Goal: Information Seeking & Learning: Learn about a topic

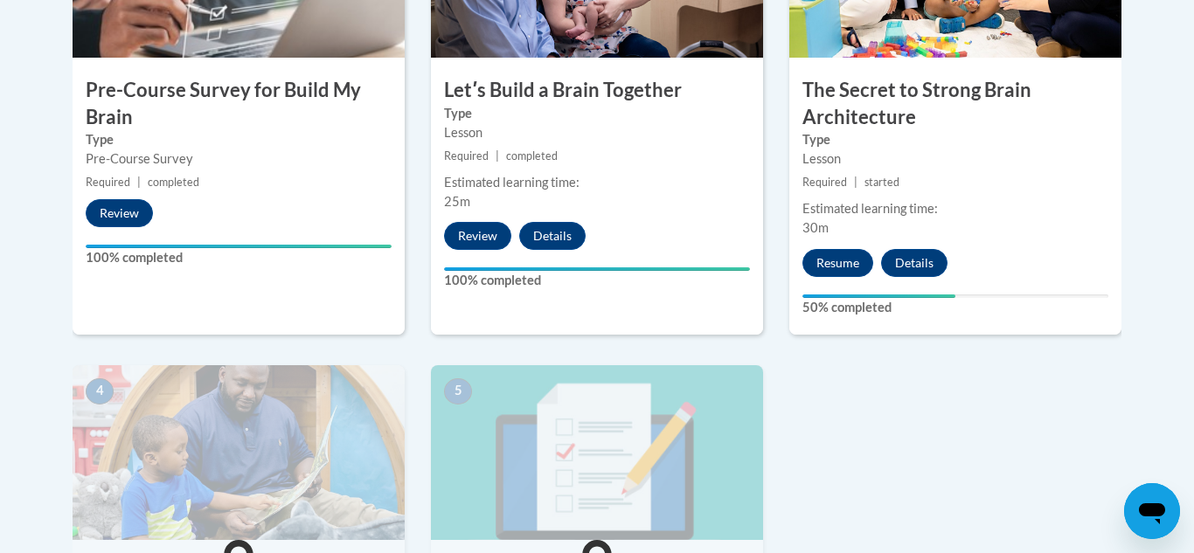
scroll to position [705, 0]
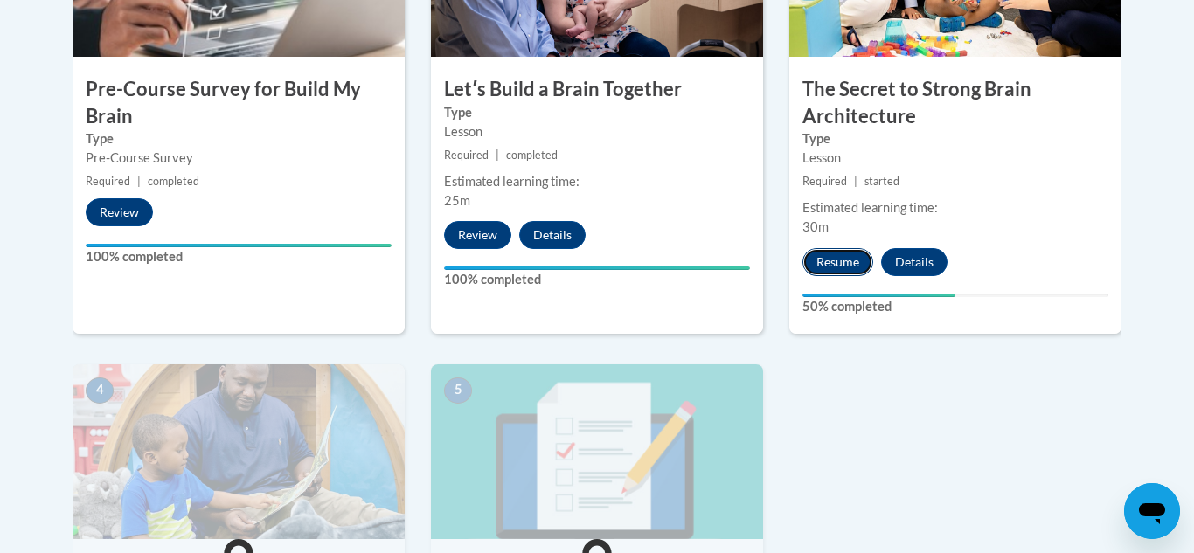
click at [842, 258] on button "Resume" at bounding box center [837, 262] width 71 height 28
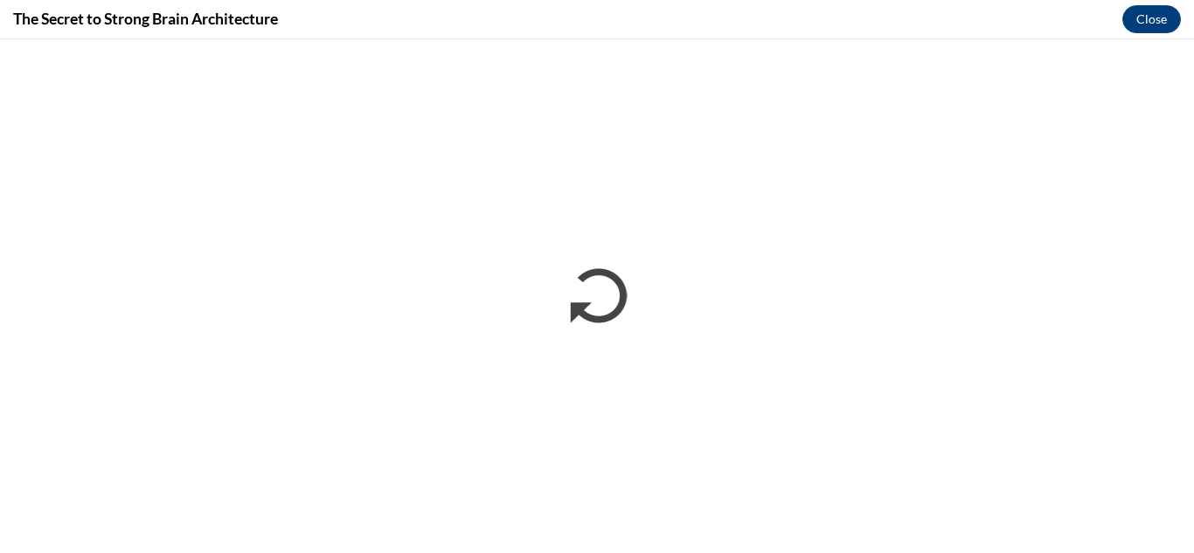
scroll to position [0, 0]
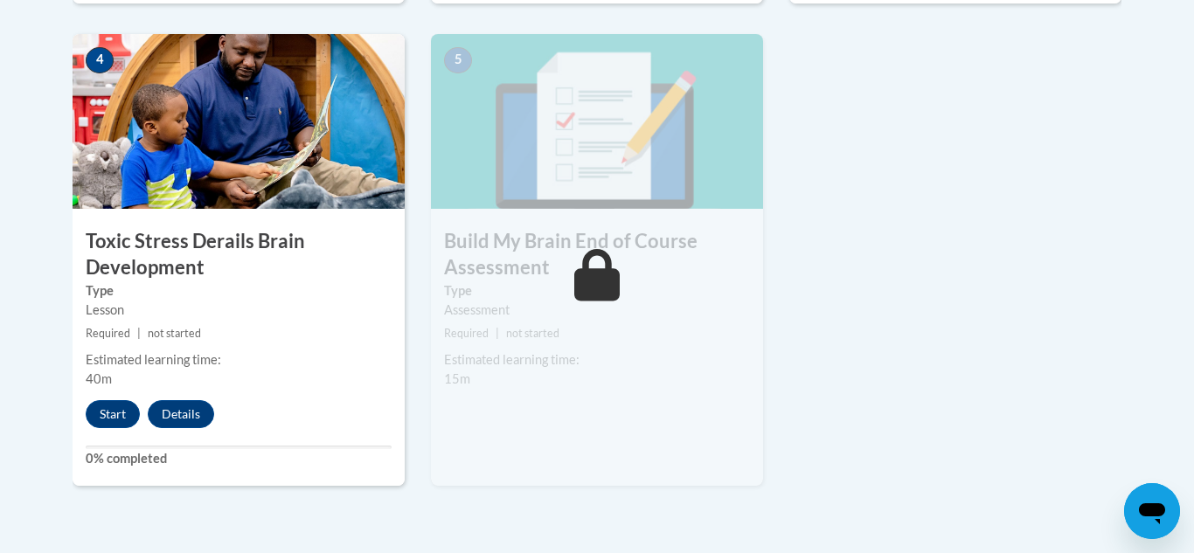
scroll to position [1047, 0]
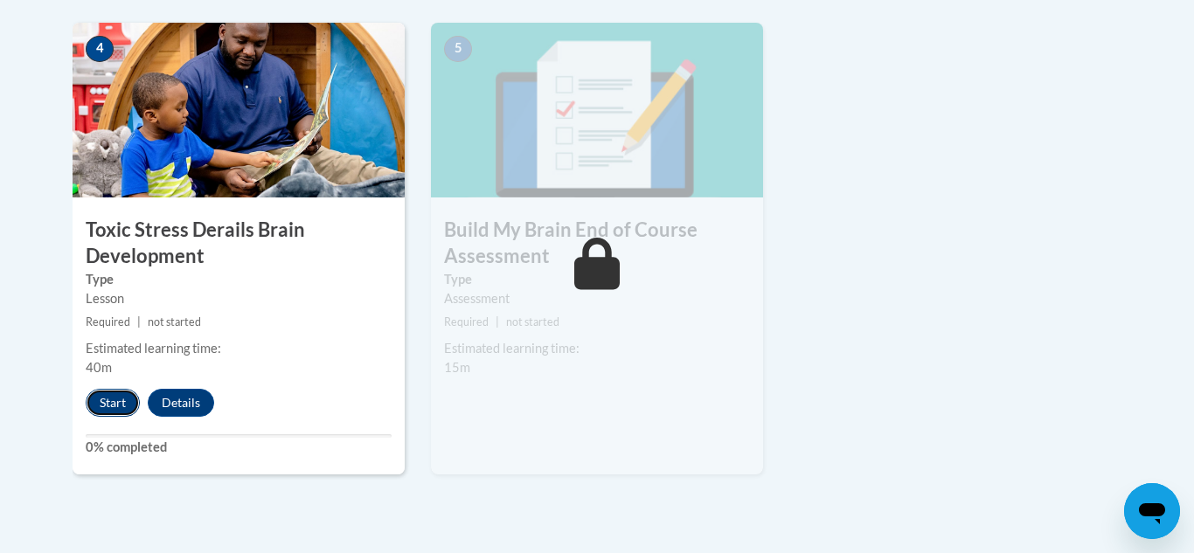
click at [109, 406] on button "Start" at bounding box center [113, 403] width 54 height 28
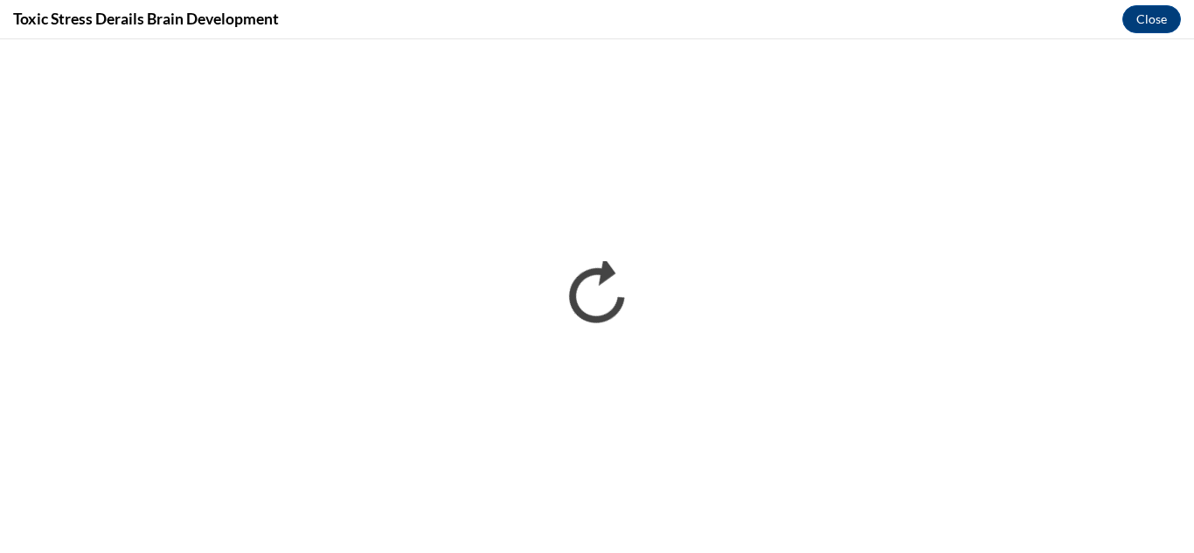
scroll to position [0, 0]
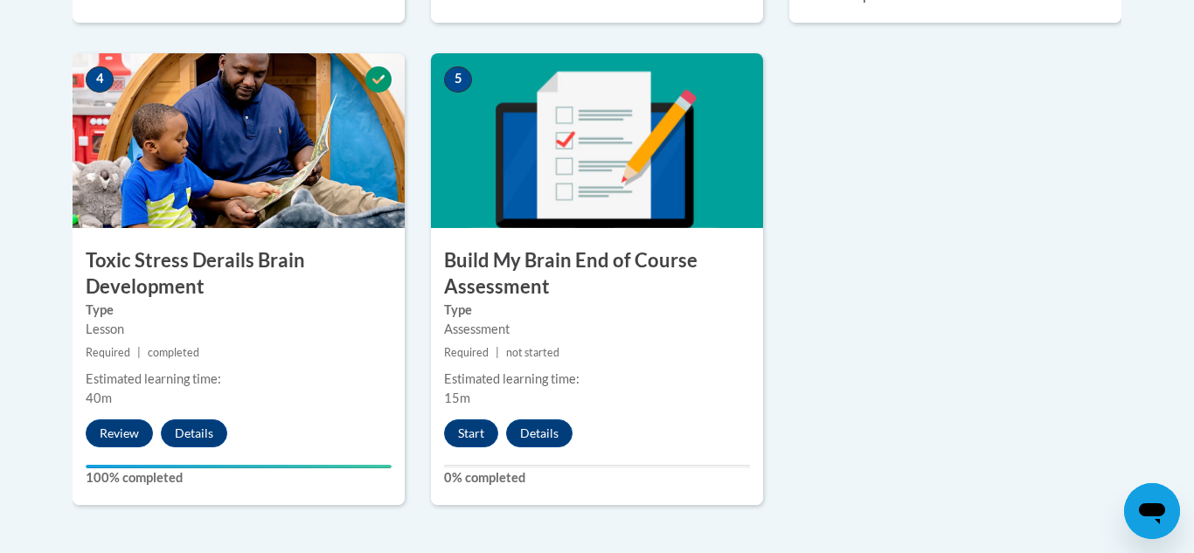
scroll to position [1020, 0]
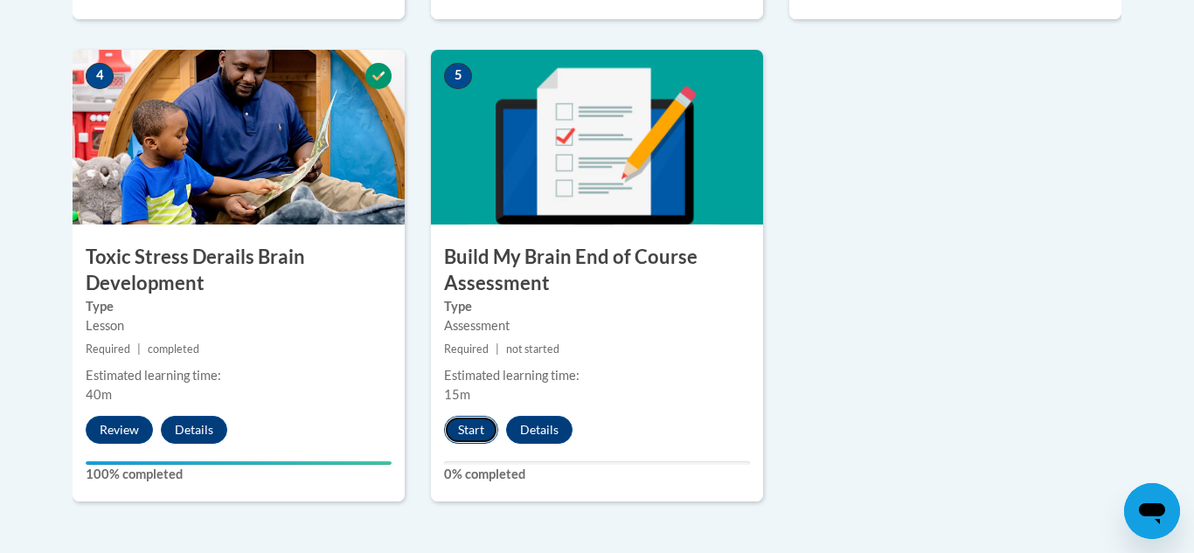
click at [460, 434] on button "Start" at bounding box center [471, 430] width 54 height 28
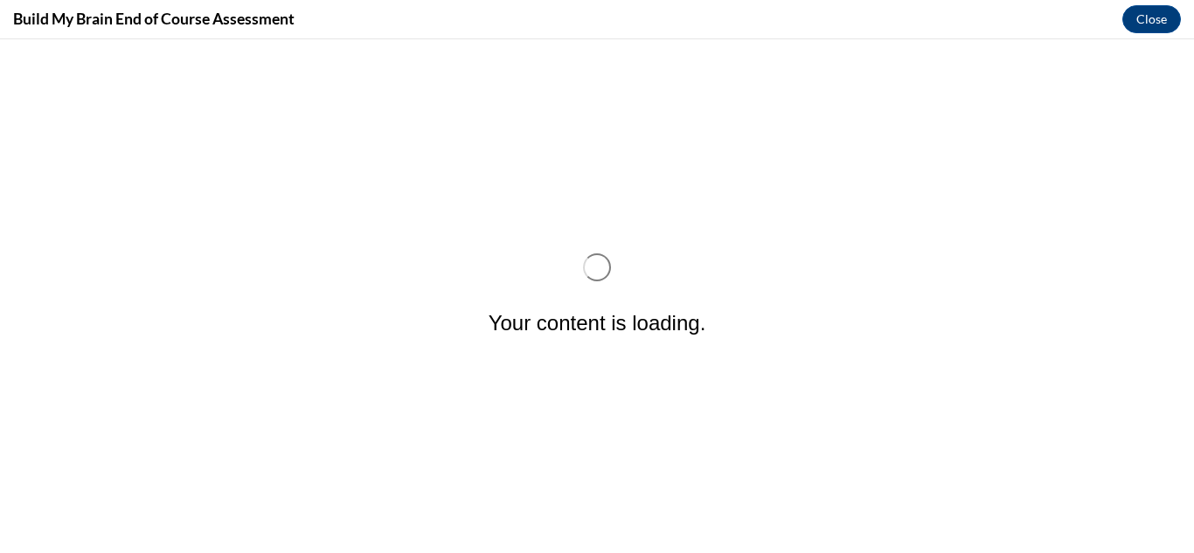
scroll to position [0, 0]
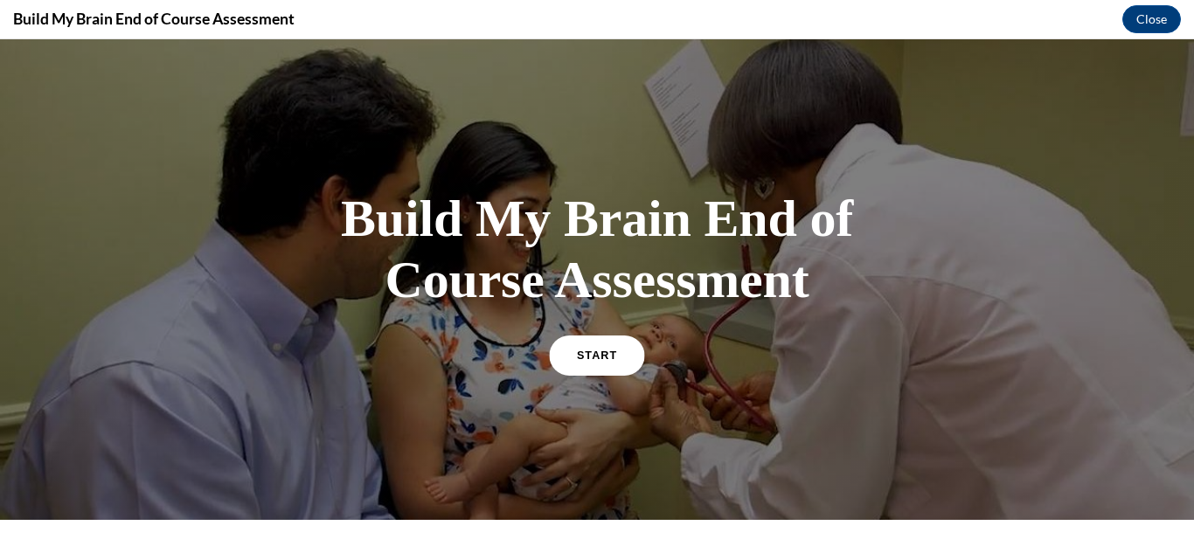
click at [585, 366] on link "START" at bounding box center [596, 355] width 95 height 40
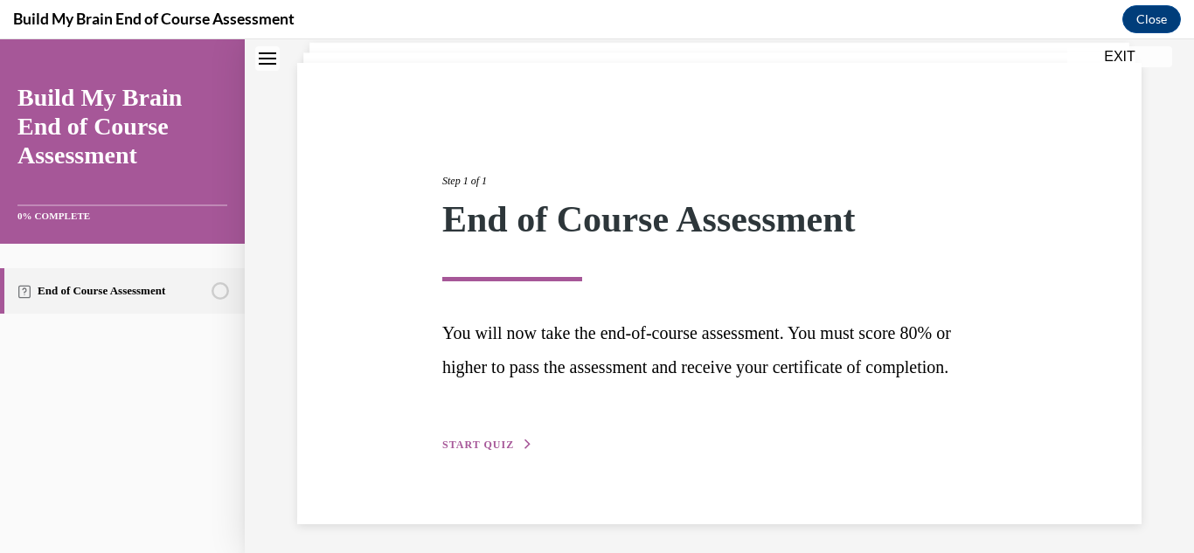
scroll to position [149, 0]
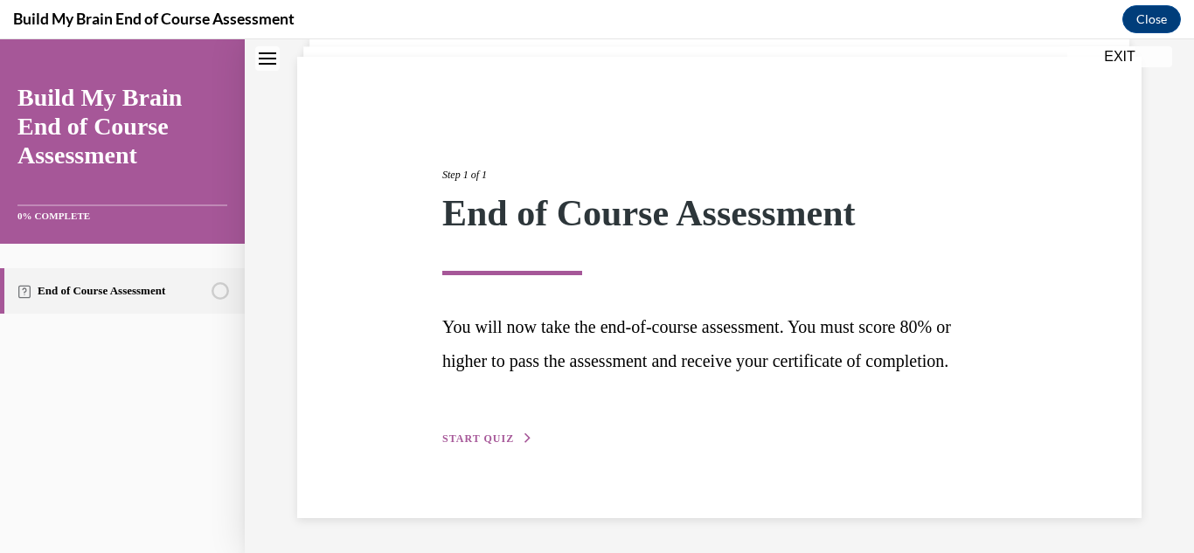
click at [462, 442] on span "START QUIZ" at bounding box center [478, 439] width 72 height 12
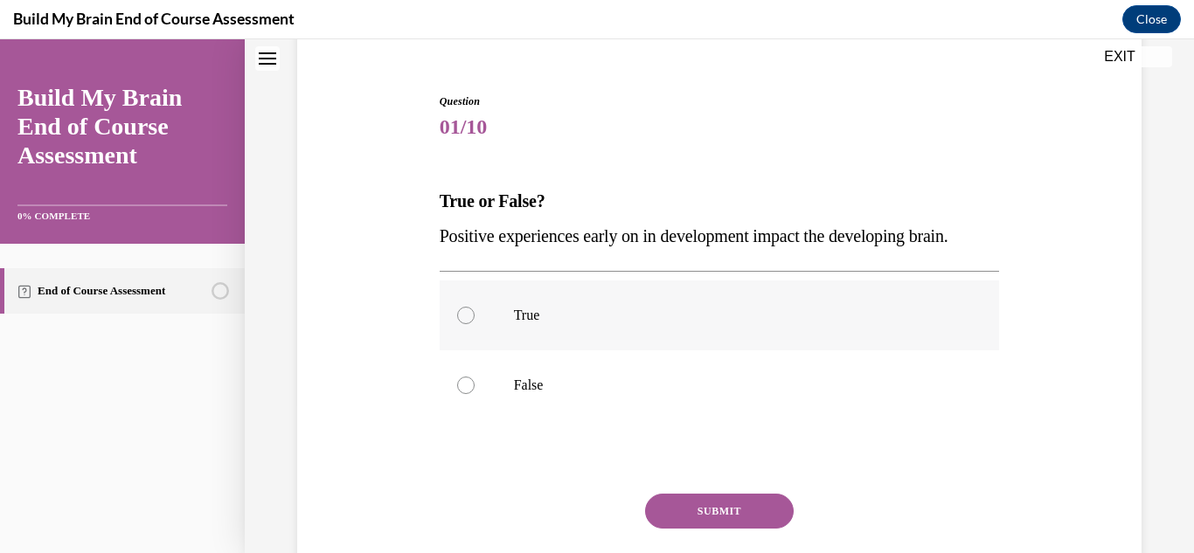
click at [468, 317] on div at bounding box center [465, 315] width 17 height 17
click at [468, 317] on input "True" at bounding box center [465, 315] width 17 height 17
radio input "true"
click at [714, 506] on button "SUBMIT" at bounding box center [719, 511] width 149 height 35
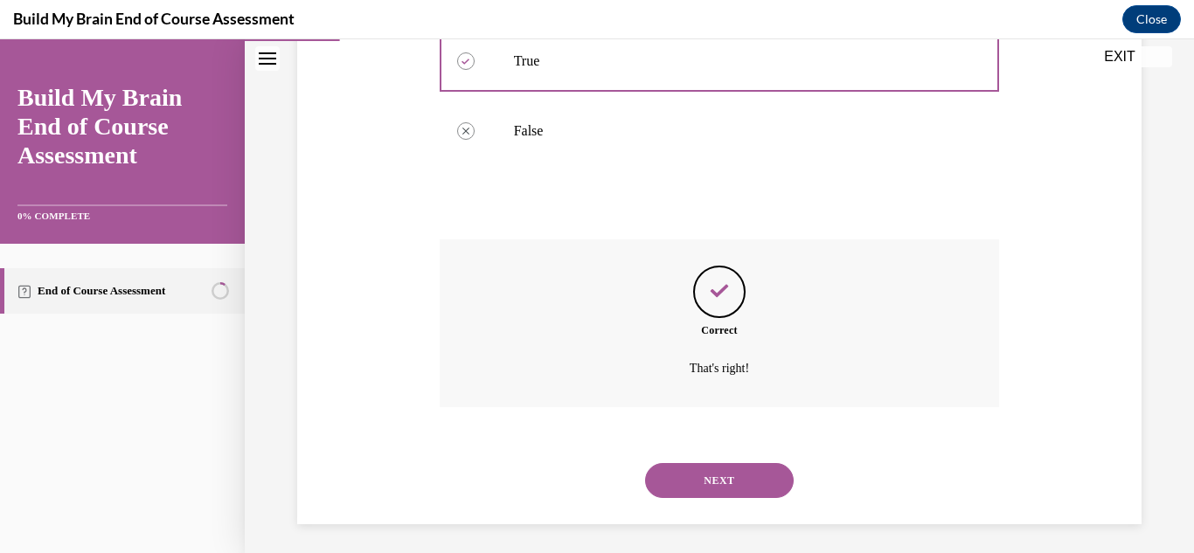
scroll to position [410, 0]
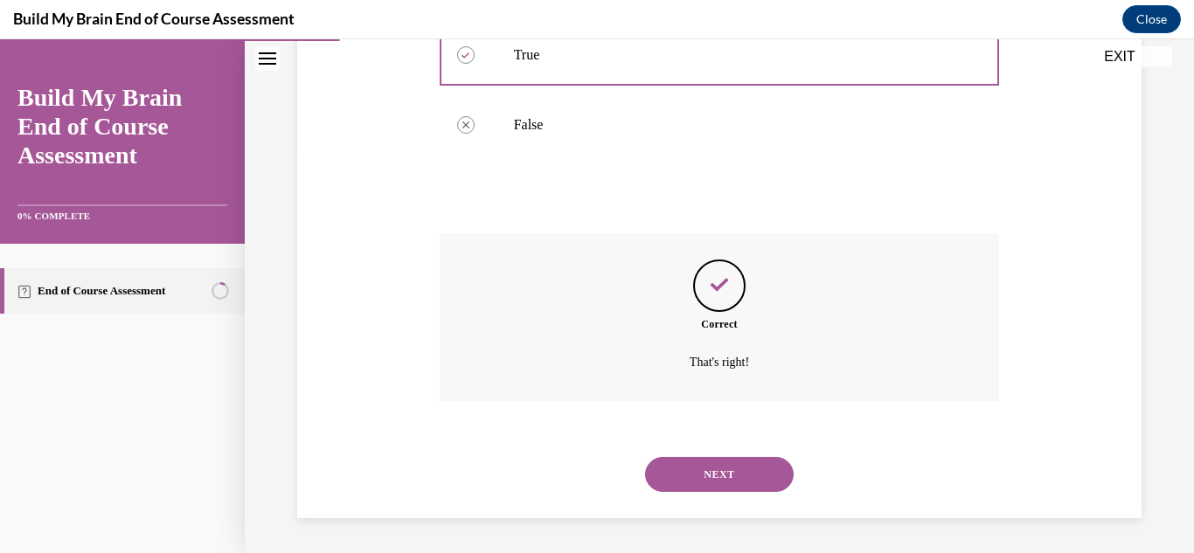
click at [742, 482] on button "NEXT" at bounding box center [719, 474] width 149 height 35
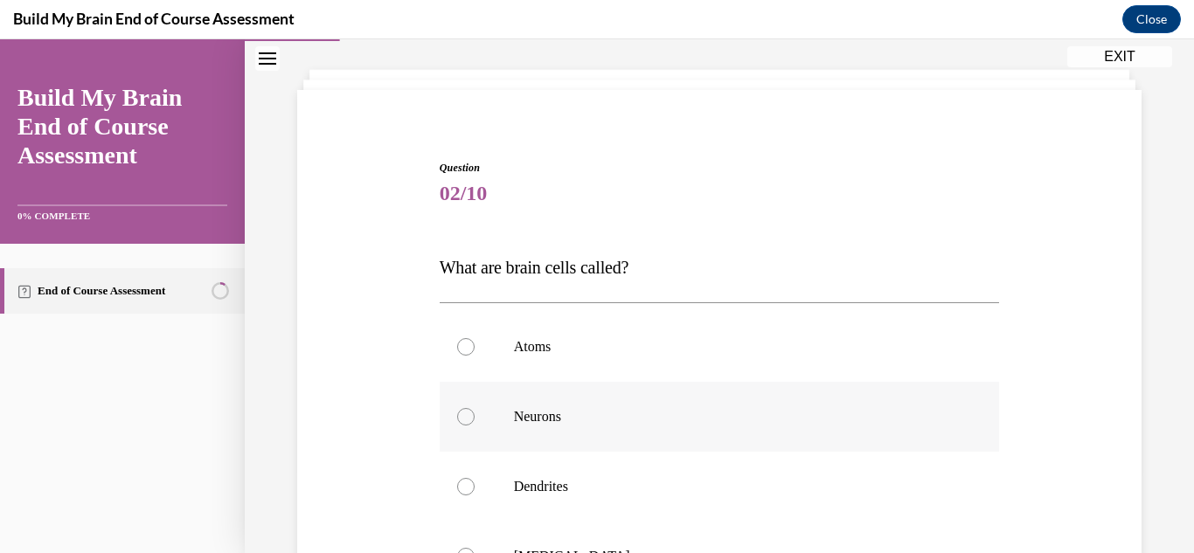
scroll to position [108, 0]
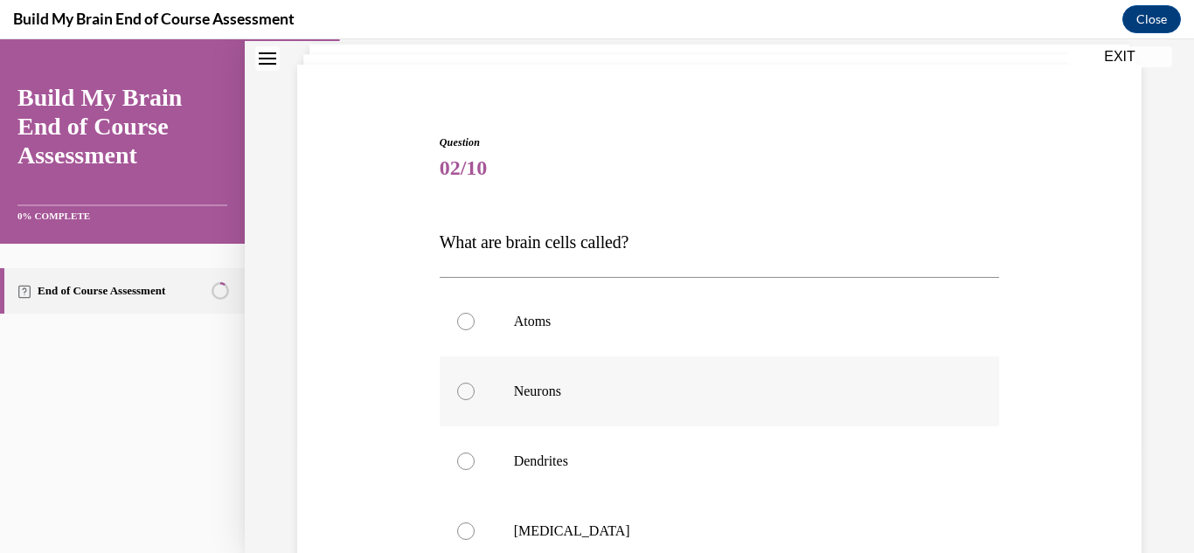
click at [465, 395] on div at bounding box center [465, 391] width 17 height 17
click at [465, 395] on input "Neurons" at bounding box center [465, 391] width 17 height 17
radio input "true"
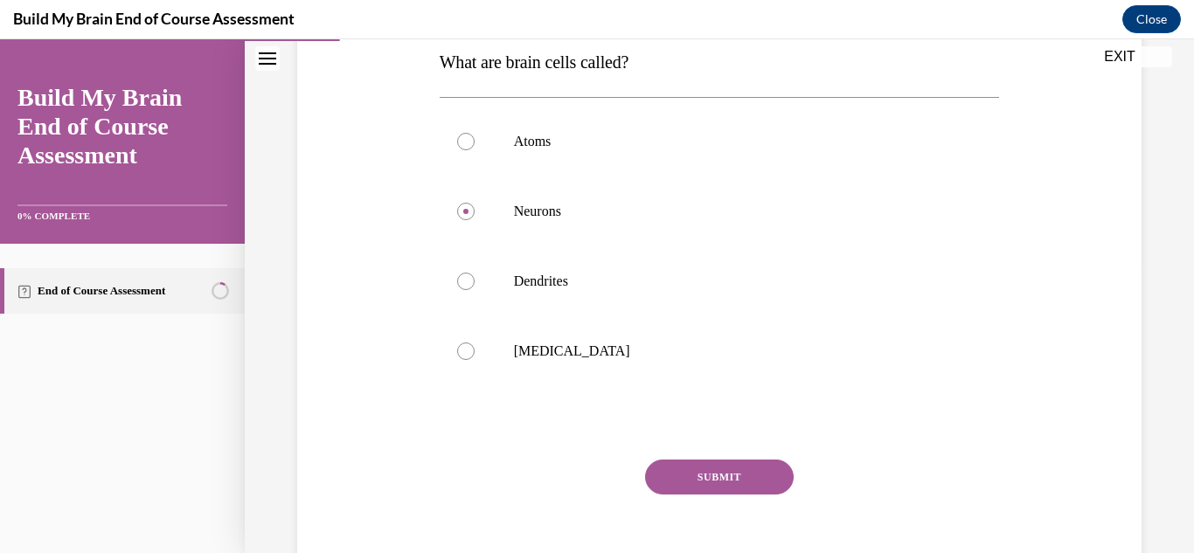
click at [771, 484] on button "SUBMIT" at bounding box center [719, 477] width 149 height 35
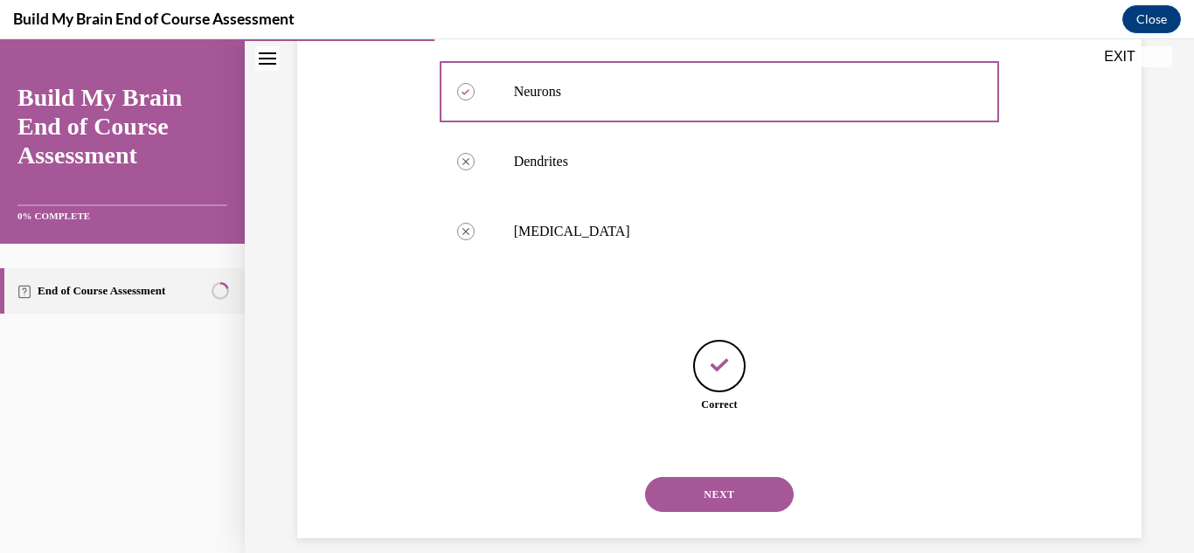
scroll to position [428, 0]
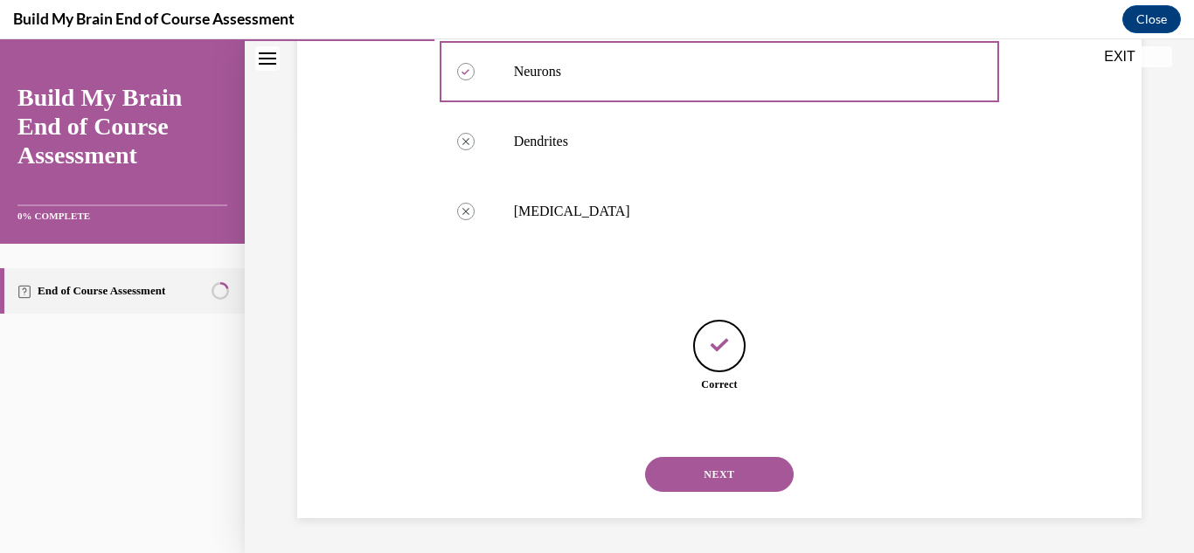
click at [740, 474] on button "NEXT" at bounding box center [719, 474] width 149 height 35
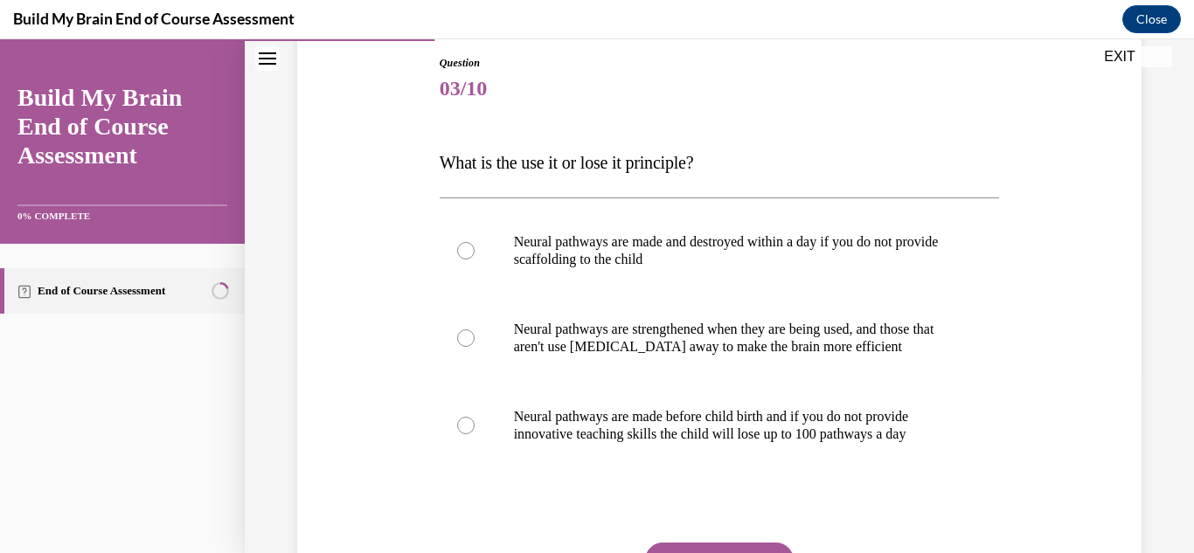
scroll to position [212, 0]
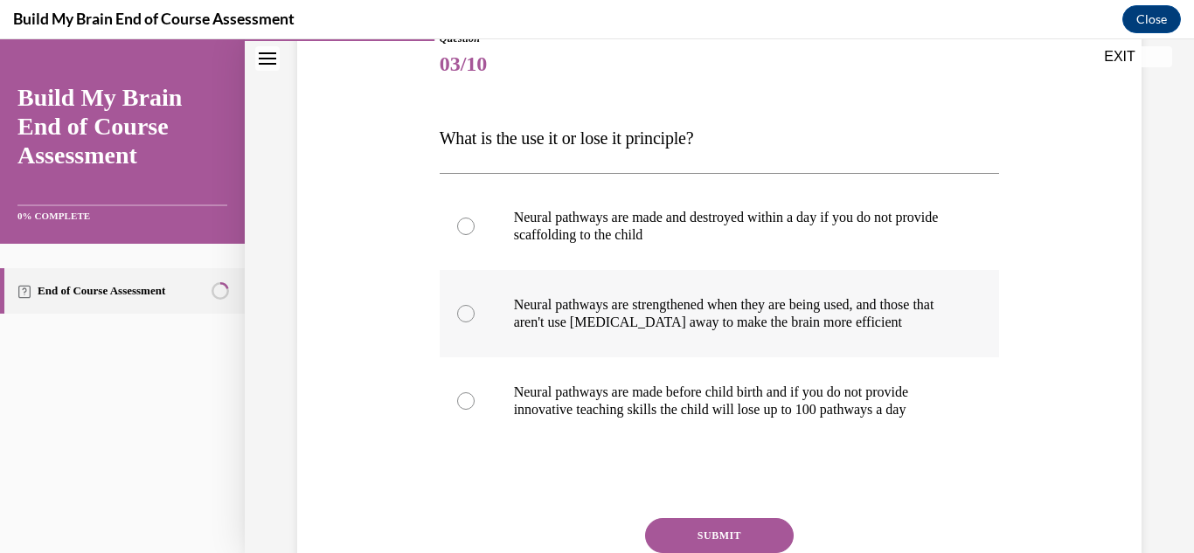
click at [474, 321] on label "Neural pathways are strengthened when they are being used, and those that aren'…" at bounding box center [720, 313] width 560 height 87
click at [474, 321] on input "Neural pathways are strengthened when they are being used, and those that aren'…" at bounding box center [465, 313] width 17 height 17
radio input "true"
click at [747, 531] on button "SUBMIT" at bounding box center [719, 535] width 149 height 35
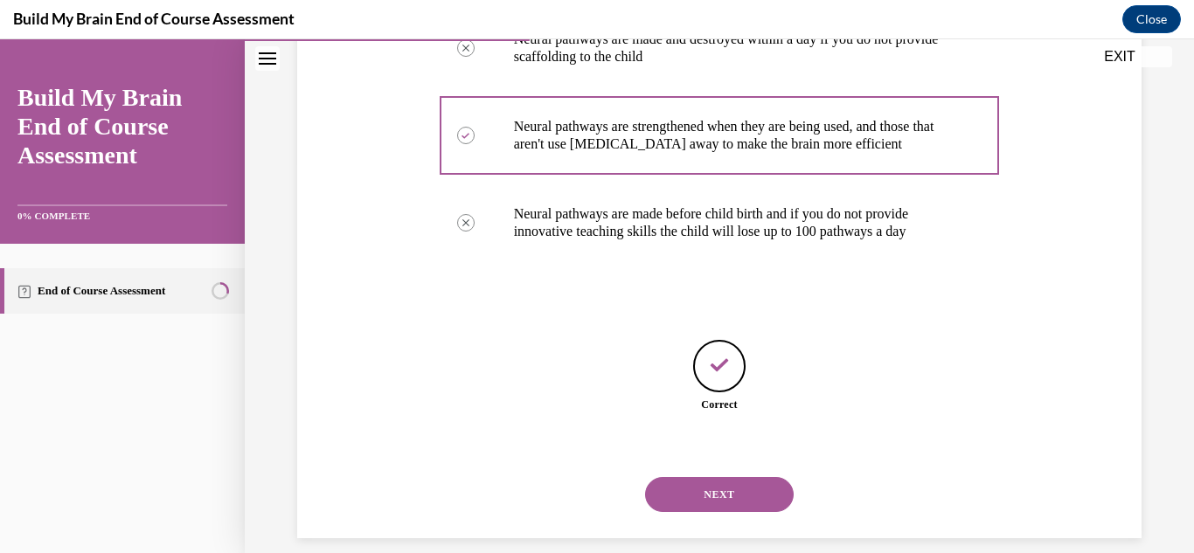
scroll to position [411, 0]
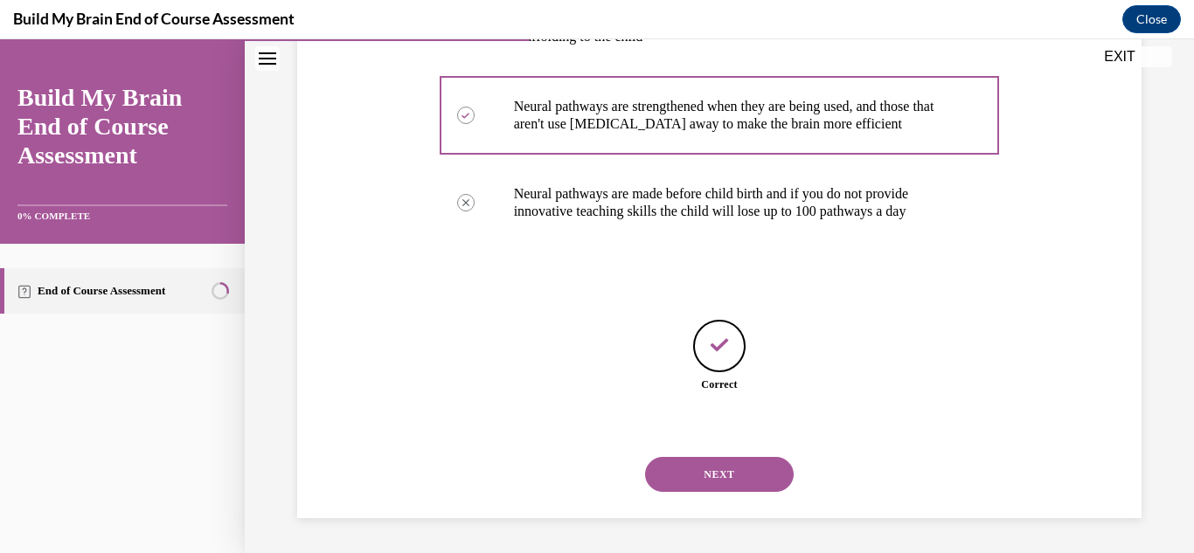
click at [775, 481] on button "NEXT" at bounding box center [719, 474] width 149 height 35
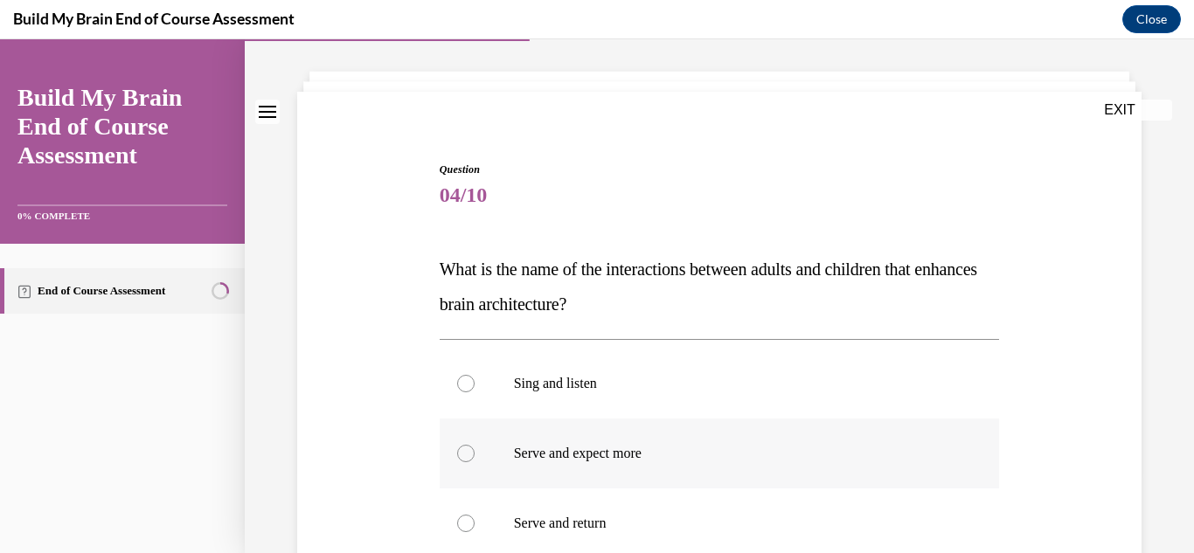
scroll to position [96, 0]
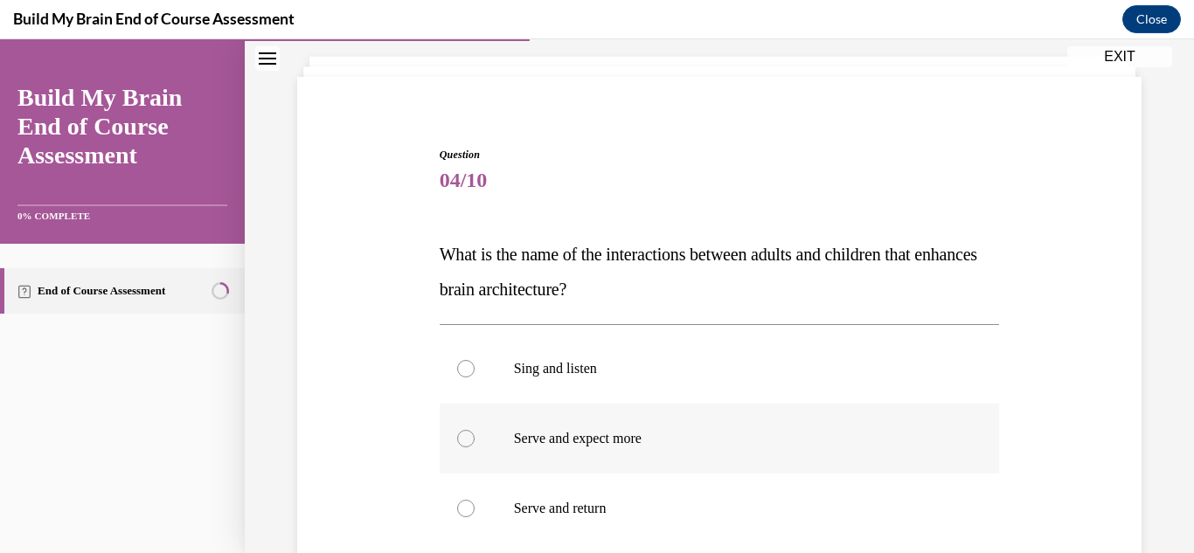
click at [461, 442] on div at bounding box center [465, 438] width 17 height 17
click at [461, 442] on input "Serve and expect more" at bounding box center [465, 438] width 17 height 17
radio input "true"
click at [465, 506] on div at bounding box center [465, 508] width 17 height 17
click at [465, 506] on input "Serve and return" at bounding box center [465, 508] width 17 height 17
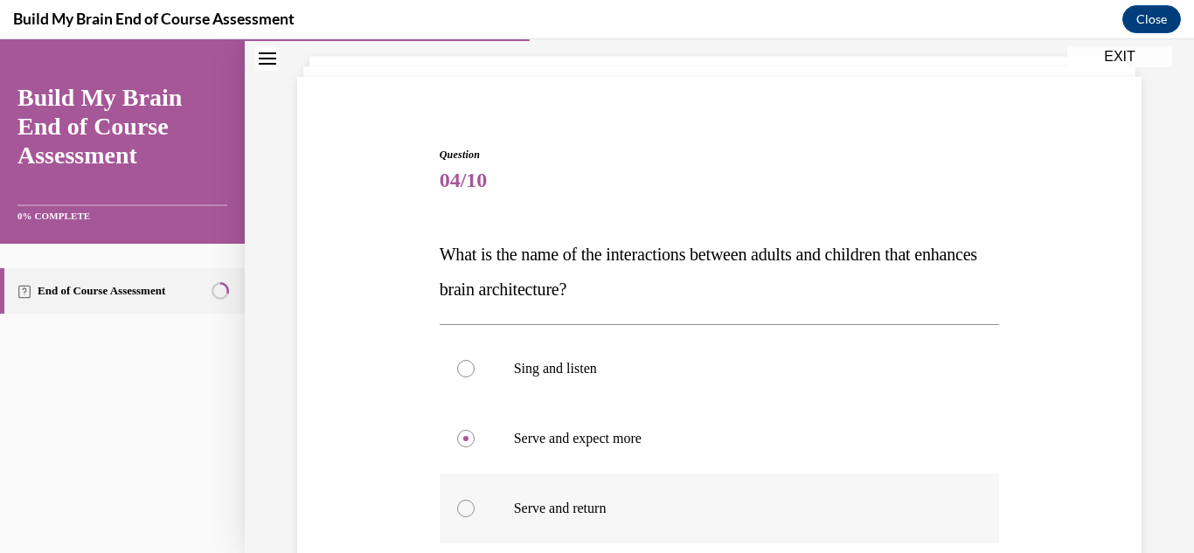
radio input "true"
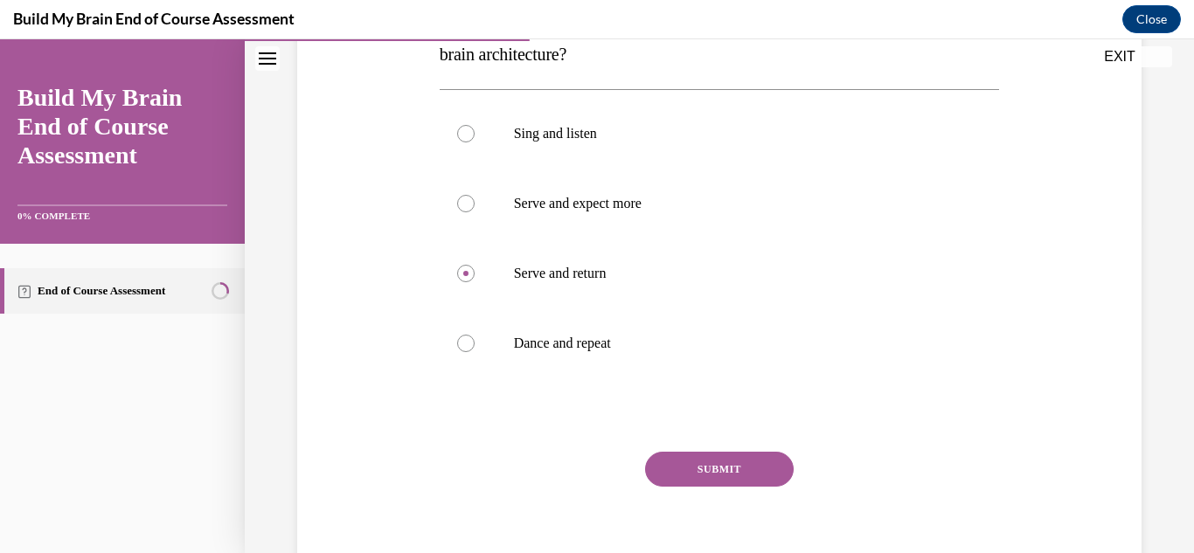
click at [685, 462] on button "SUBMIT" at bounding box center [719, 469] width 149 height 35
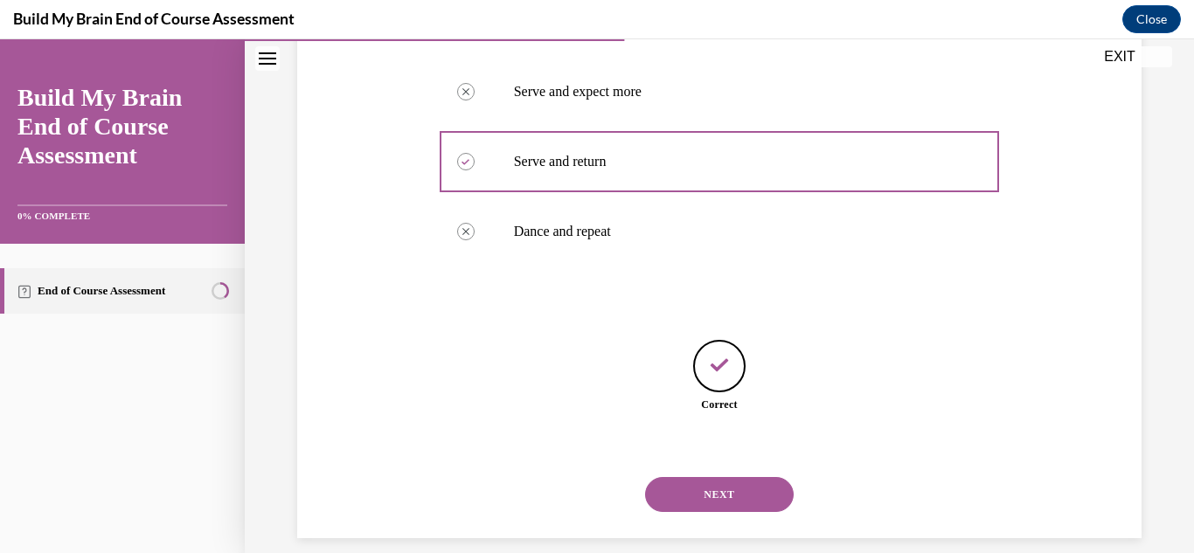
scroll to position [463, 0]
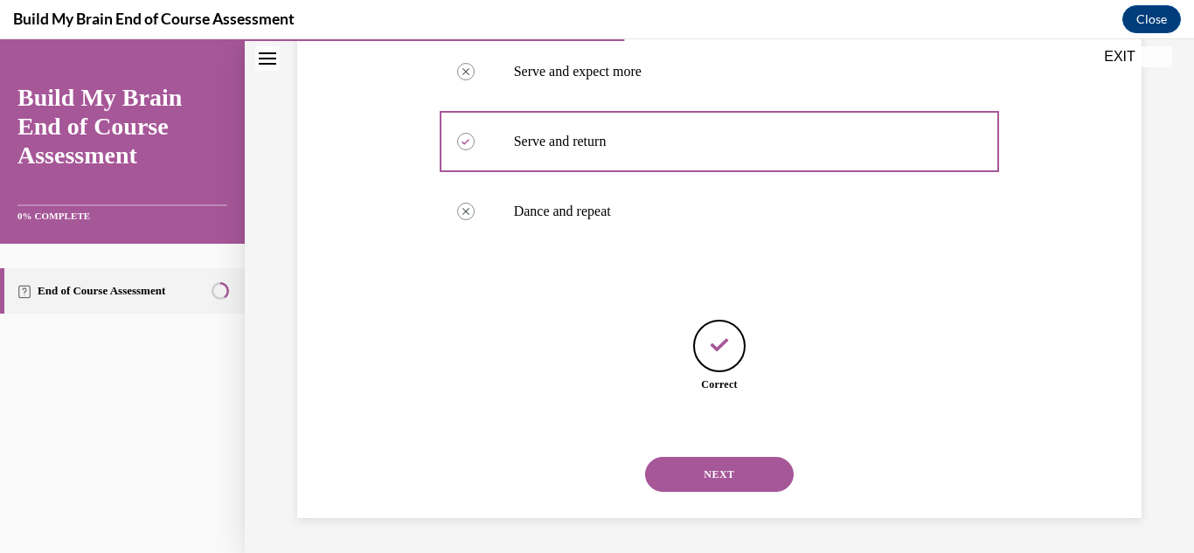
click at [733, 476] on button "NEXT" at bounding box center [719, 474] width 149 height 35
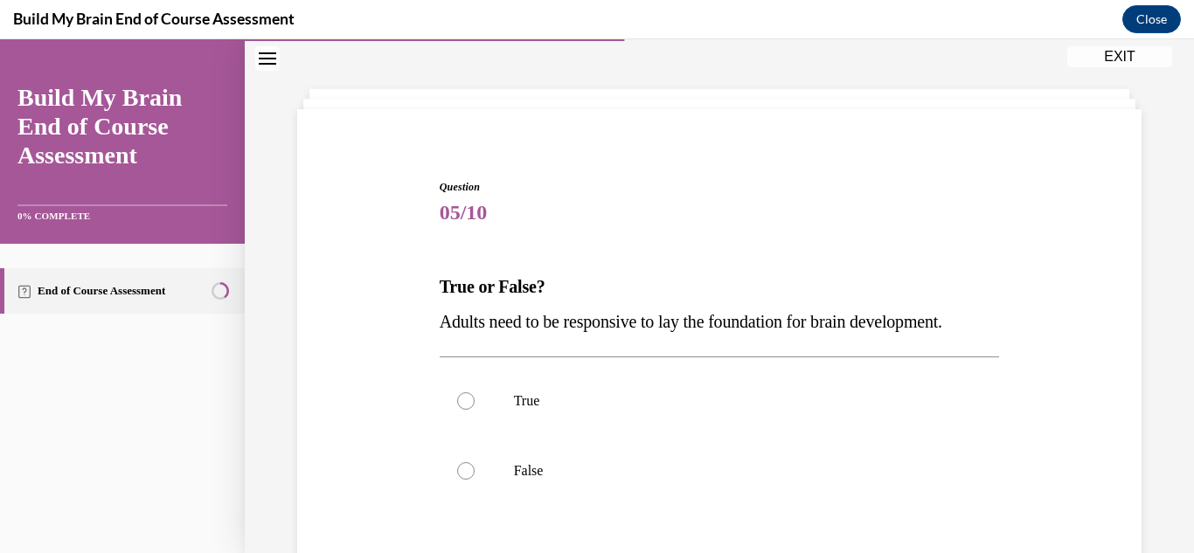
scroll to position [88, 0]
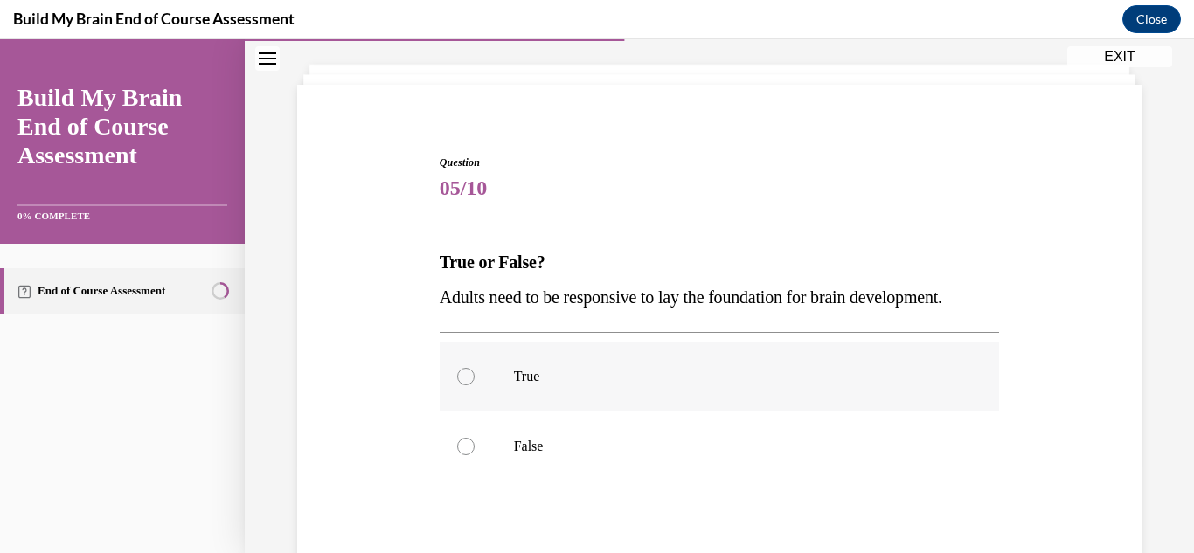
click at [466, 387] on label "True" at bounding box center [720, 377] width 560 height 70
click at [466, 385] on input "True" at bounding box center [465, 376] width 17 height 17
radio input "true"
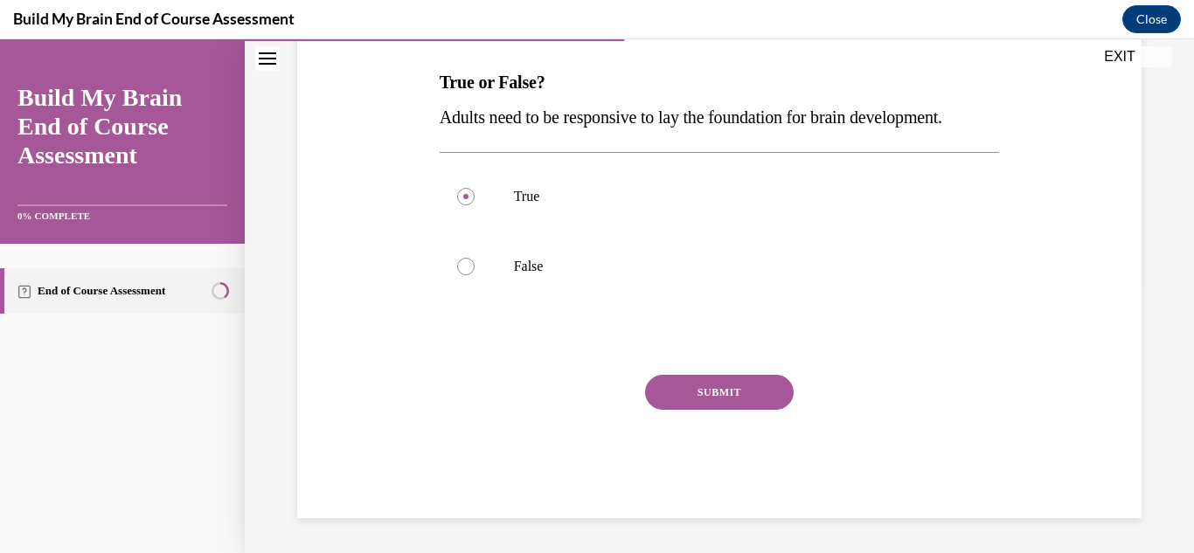
click at [704, 389] on button "SUBMIT" at bounding box center [719, 392] width 149 height 35
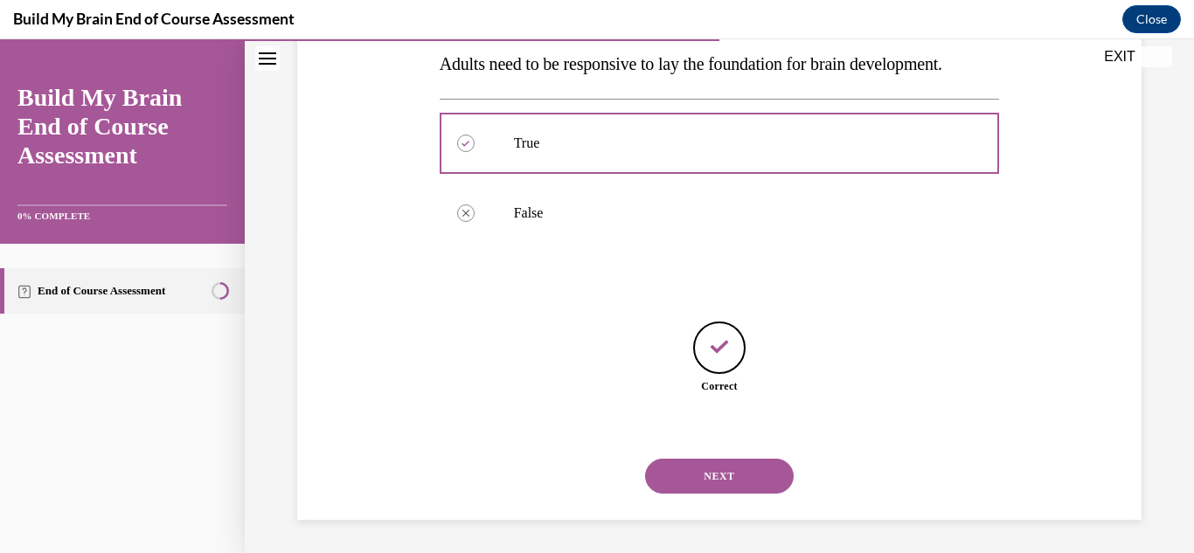
scroll to position [323, 0]
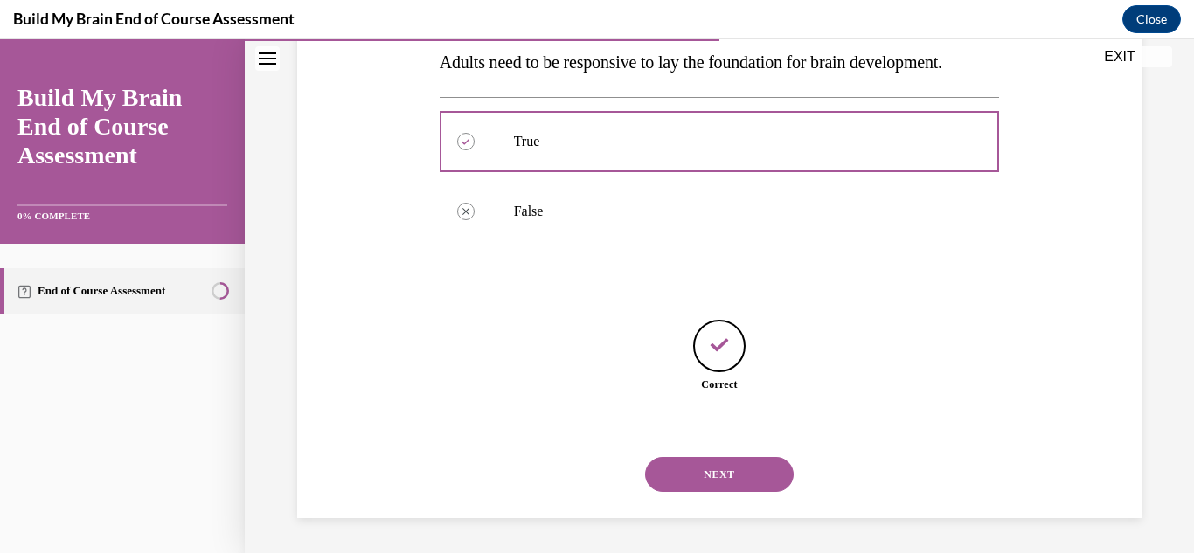
click at [734, 467] on button "NEXT" at bounding box center [719, 474] width 149 height 35
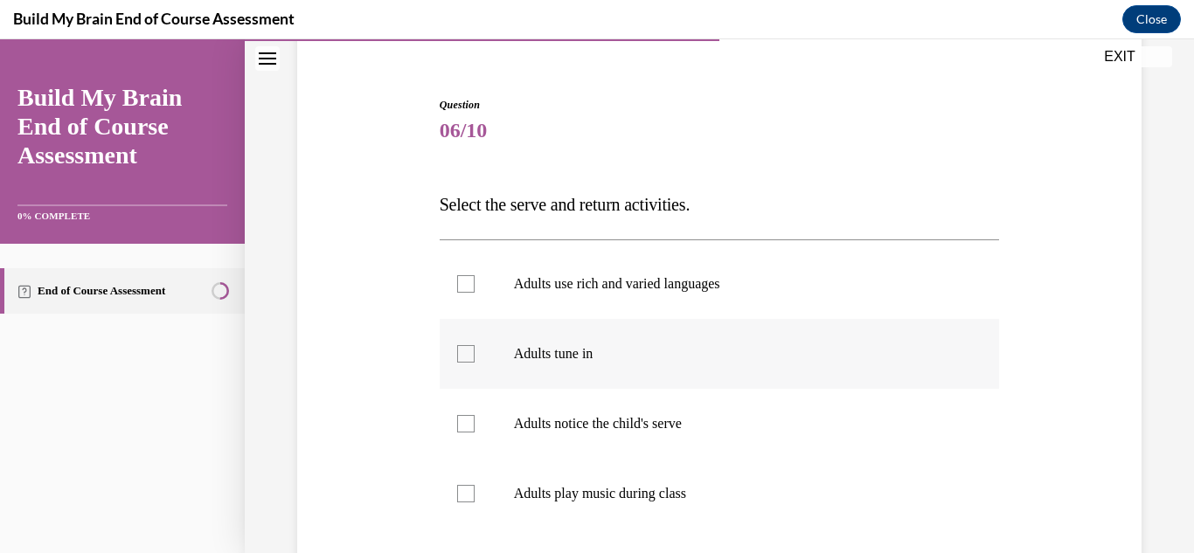
scroll to position [147, 0]
click at [448, 282] on label "Adults use rich and varied languages" at bounding box center [720, 283] width 560 height 70
click at [457, 282] on input "Adults use rich and varied languages" at bounding box center [465, 282] width 17 height 17
checkbox input "true"
click at [461, 350] on div at bounding box center [465, 352] width 17 height 17
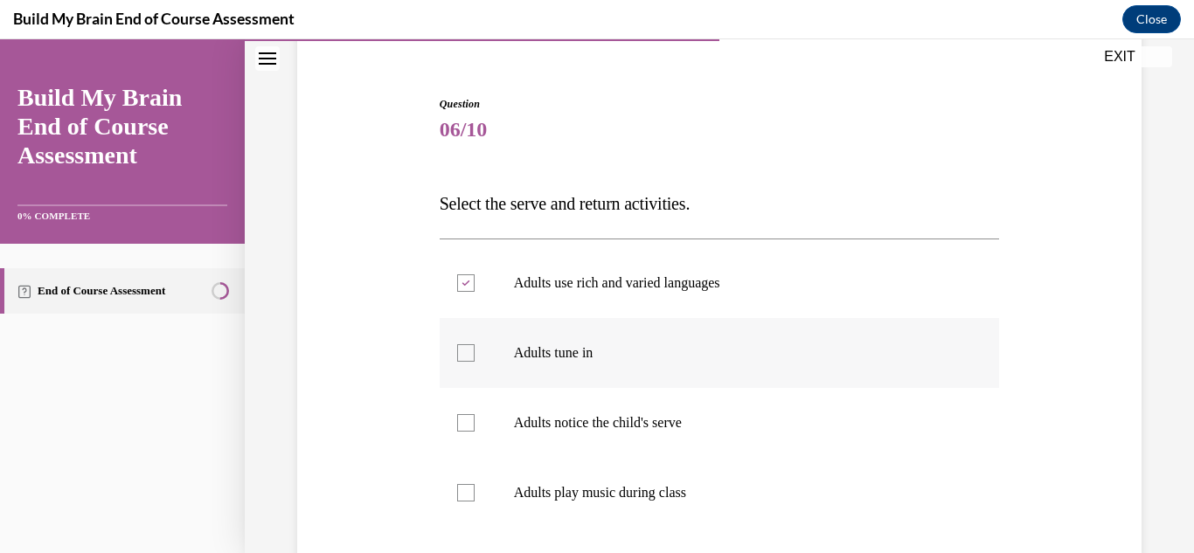
click at [461, 350] on input "Adults tune in" at bounding box center [465, 352] width 17 height 17
checkbox input "true"
click at [482, 422] on label "Adults notice the child's serve" at bounding box center [720, 423] width 560 height 70
click at [475, 422] on input "Adults notice the child's serve" at bounding box center [465, 422] width 17 height 17
checkbox input "true"
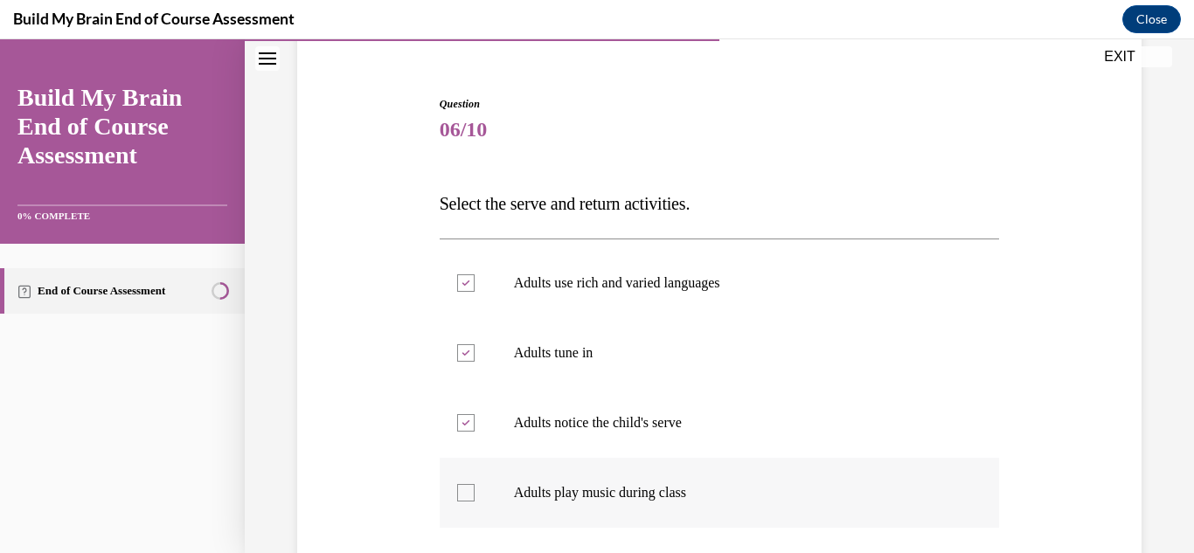
click at [474, 501] on div at bounding box center [465, 492] width 17 height 17
click at [474, 501] on input "Adults play music during class" at bounding box center [465, 492] width 17 height 17
checkbox input "true"
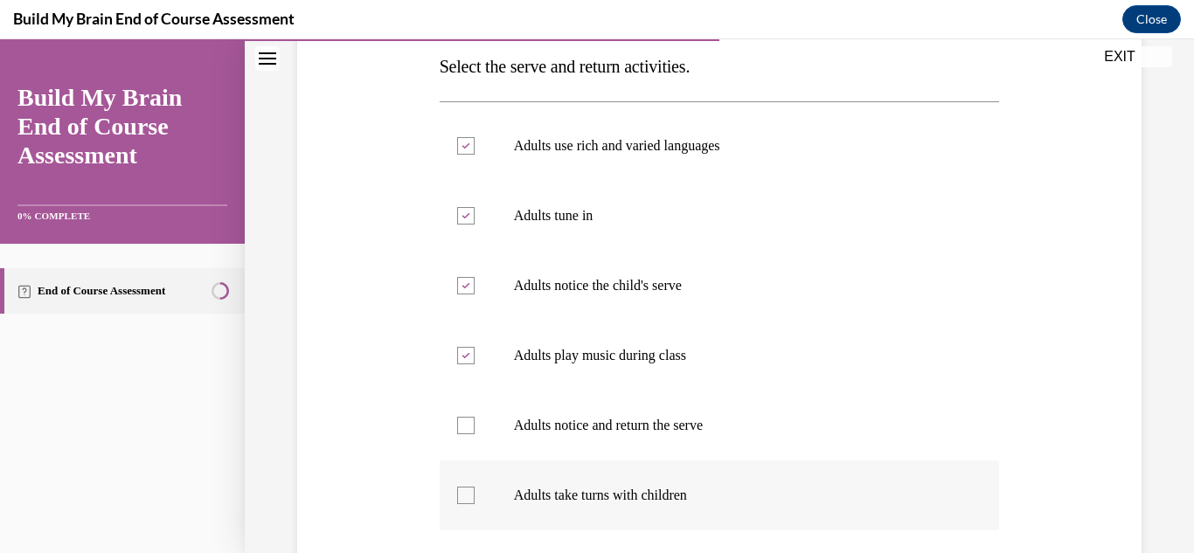
scroll to position [285, 0]
click at [457, 426] on div at bounding box center [465, 424] width 17 height 17
click at [457, 426] on input "Adults notice and return the serve" at bounding box center [465, 424] width 17 height 17
checkbox input "true"
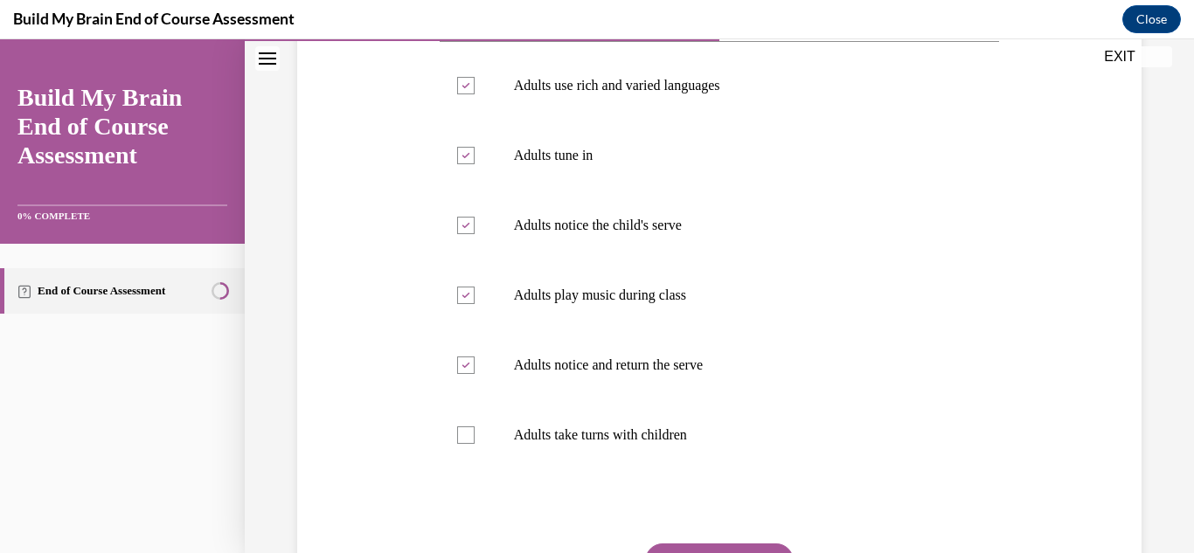
scroll to position [354, 0]
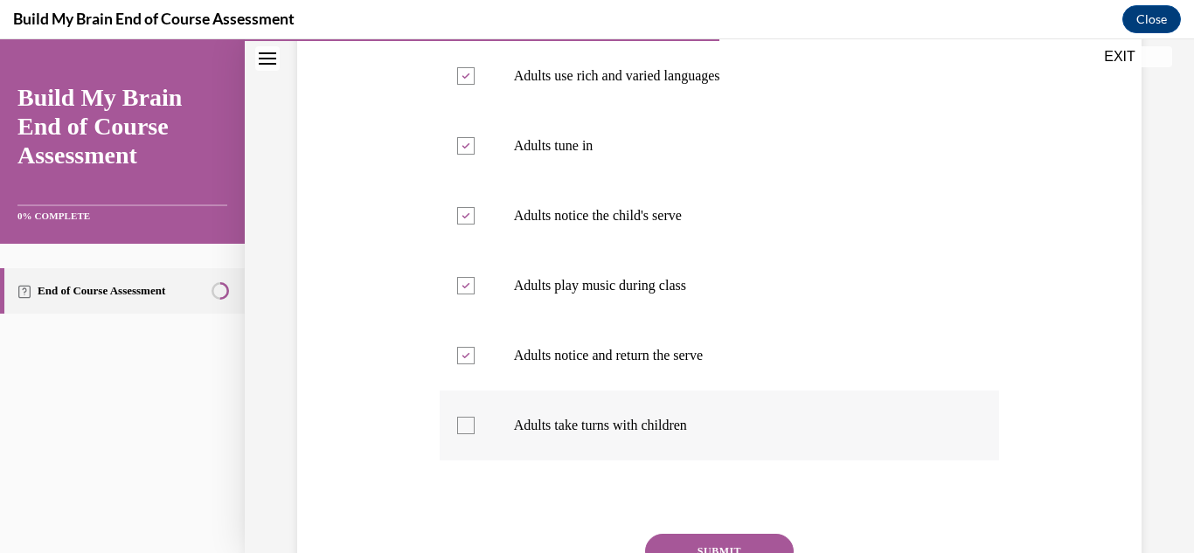
click at [461, 429] on div at bounding box center [465, 425] width 17 height 17
click at [461, 429] on input "Adults take turns with children" at bounding box center [465, 425] width 17 height 17
checkbox input "true"
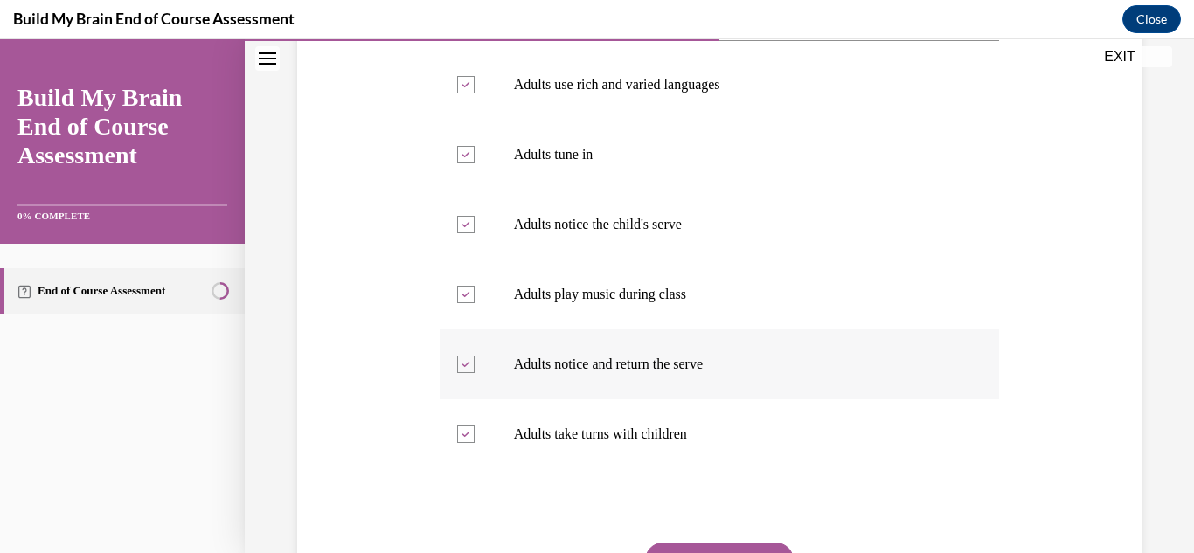
scroll to position [346, 0]
click at [466, 296] on div at bounding box center [465, 293] width 17 height 17
click at [466, 296] on input "Adults play music during class" at bounding box center [465, 293] width 17 height 17
checkbox input "false"
click at [464, 436] on div at bounding box center [465, 433] width 17 height 17
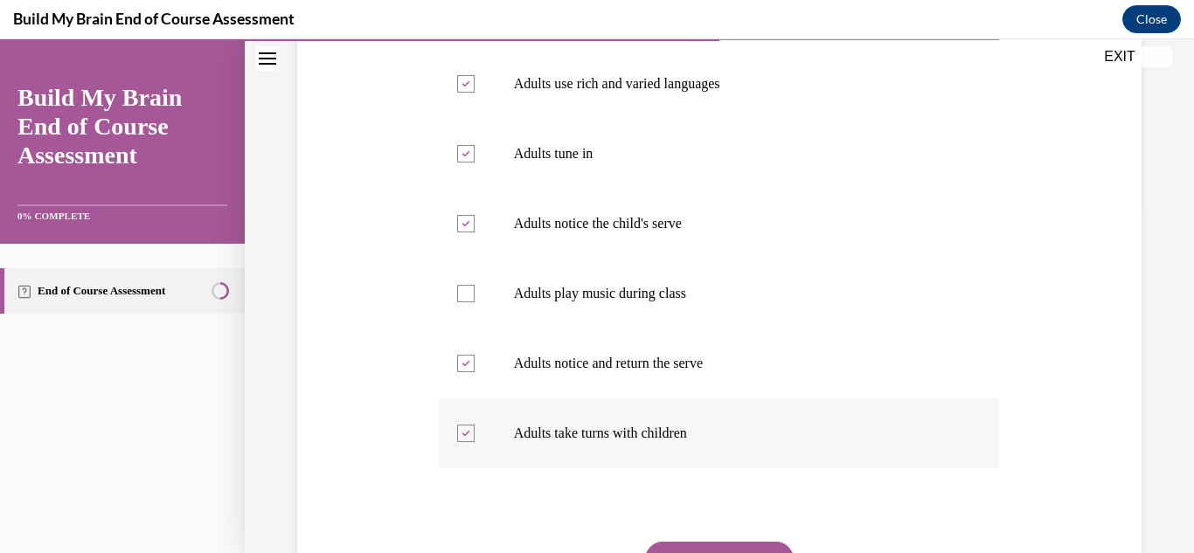
click at [464, 436] on input "Adults take turns with children" at bounding box center [465, 433] width 17 height 17
checkbox input "false"
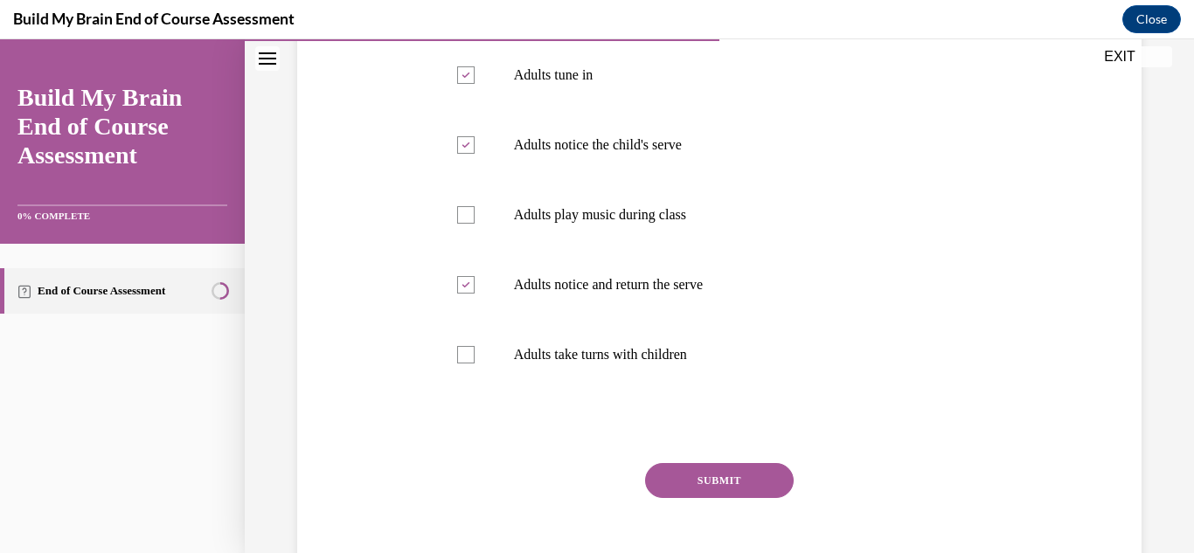
click at [739, 475] on button "SUBMIT" at bounding box center [719, 480] width 149 height 35
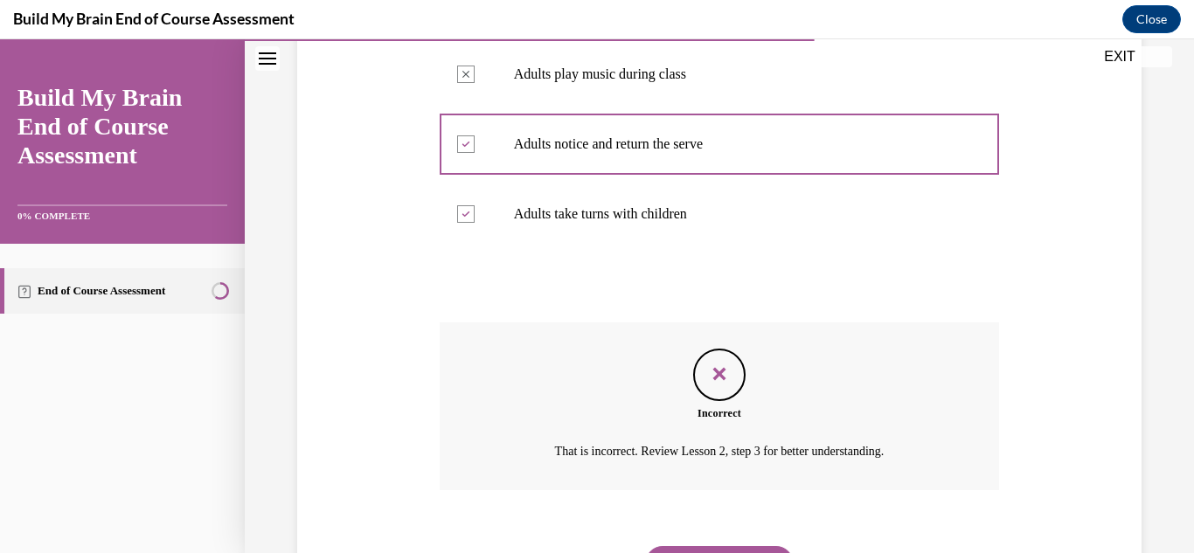
scroll to position [595, 0]
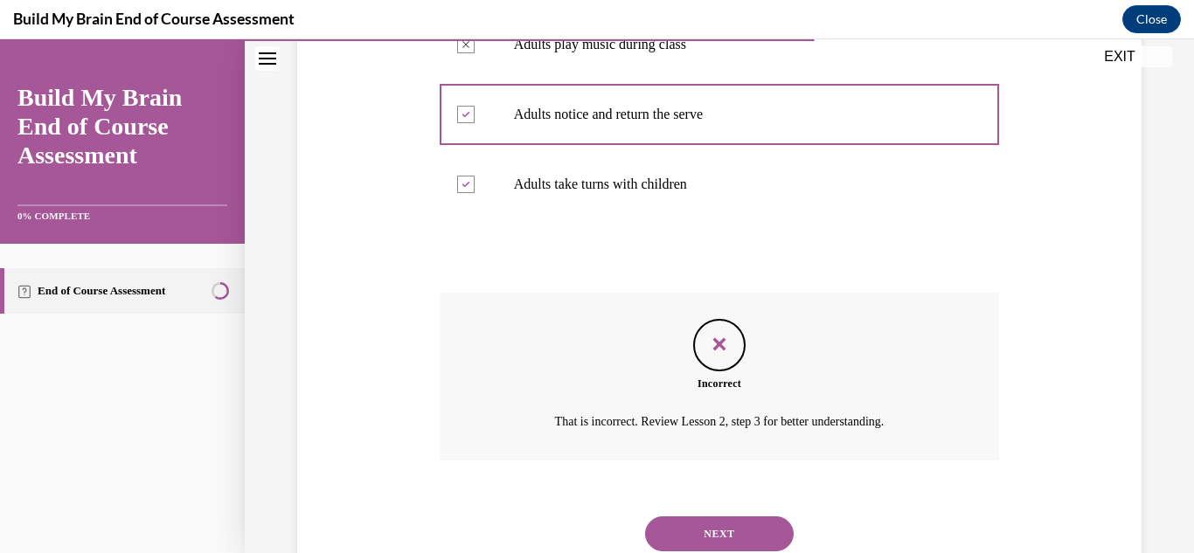
click at [684, 538] on button "NEXT" at bounding box center [719, 534] width 149 height 35
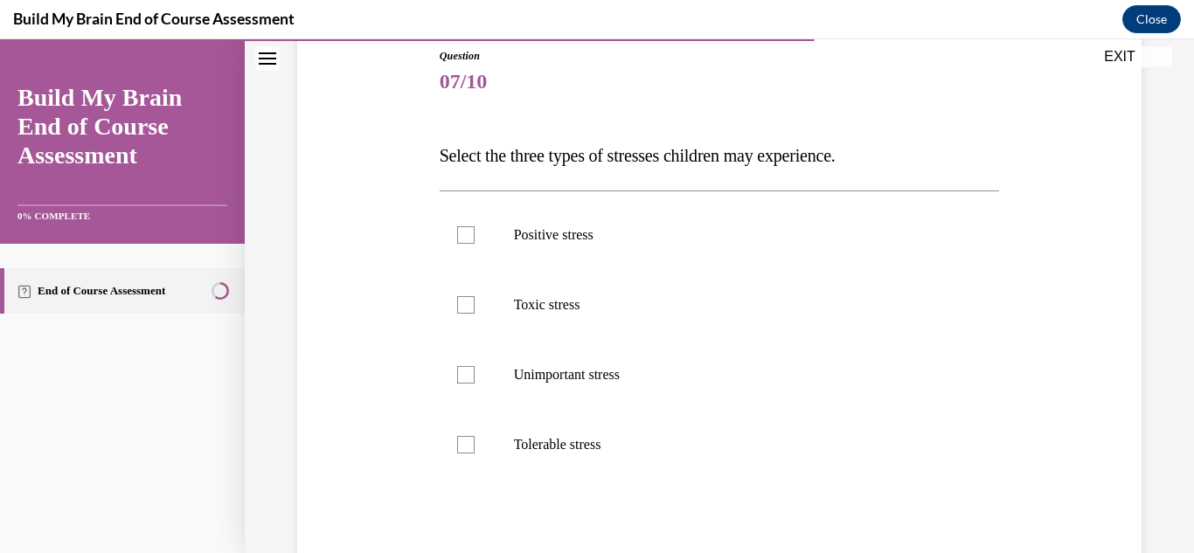
scroll to position [205, 0]
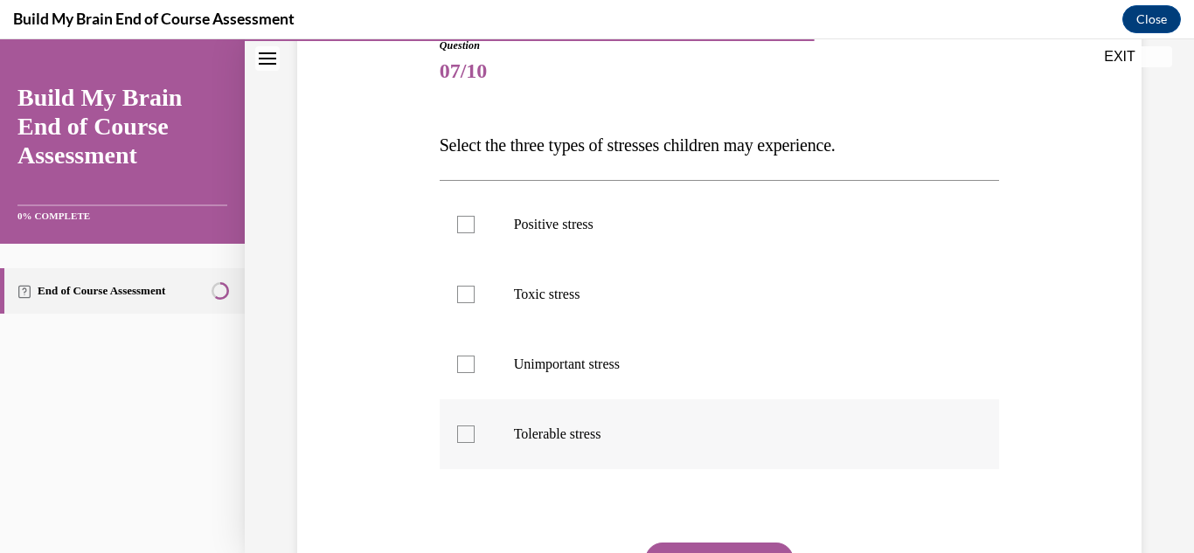
click at [459, 439] on div at bounding box center [465, 434] width 17 height 17
click at [459, 439] on input "Tolerable stress" at bounding box center [465, 434] width 17 height 17
checkbox input "true"
click at [468, 292] on div at bounding box center [465, 294] width 17 height 17
click at [468, 292] on input "Toxic stress" at bounding box center [465, 294] width 17 height 17
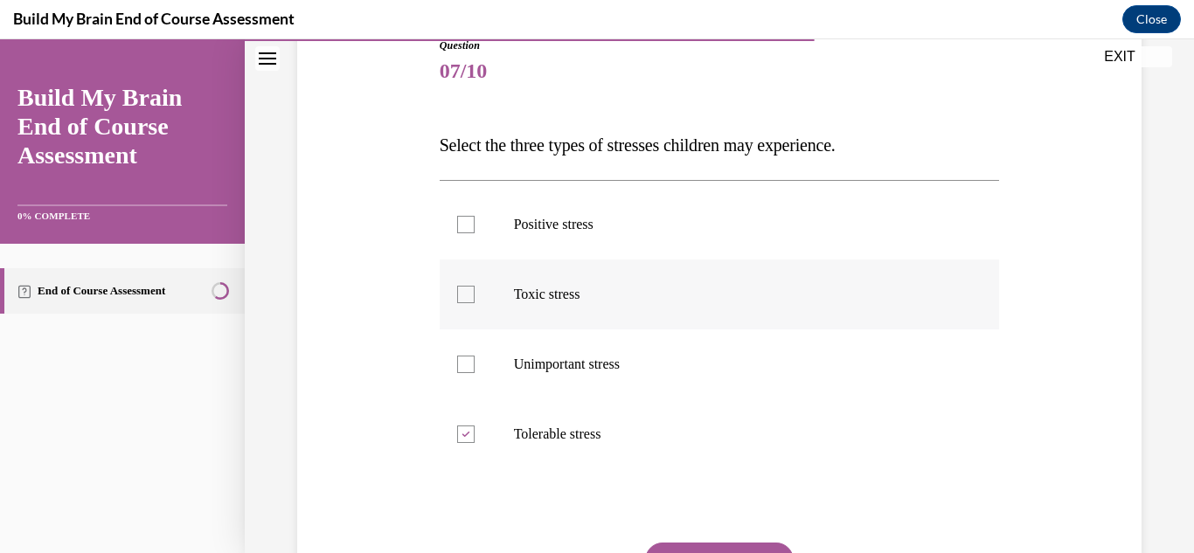
checkbox input "true"
click at [463, 217] on div at bounding box center [465, 224] width 17 height 17
click at [463, 217] on input "Positive stress" at bounding box center [465, 224] width 17 height 17
checkbox input "true"
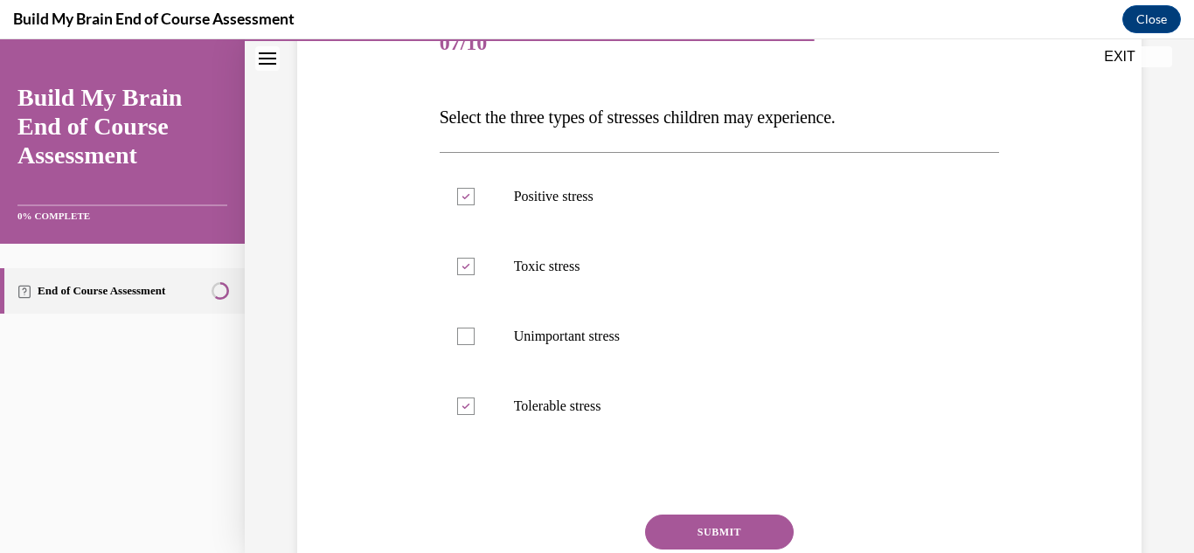
click at [739, 538] on button "SUBMIT" at bounding box center [719, 532] width 149 height 35
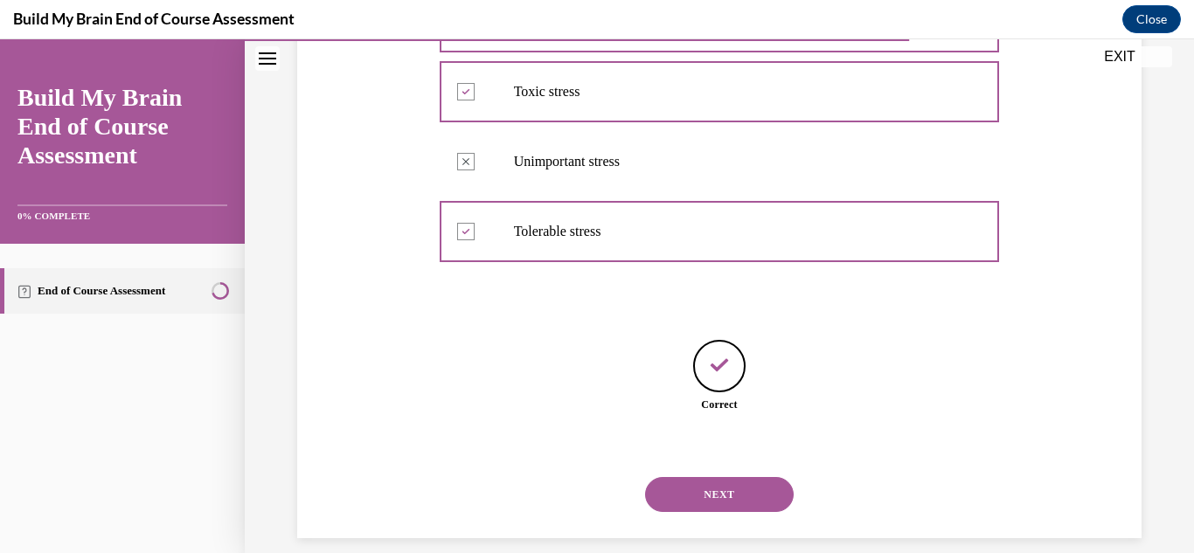
scroll to position [428, 0]
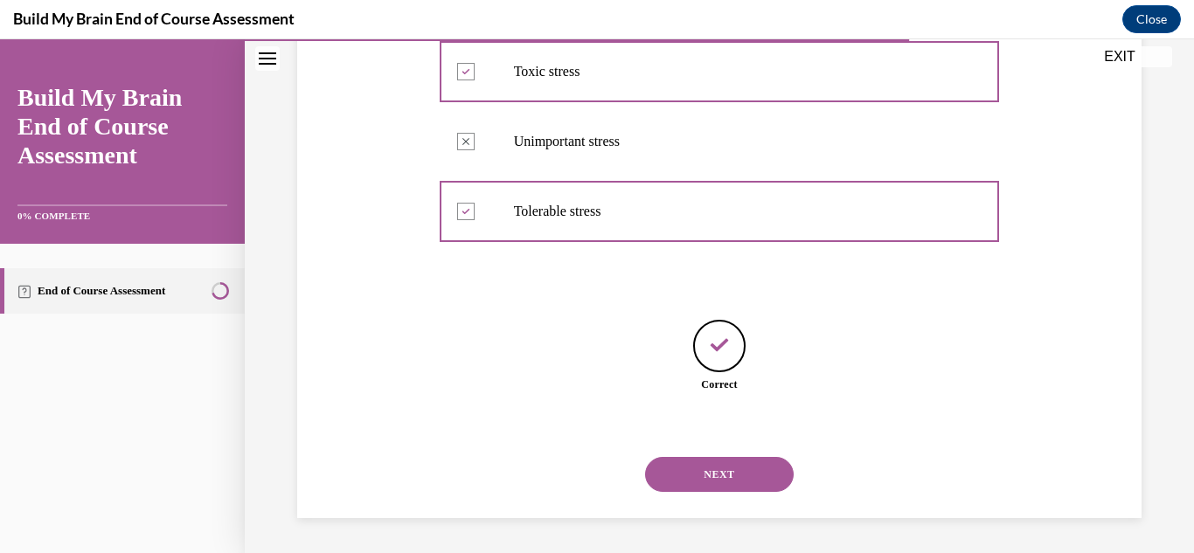
click at [742, 482] on button "NEXT" at bounding box center [719, 474] width 149 height 35
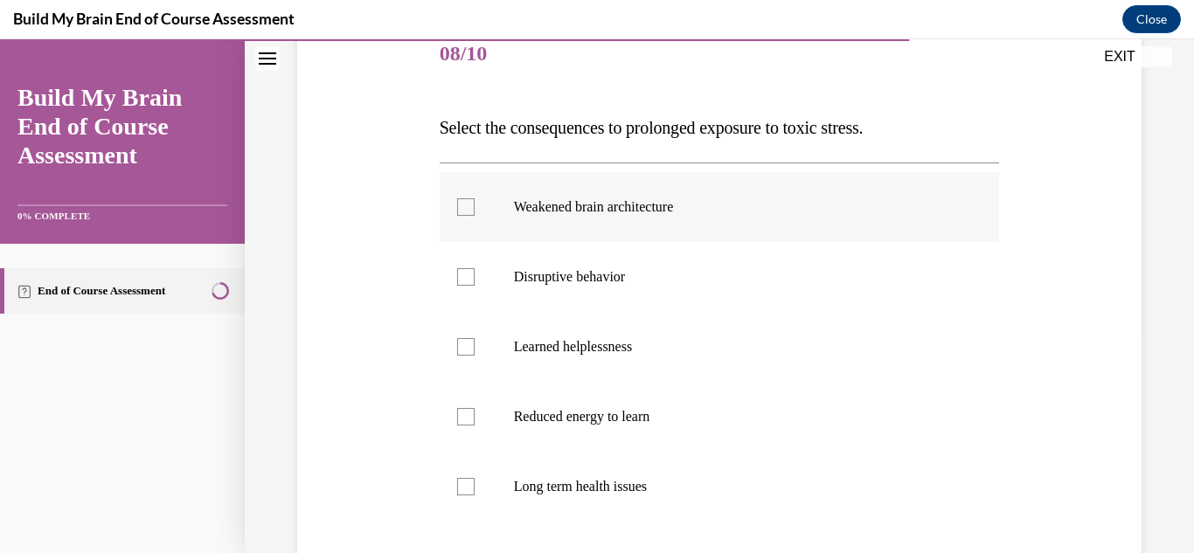
scroll to position [246, 0]
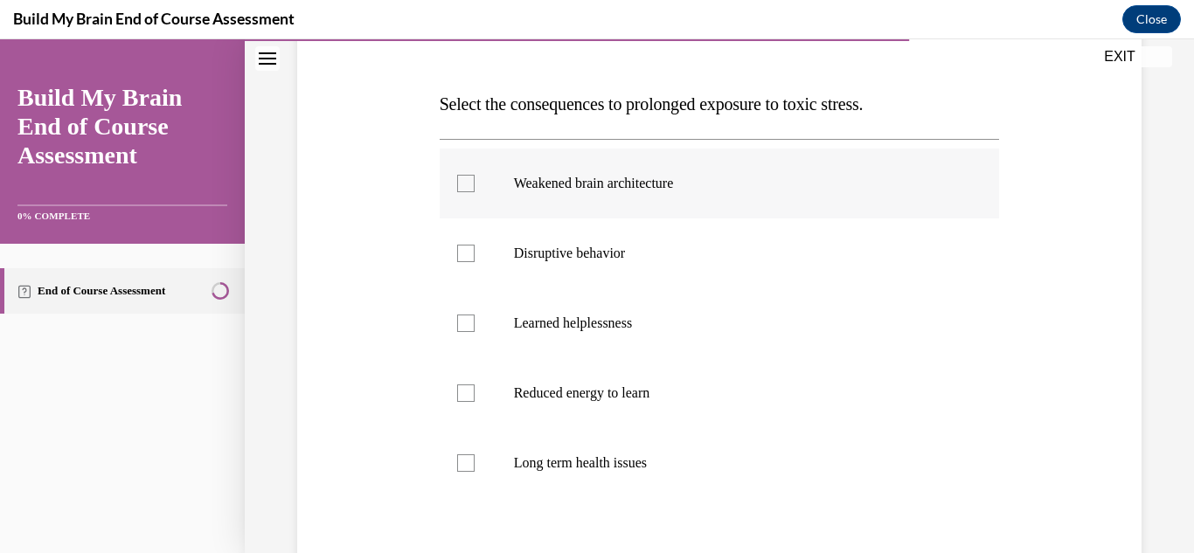
click at [465, 180] on div at bounding box center [465, 183] width 17 height 17
click at [465, 180] on input "Weakened brain architecture" at bounding box center [465, 183] width 17 height 17
checkbox input "true"
drag, startPoint x: 468, startPoint y: 259, endPoint x: 499, endPoint y: 326, distance: 74.3
click at [468, 259] on div at bounding box center [465, 253] width 17 height 17
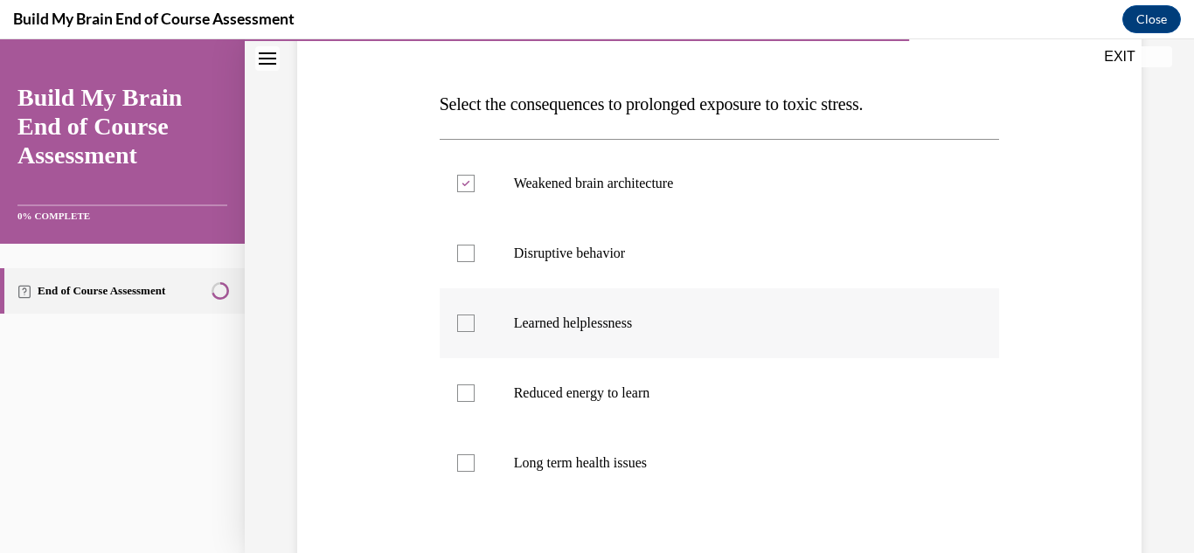
click at [468, 259] on input "Disruptive behavior" at bounding box center [465, 253] width 17 height 17
checkbox input "true"
drag, startPoint x: 461, startPoint y: 326, endPoint x: 500, endPoint y: 400, distance: 83.7
click at [462, 326] on div at bounding box center [465, 323] width 17 height 17
click at [462, 326] on input "Learned helplessness" at bounding box center [465, 323] width 17 height 17
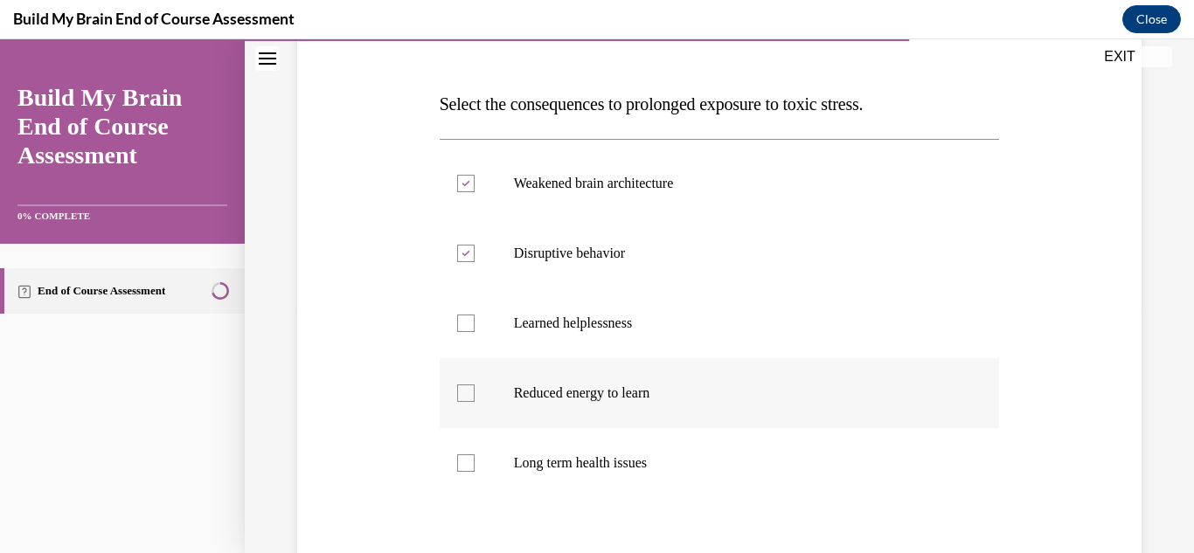
checkbox input "true"
click at [461, 398] on div at bounding box center [465, 393] width 17 height 17
click at [461, 398] on input "Reduced energy to learn" at bounding box center [465, 393] width 17 height 17
checkbox input "true"
click at [487, 461] on label "Long term health issues" at bounding box center [720, 463] width 560 height 70
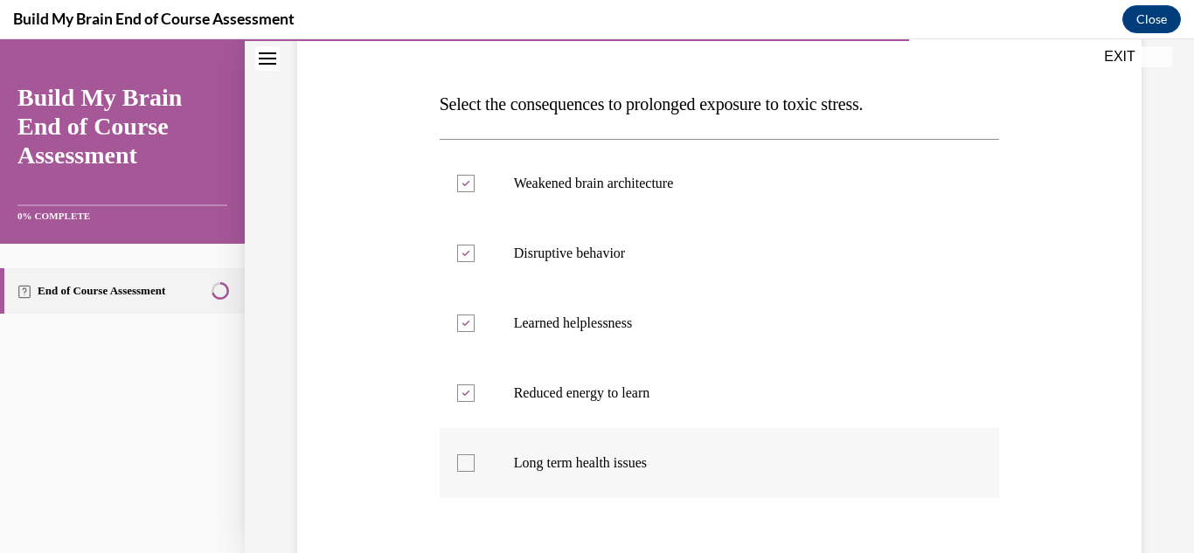
click at [475, 461] on input "Long term health issues" at bounding box center [465, 462] width 17 height 17
checkbox input "true"
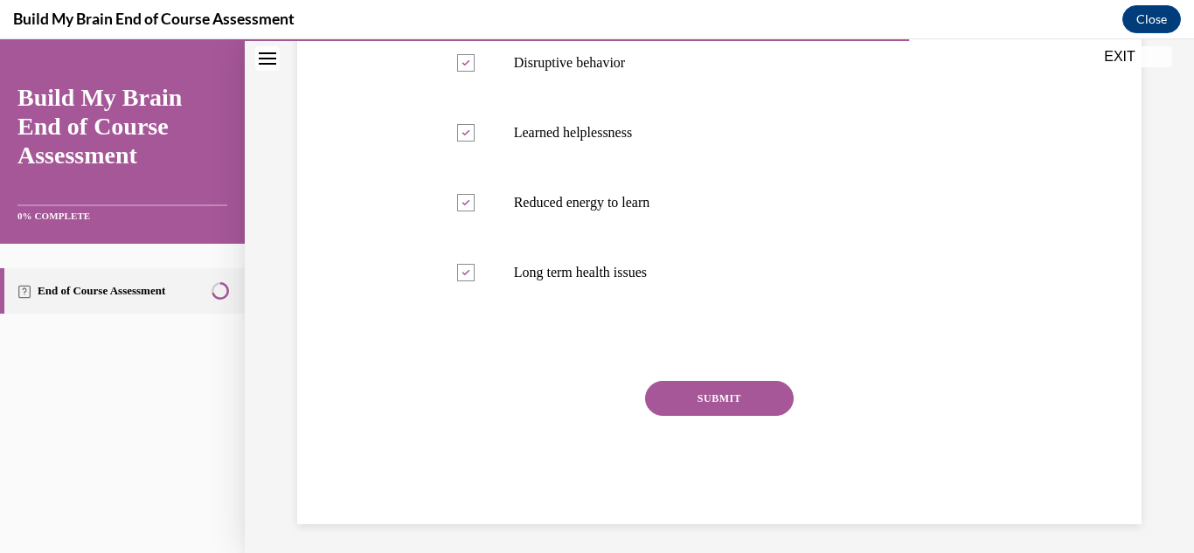
click at [721, 396] on button "SUBMIT" at bounding box center [719, 398] width 149 height 35
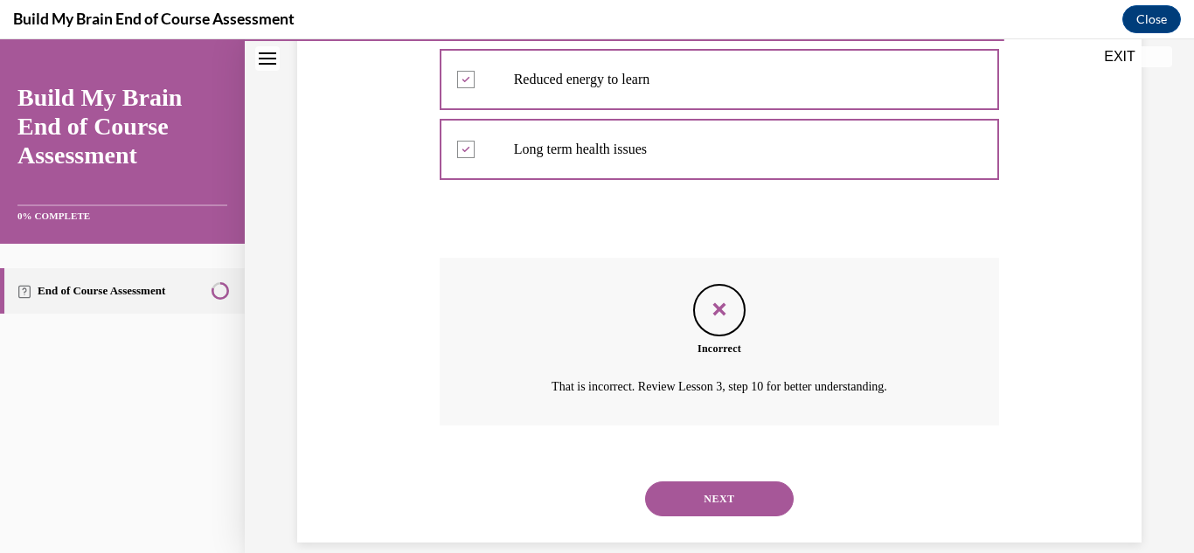
scroll to position [578, 0]
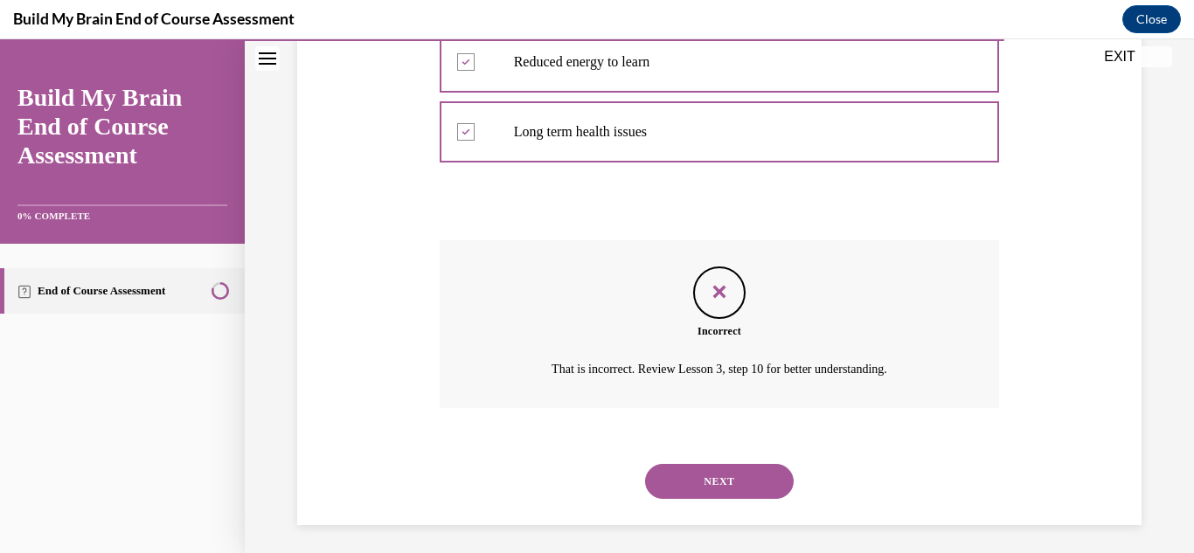
click at [752, 482] on button "NEXT" at bounding box center [719, 481] width 149 height 35
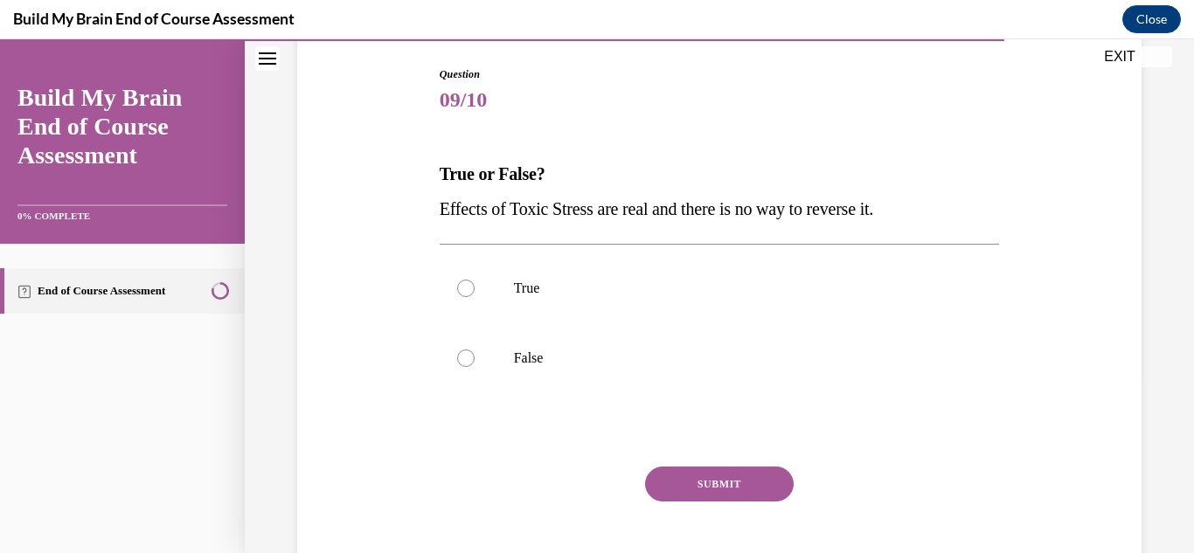
scroll to position [205, 0]
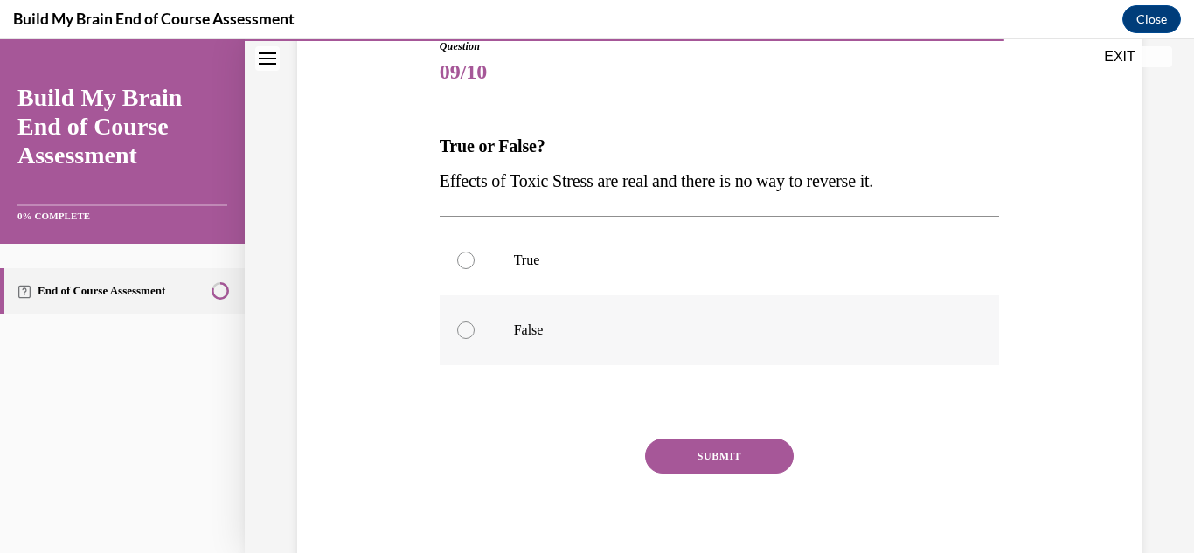
click at [468, 328] on div at bounding box center [465, 330] width 17 height 17
click at [468, 328] on input "False" at bounding box center [465, 330] width 17 height 17
radio input "true"
click at [683, 449] on button "SUBMIT" at bounding box center [719, 456] width 149 height 35
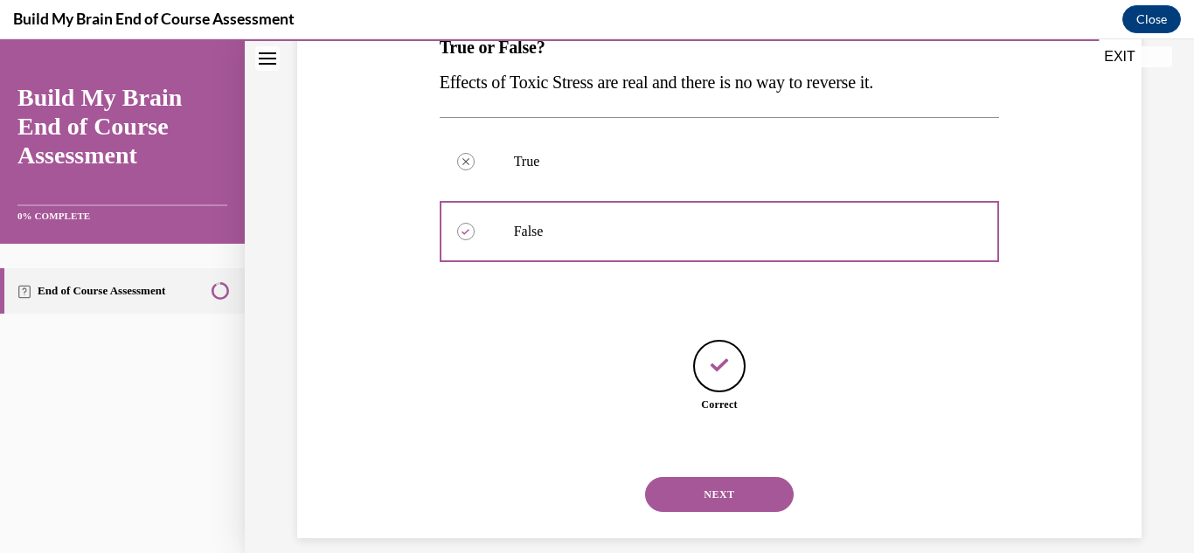
scroll to position [323, 0]
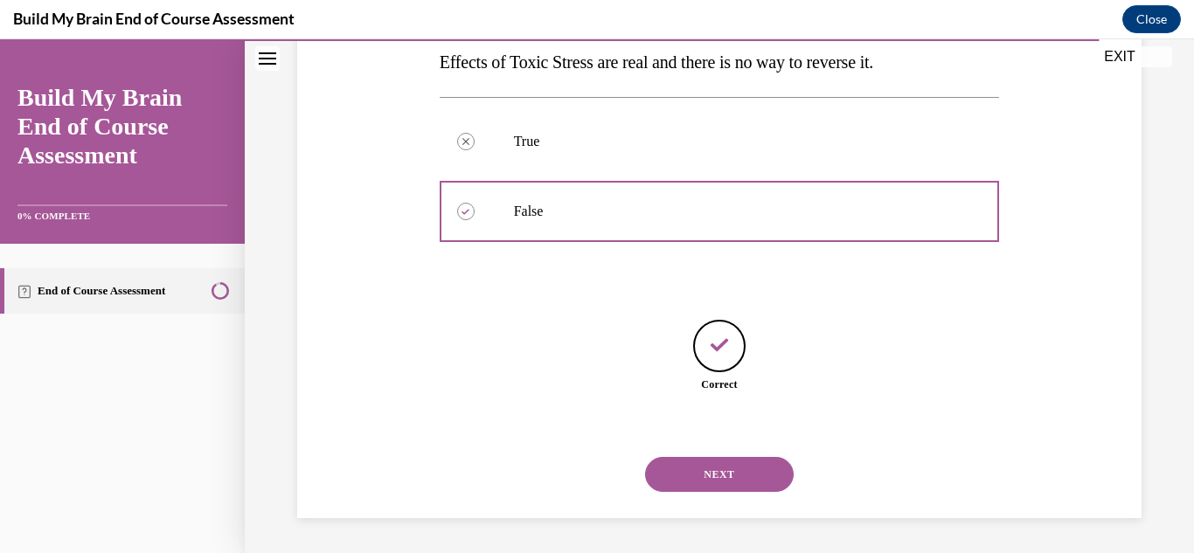
click at [703, 471] on button "NEXT" at bounding box center [719, 474] width 149 height 35
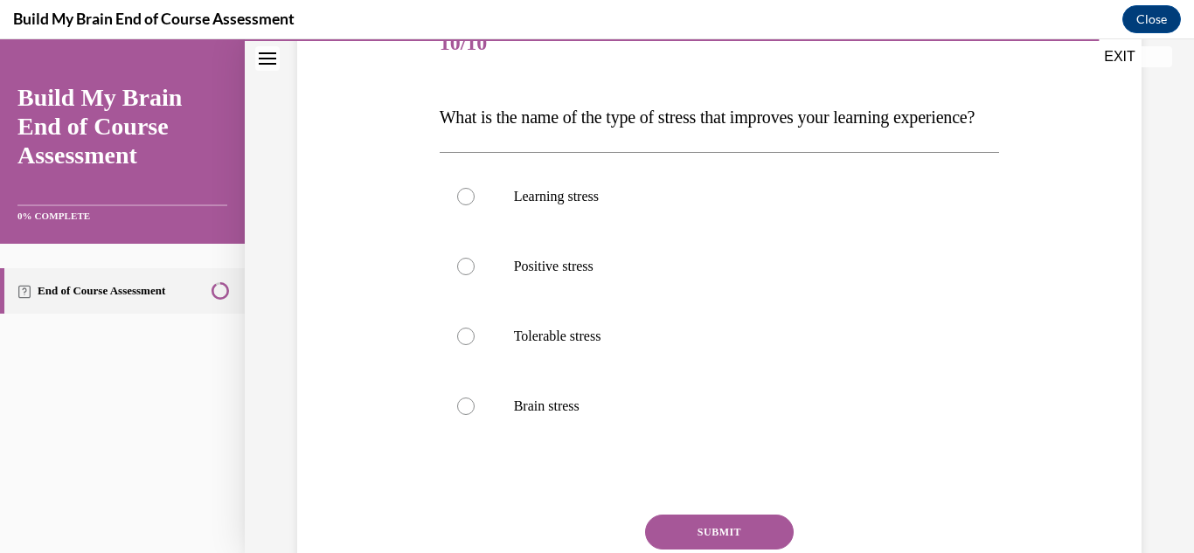
scroll to position [236, 0]
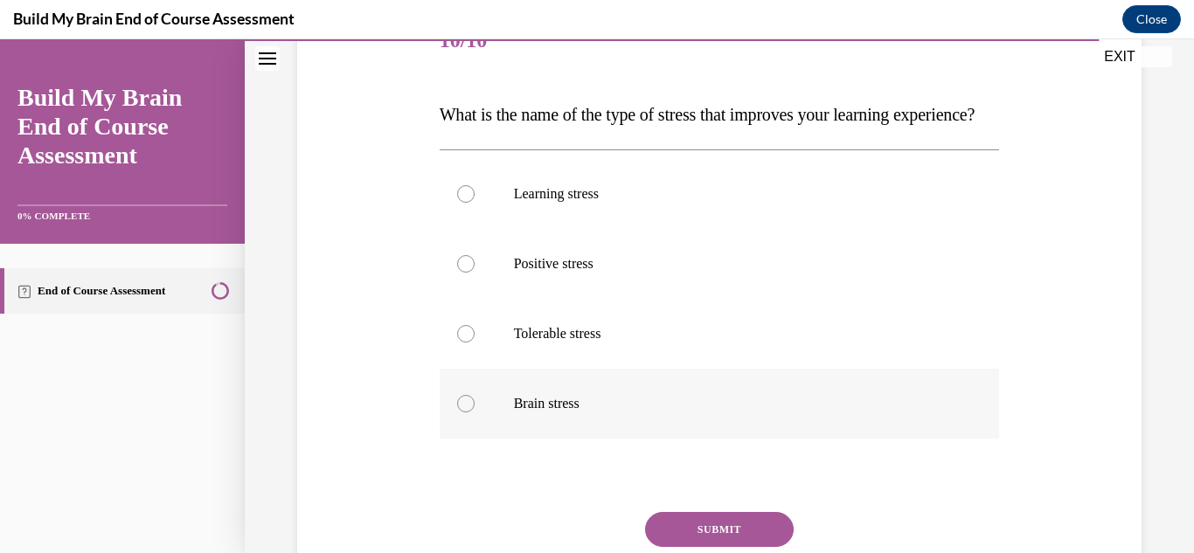
click at [468, 413] on div at bounding box center [465, 403] width 17 height 17
click at [468, 413] on input "Brain stress" at bounding box center [465, 403] width 17 height 17
radio input "true"
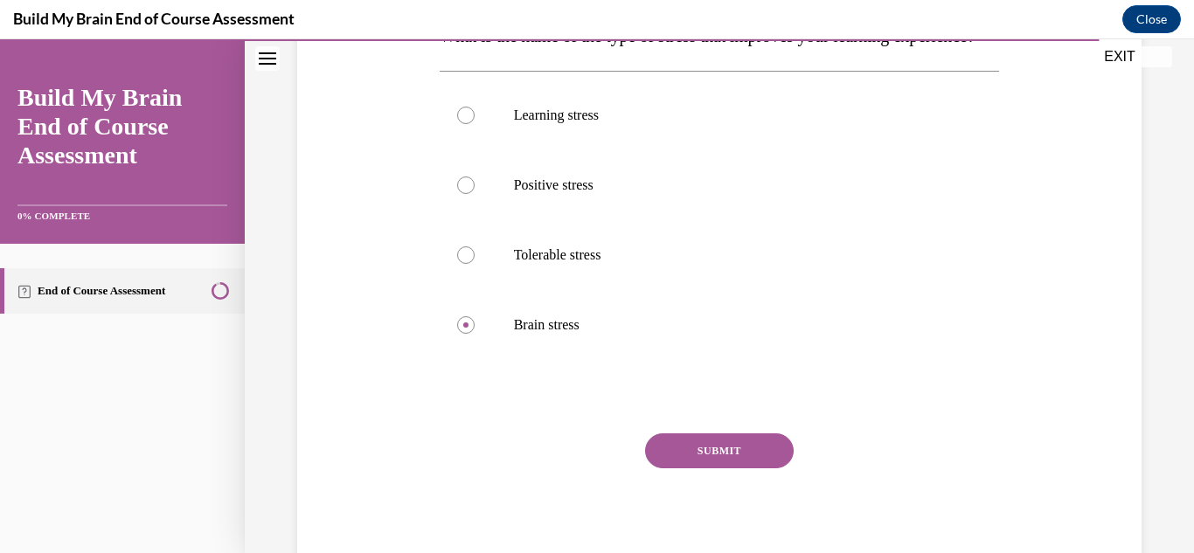
click at [717, 468] on button "SUBMIT" at bounding box center [719, 451] width 149 height 35
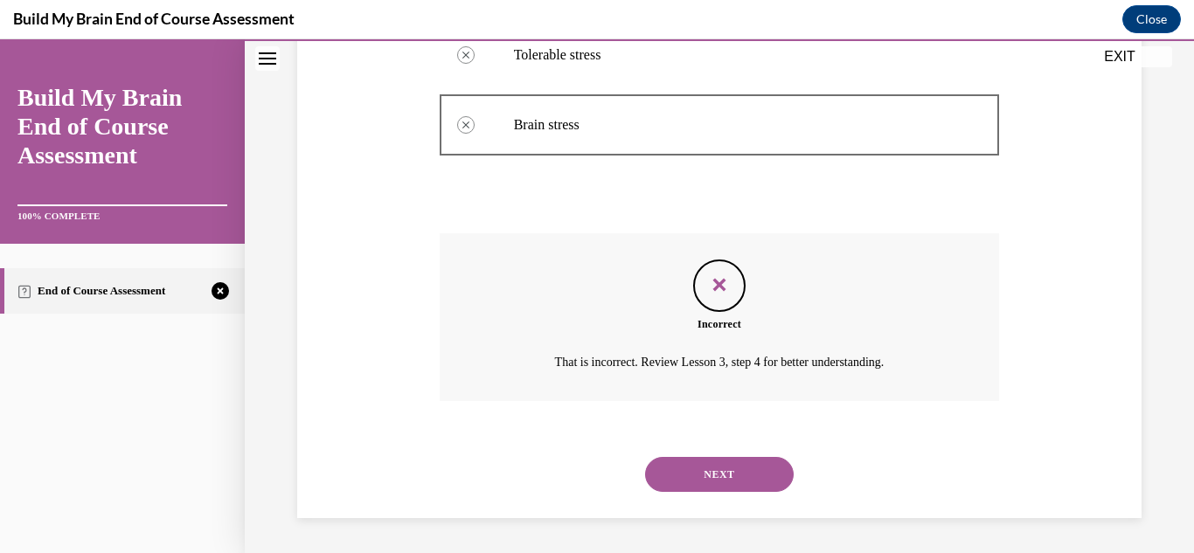
scroll to position [550, 0]
click at [732, 480] on button "NEXT" at bounding box center [719, 474] width 149 height 35
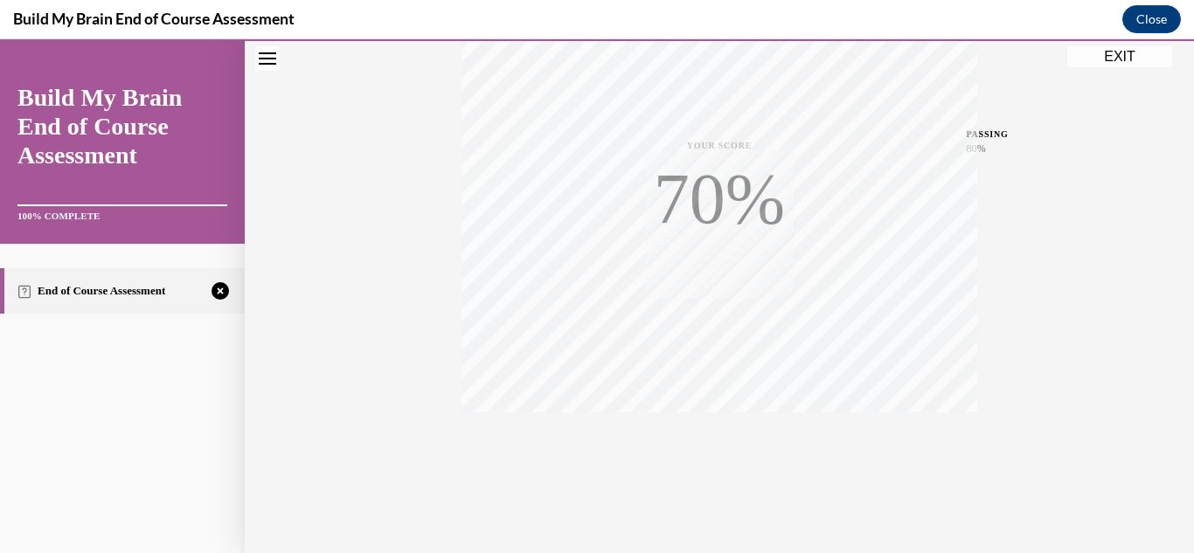
scroll to position [382, 0]
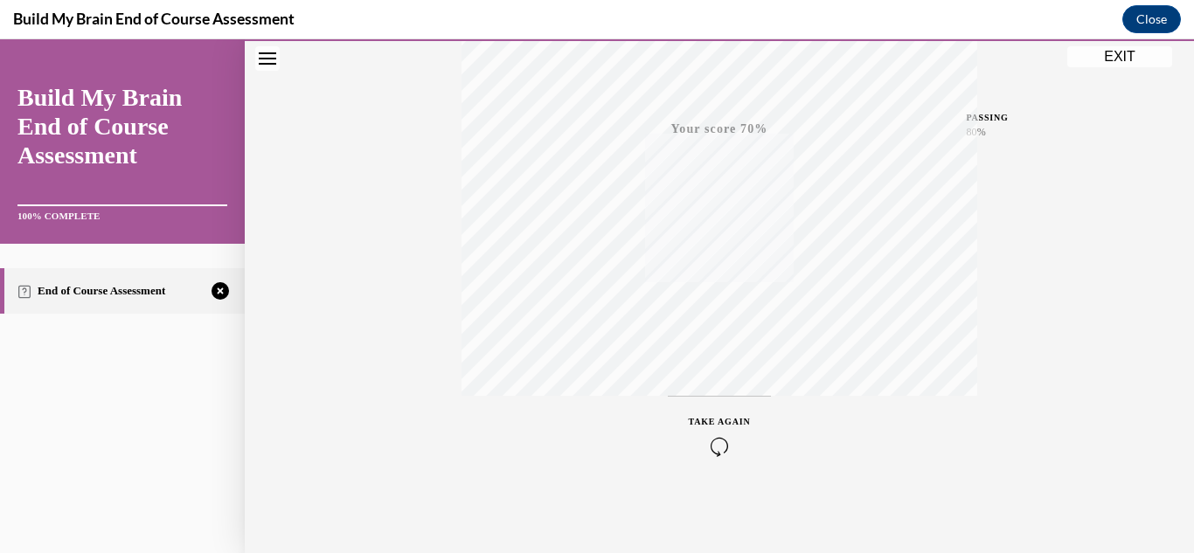
click at [719, 450] on icon "button" at bounding box center [720, 446] width 62 height 19
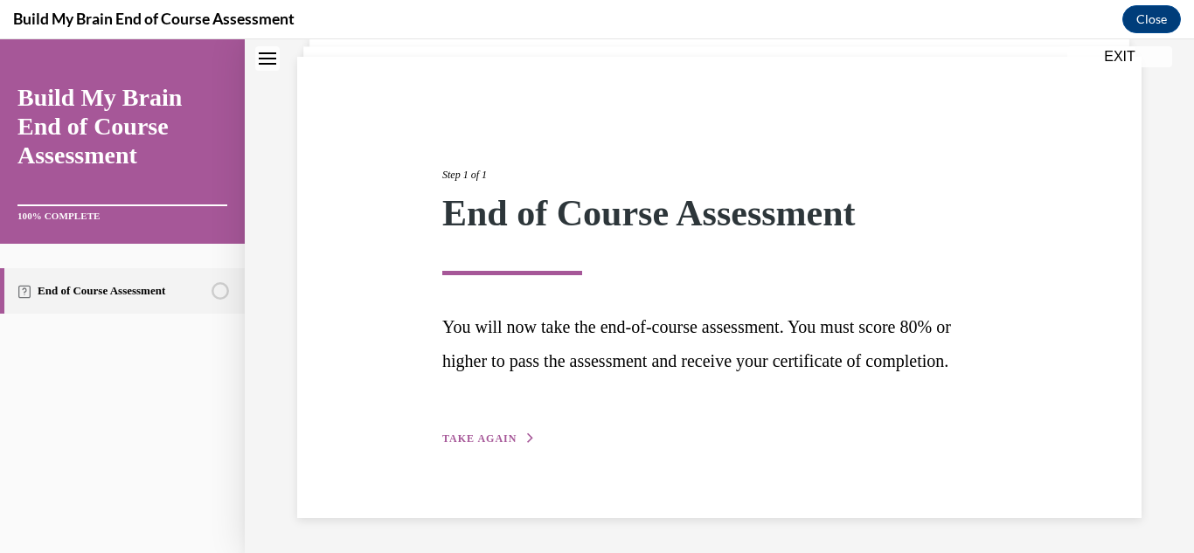
click at [497, 440] on span "TAKE AGAIN" at bounding box center [479, 439] width 74 height 12
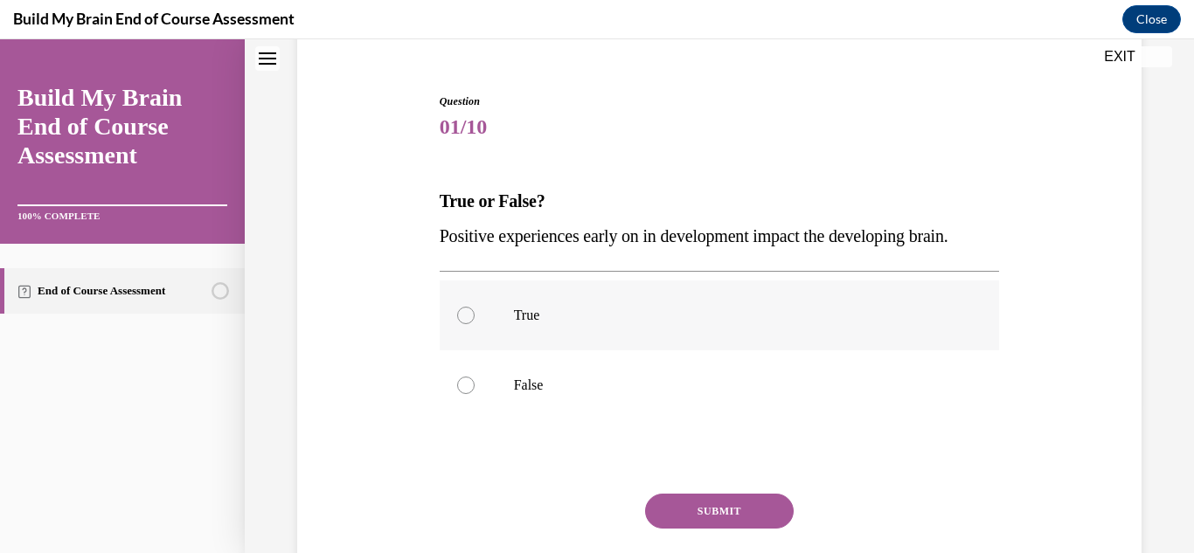
click at [474, 314] on label "True" at bounding box center [720, 316] width 560 height 70
click at [474, 314] on input "True" at bounding box center [465, 315] width 17 height 17
radio input "true"
click at [665, 513] on button "SUBMIT" at bounding box center [719, 511] width 149 height 35
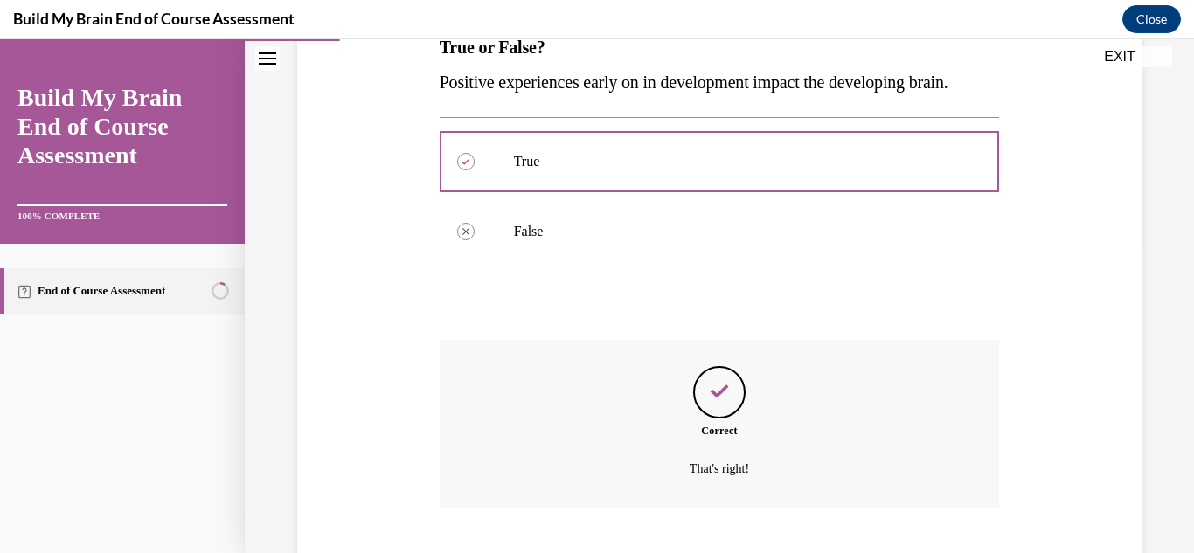
scroll to position [410, 0]
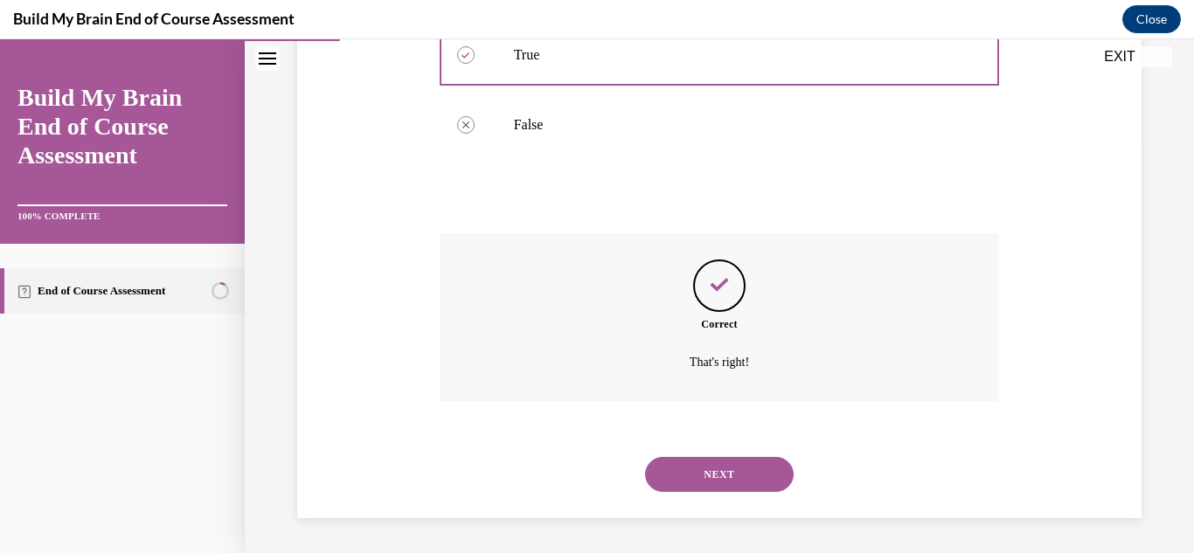
click at [687, 489] on button "NEXT" at bounding box center [719, 474] width 149 height 35
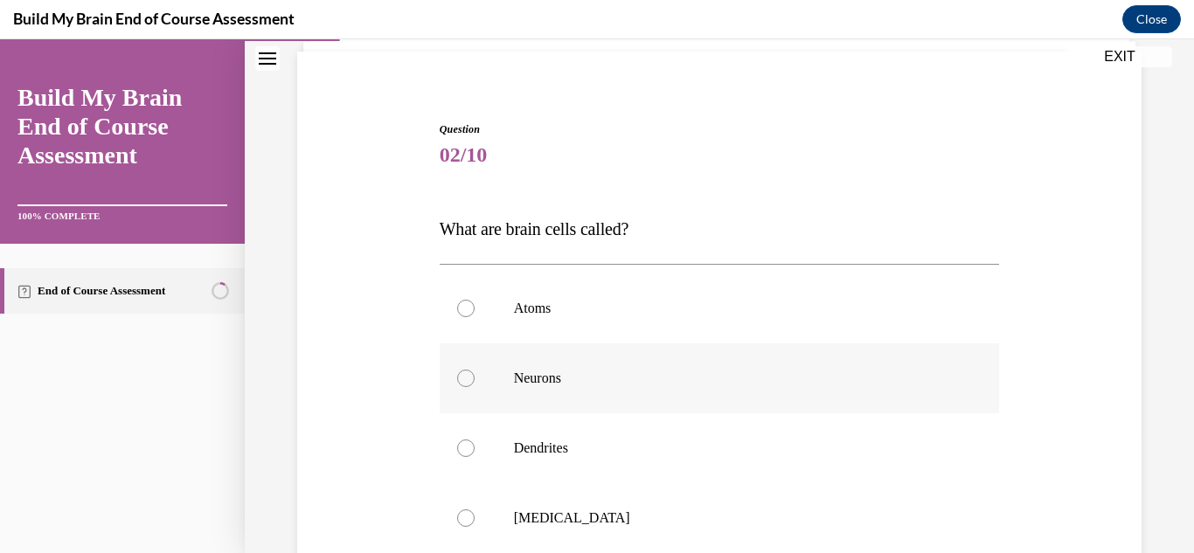
click at [468, 375] on div at bounding box center [465, 378] width 17 height 17
click at [468, 375] on input "Neurons" at bounding box center [465, 378] width 17 height 17
radio input "true"
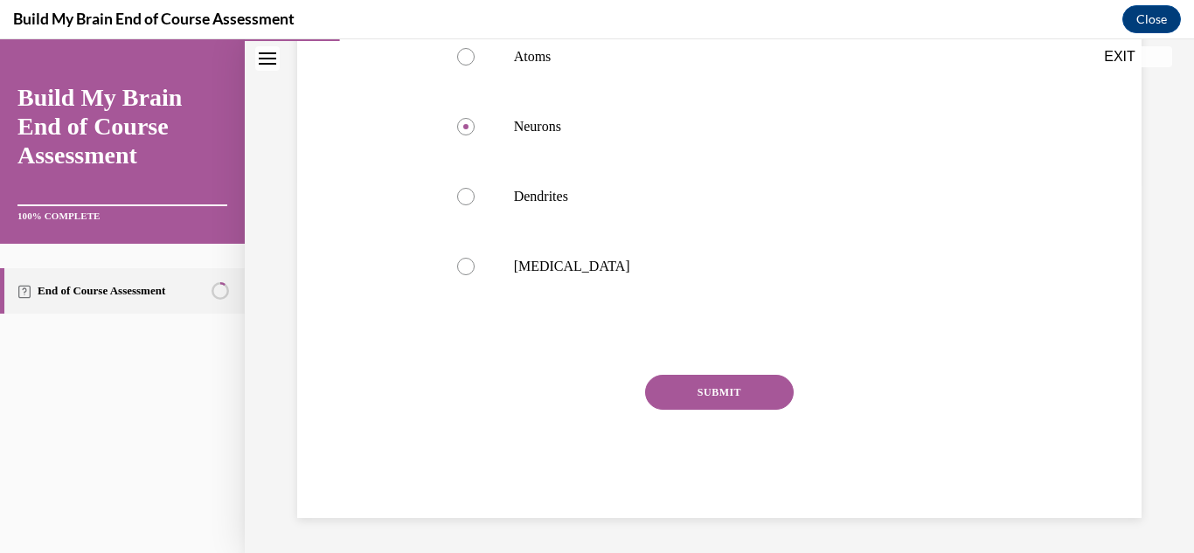
click at [732, 407] on button "SUBMIT" at bounding box center [719, 392] width 149 height 35
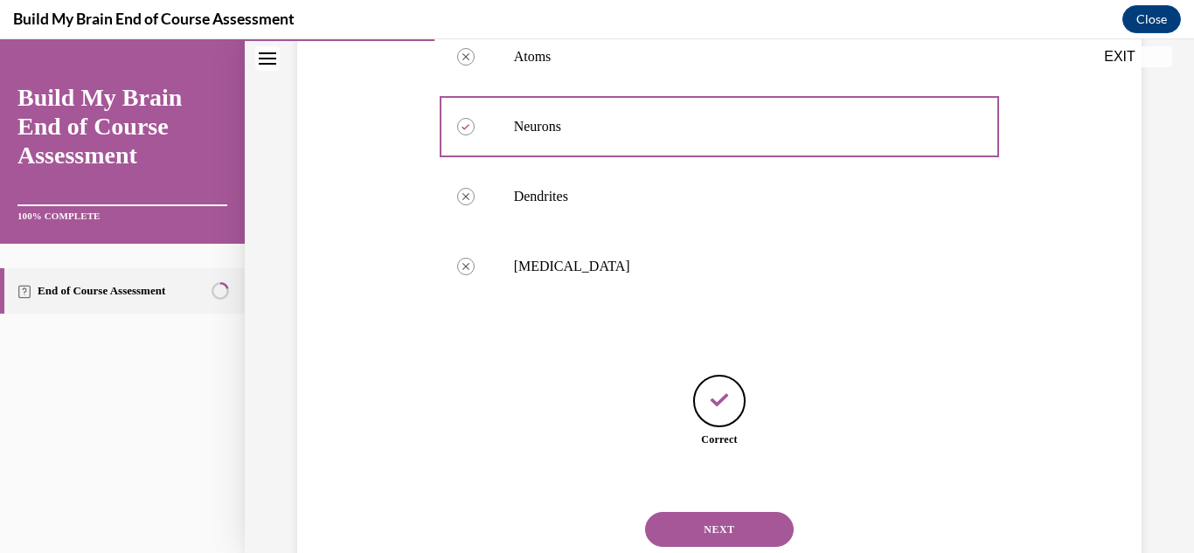
scroll to position [428, 0]
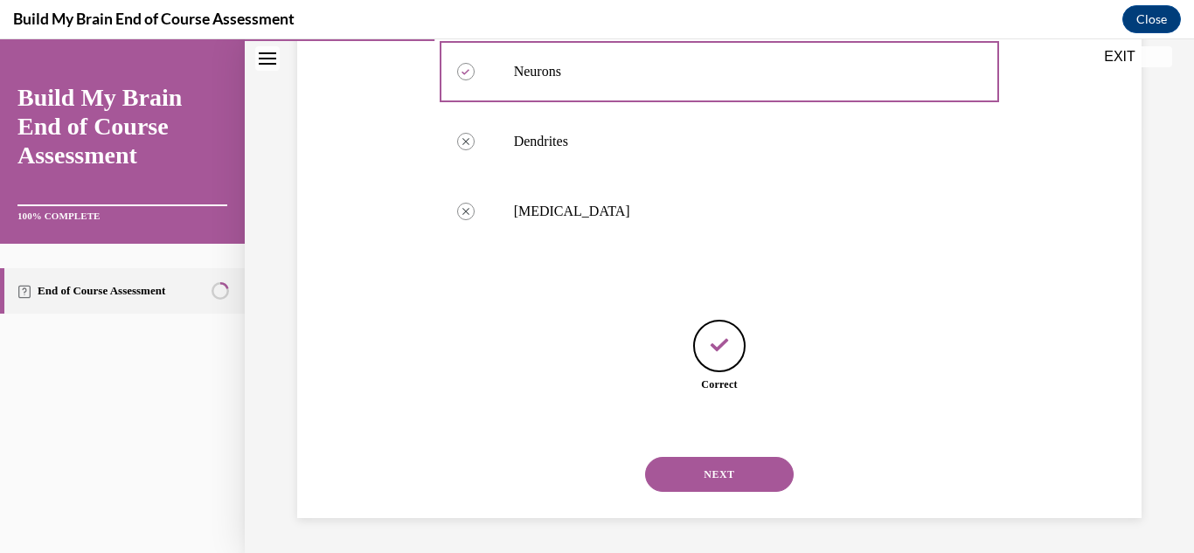
click at [728, 478] on button "NEXT" at bounding box center [719, 474] width 149 height 35
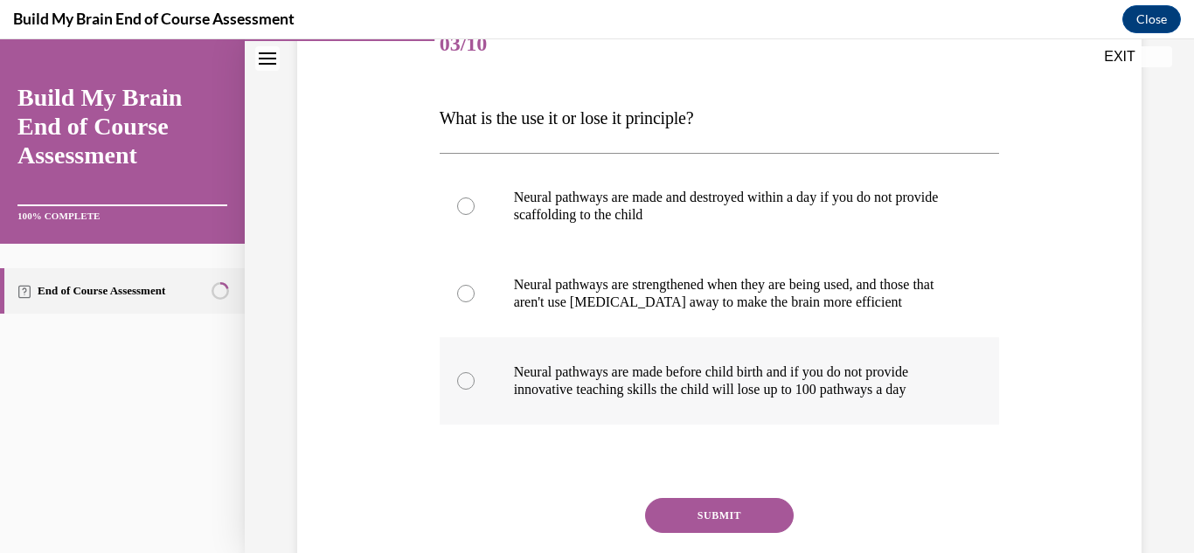
scroll to position [238, 0]
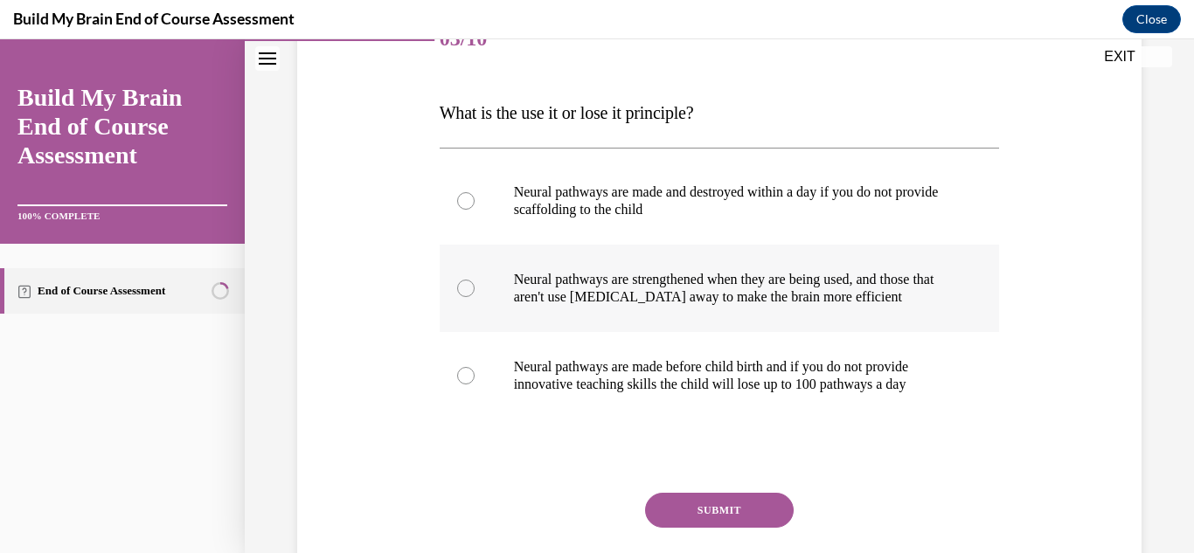
click at [474, 294] on label "Neural pathways are strengthened when they are being used, and those that aren'…" at bounding box center [720, 288] width 560 height 87
click at [474, 294] on input "Neural pathways are strengthened when they are being used, and those that aren'…" at bounding box center [465, 288] width 17 height 17
radio input "true"
click at [750, 503] on button "SUBMIT" at bounding box center [719, 510] width 149 height 35
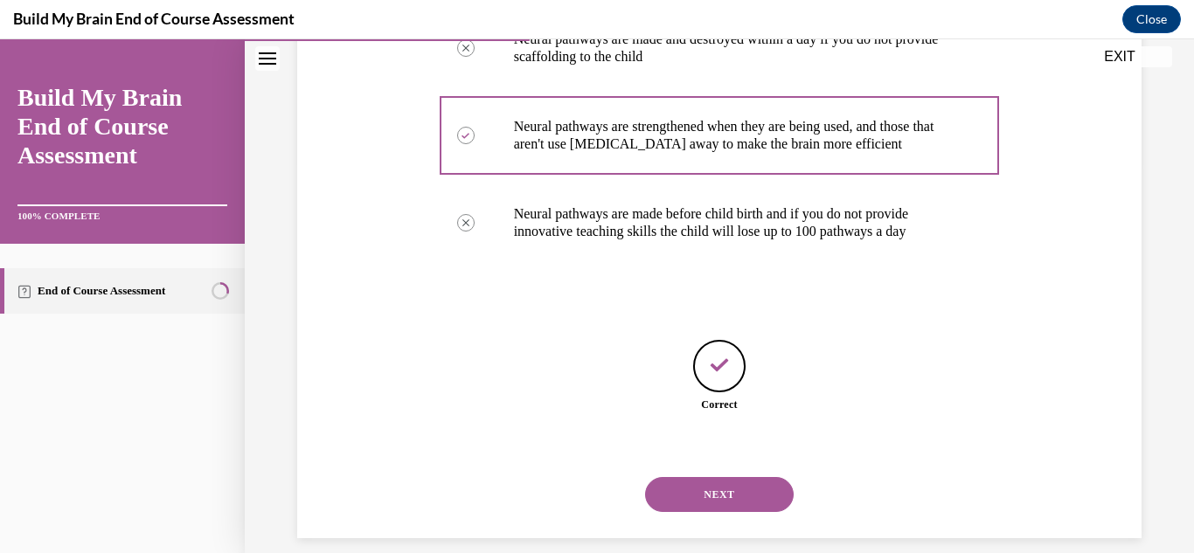
scroll to position [411, 0]
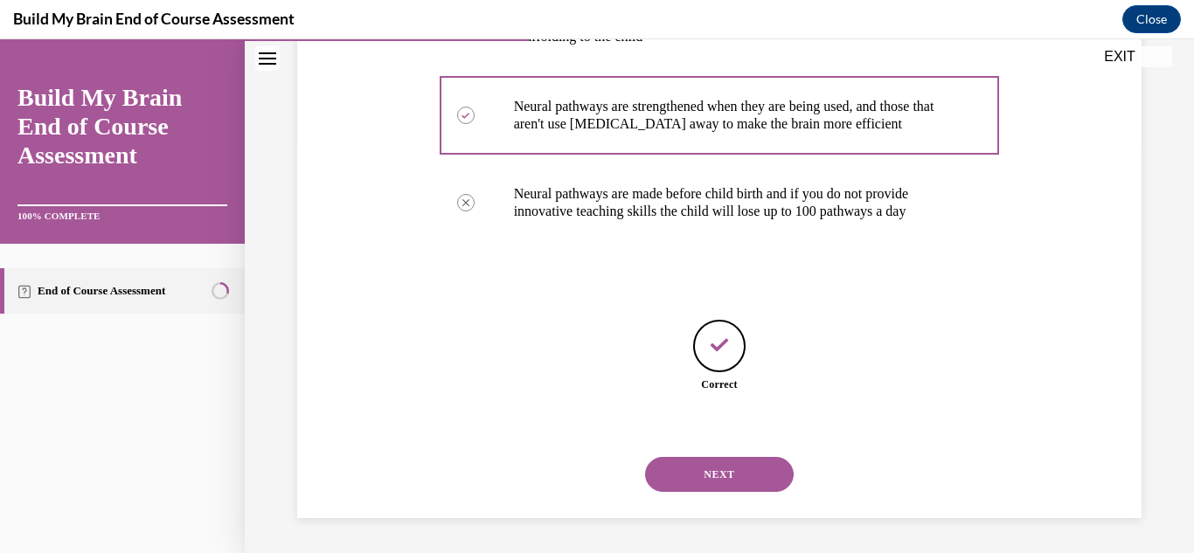
click at [767, 460] on button "NEXT" at bounding box center [719, 474] width 149 height 35
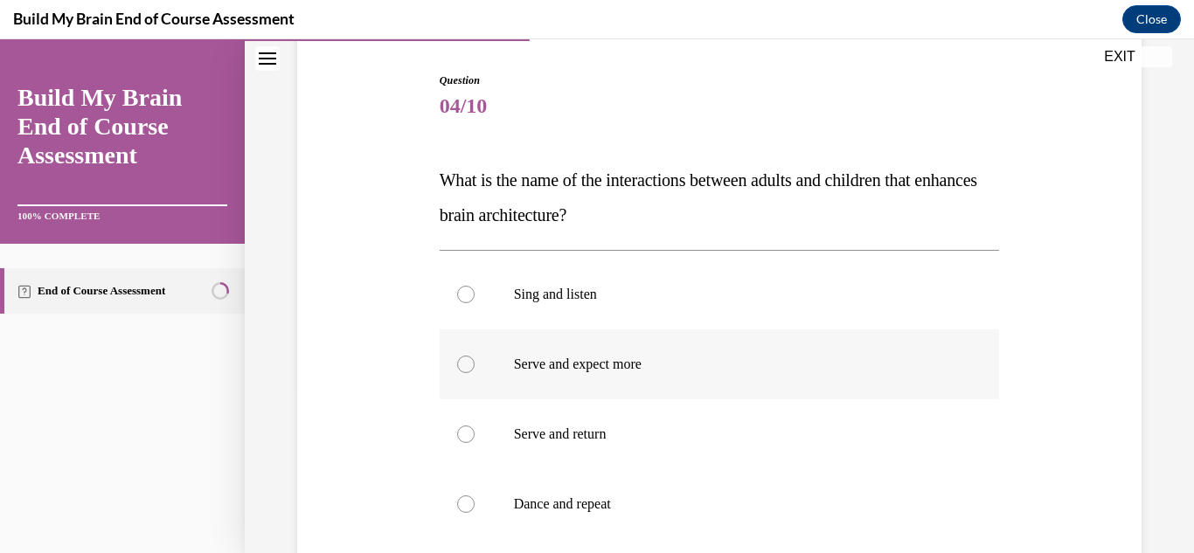
scroll to position [176, 0]
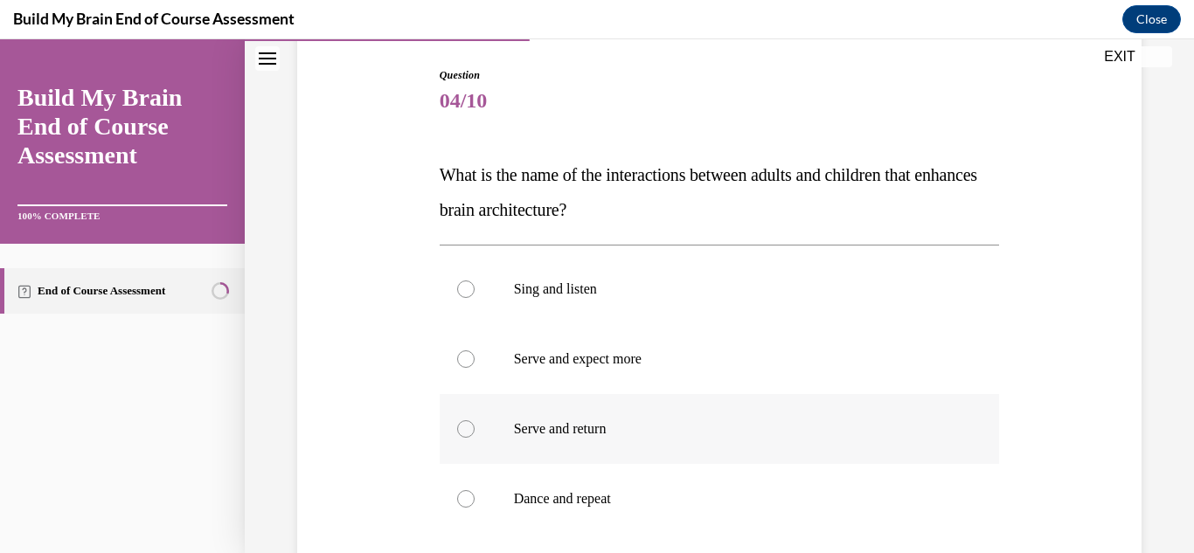
click at [467, 430] on div at bounding box center [465, 428] width 17 height 17
click at [467, 430] on input "Serve and return" at bounding box center [465, 428] width 17 height 17
radio input "true"
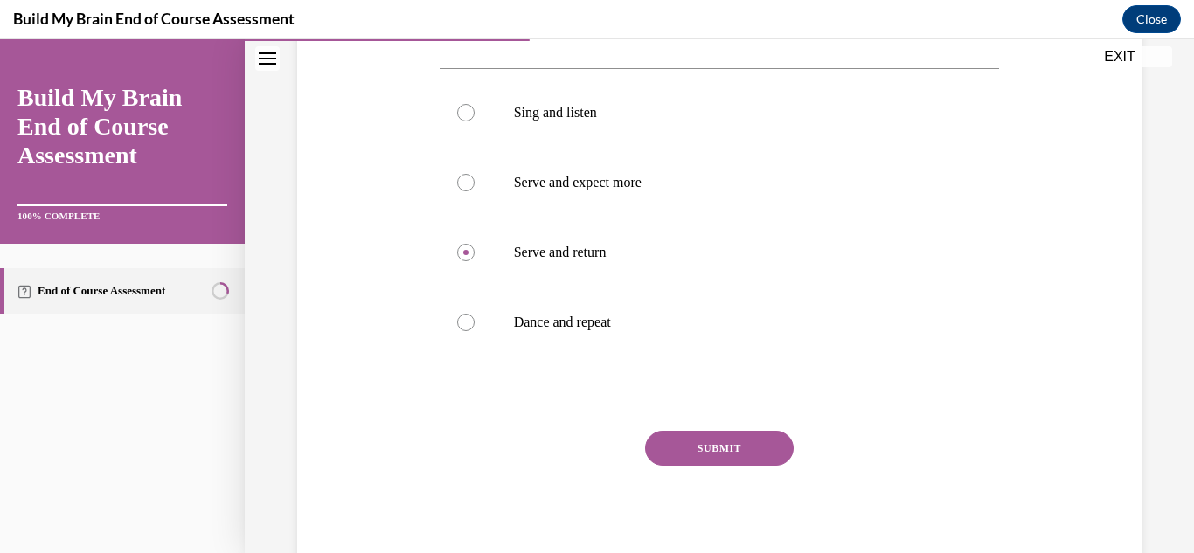
click at [763, 439] on button "SUBMIT" at bounding box center [719, 448] width 149 height 35
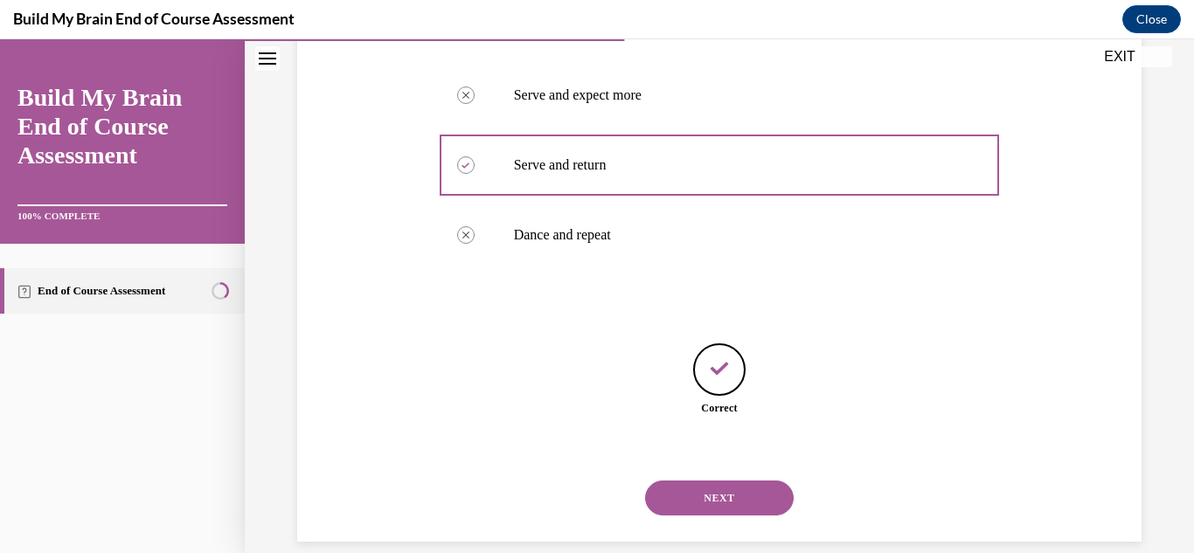
scroll to position [463, 0]
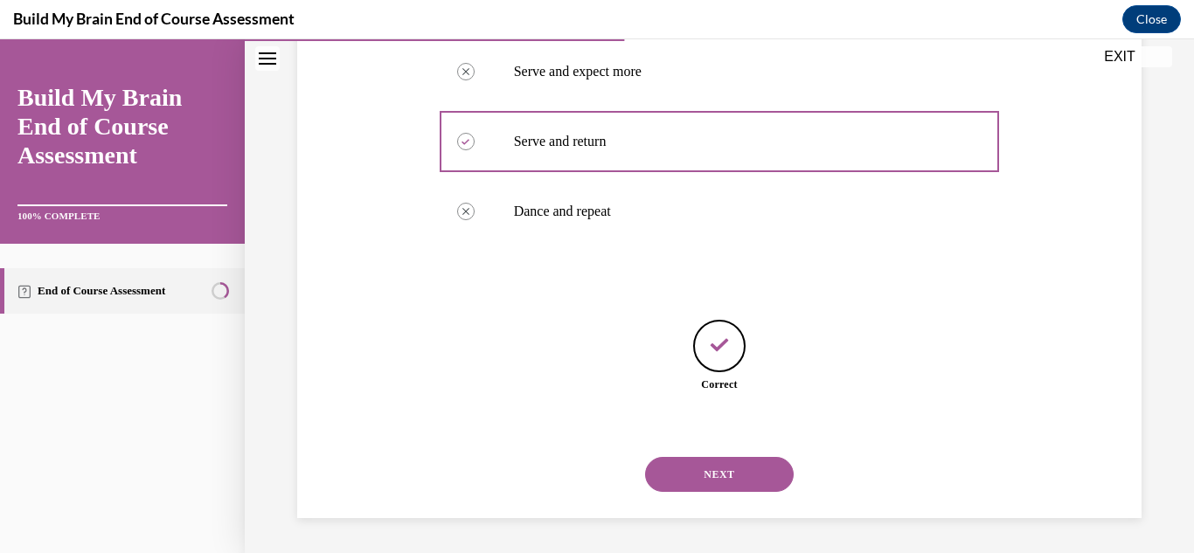
click at [700, 485] on button "NEXT" at bounding box center [719, 474] width 149 height 35
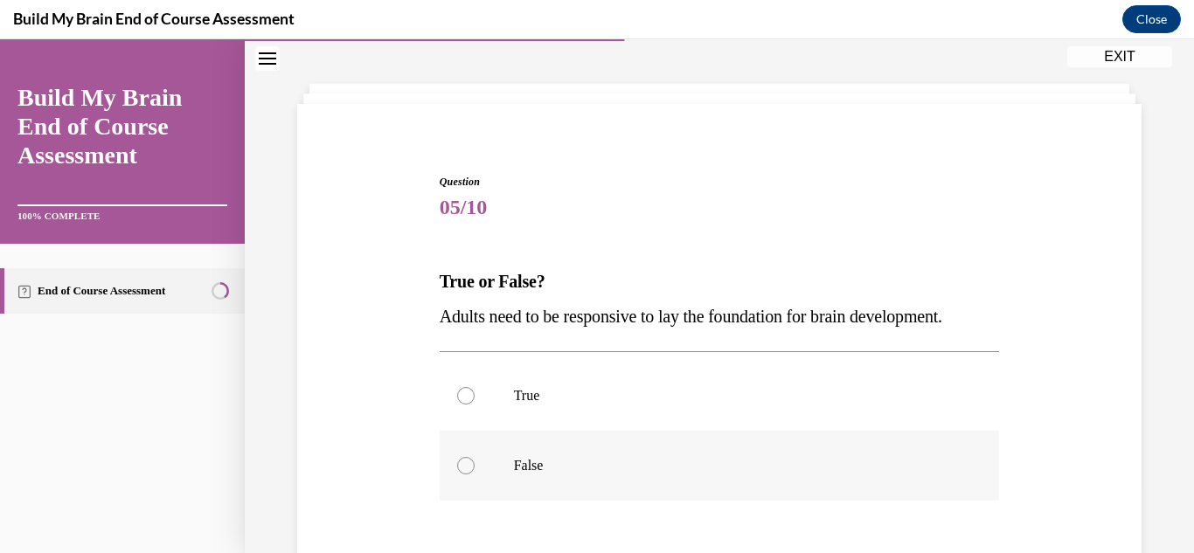
scroll to position [92, 0]
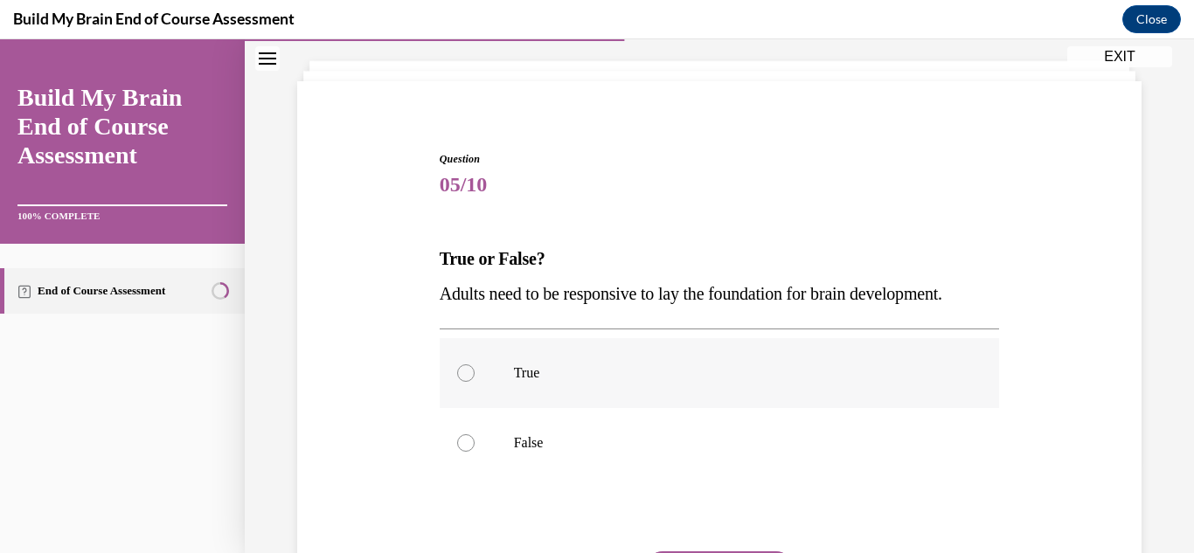
drag, startPoint x: 456, startPoint y: 375, endPoint x: 559, endPoint y: 370, distance: 103.3
click at [457, 375] on div at bounding box center [465, 372] width 17 height 17
click at [457, 375] on input "True" at bounding box center [465, 372] width 17 height 17
radio input "true"
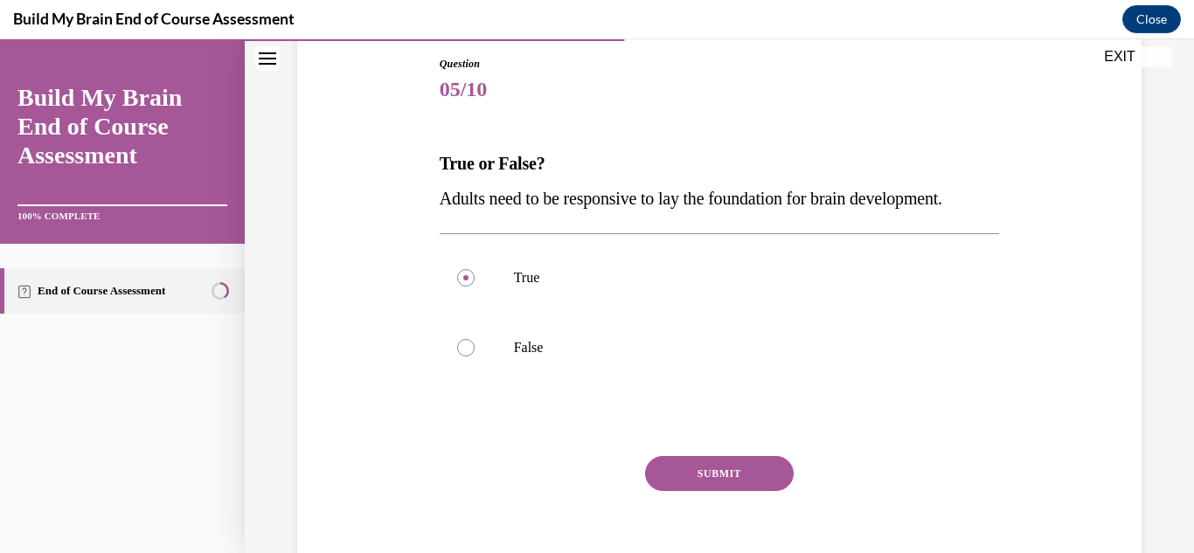
click at [744, 479] on button "SUBMIT" at bounding box center [719, 473] width 149 height 35
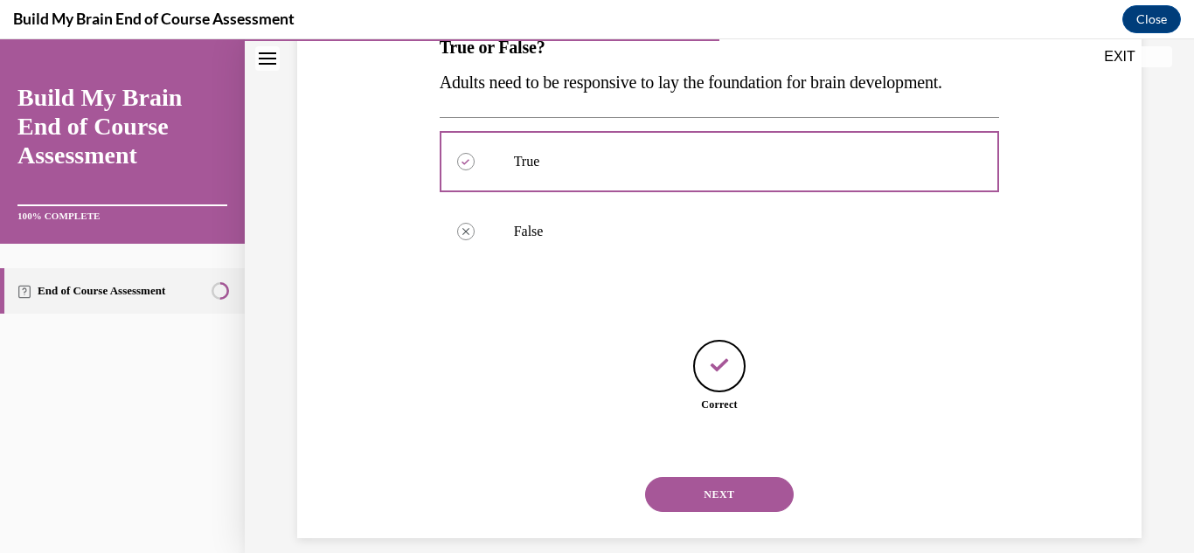
scroll to position [323, 0]
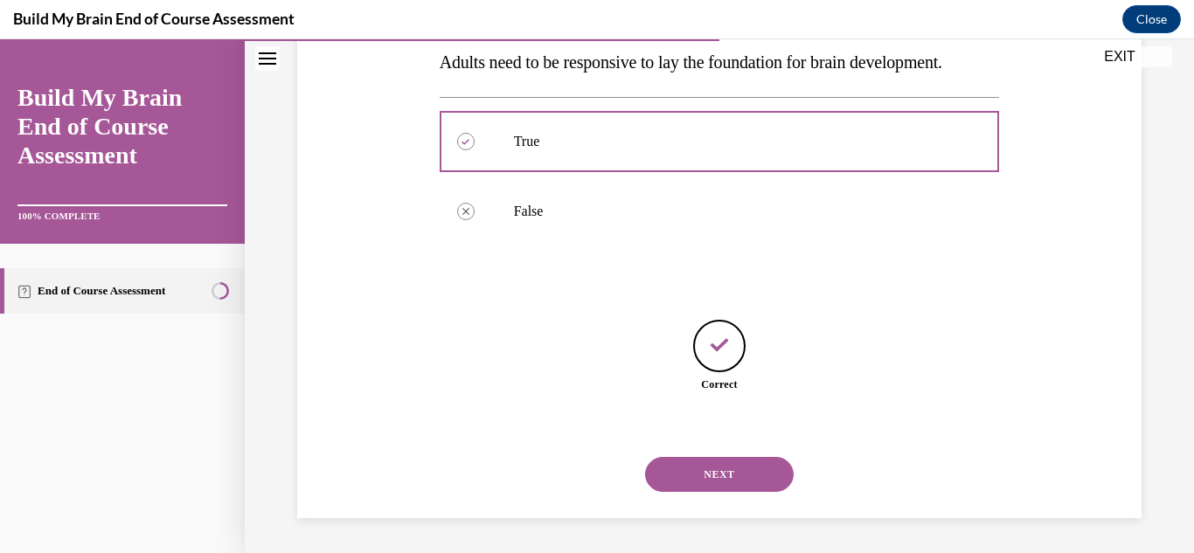
click at [725, 472] on button "NEXT" at bounding box center [719, 474] width 149 height 35
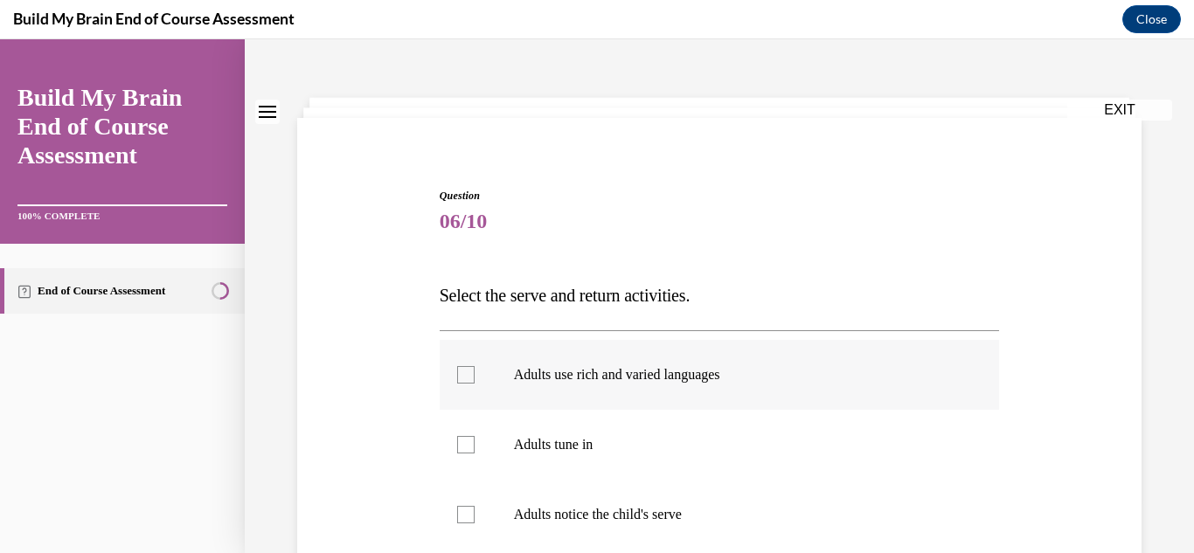
scroll to position [56, 0]
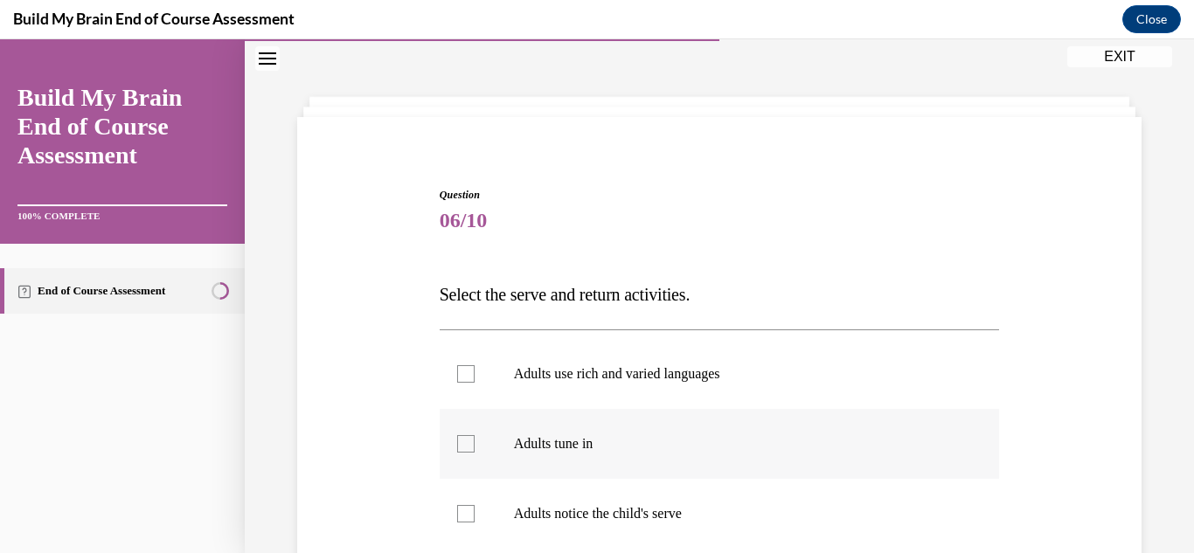
click at [458, 366] on div at bounding box center [465, 373] width 17 height 17
click at [458, 366] on input "Adults use rich and varied languages" at bounding box center [465, 373] width 17 height 17
checkbox input "true"
click at [464, 447] on div at bounding box center [465, 443] width 17 height 17
click at [464, 447] on input "Adults tune in" at bounding box center [465, 443] width 17 height 17
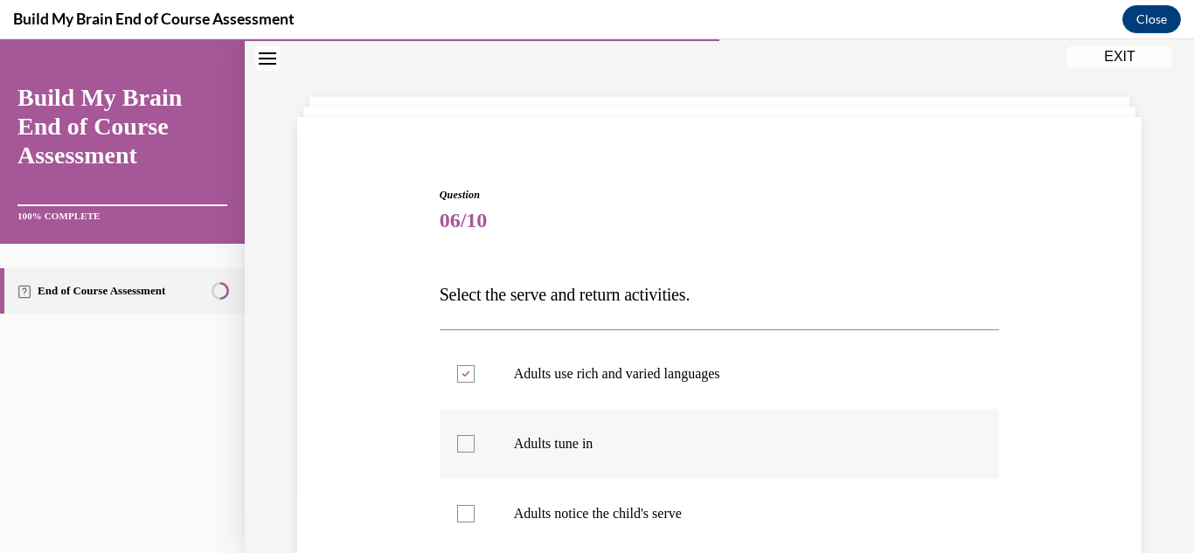
checkbox input "true"
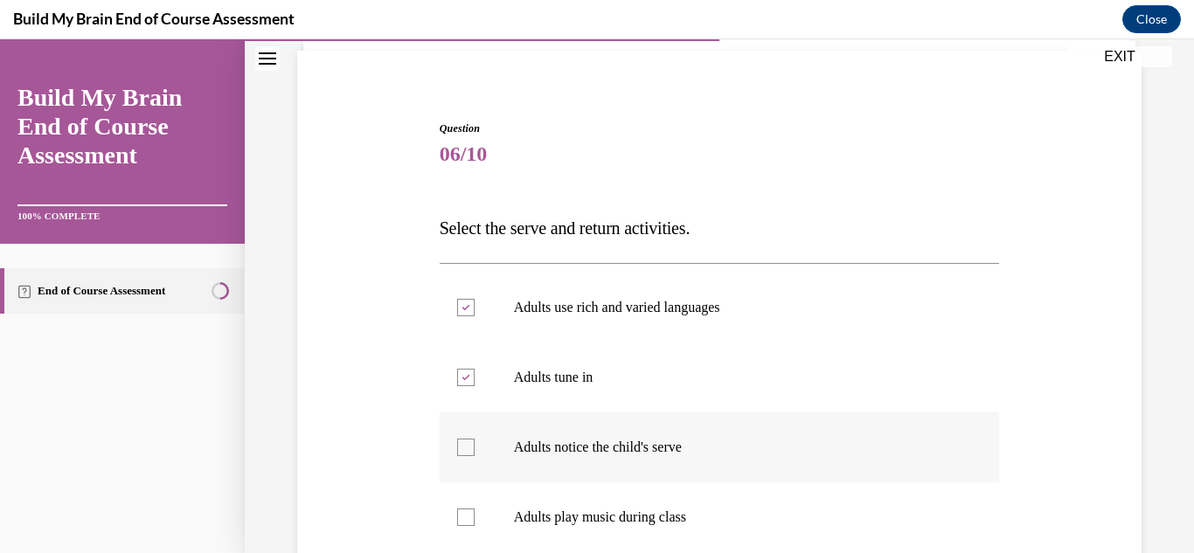
scroll to position [175, 0]
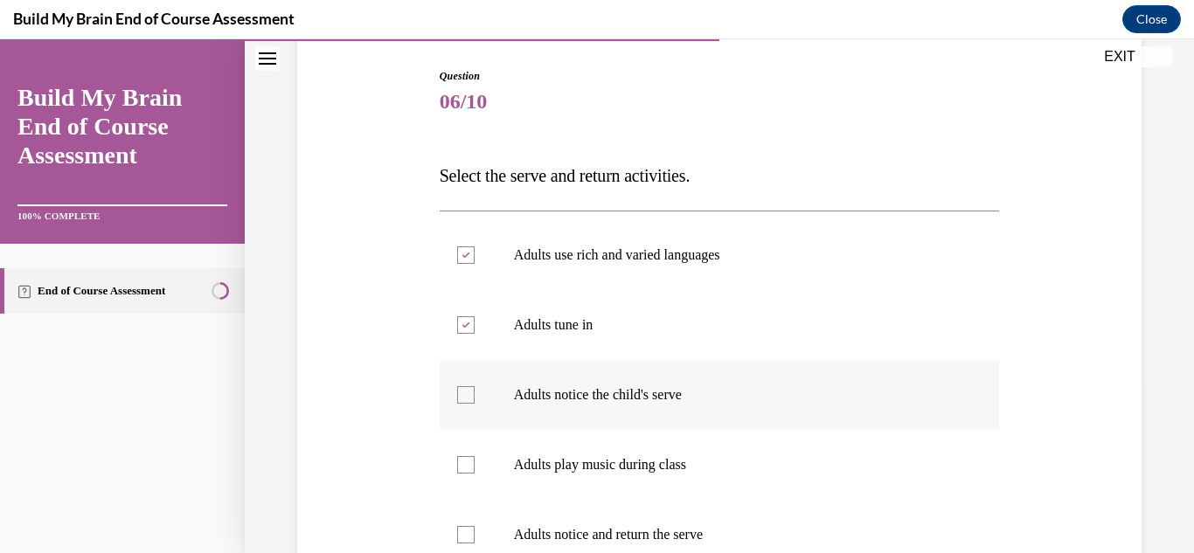
click at [468, 389] on div at bounding box center [465, 394] width 17 height 17
click at [468, 389] on input "Adults notice the child's serve" at bounding box center [465, 394] width 17 height 17
checkbox input "true"
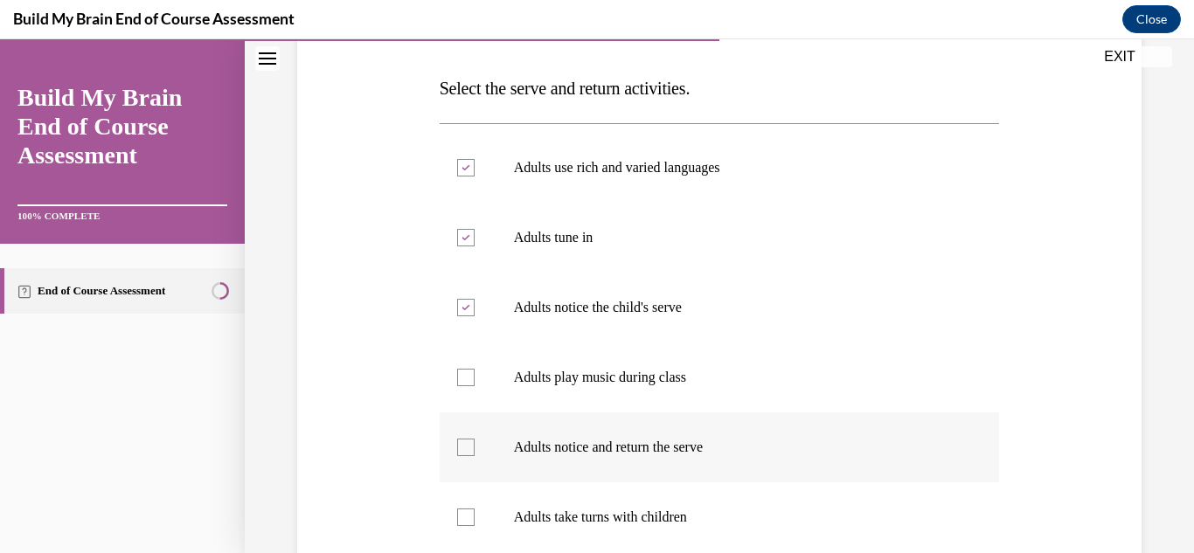
scroll to position [265, 0]
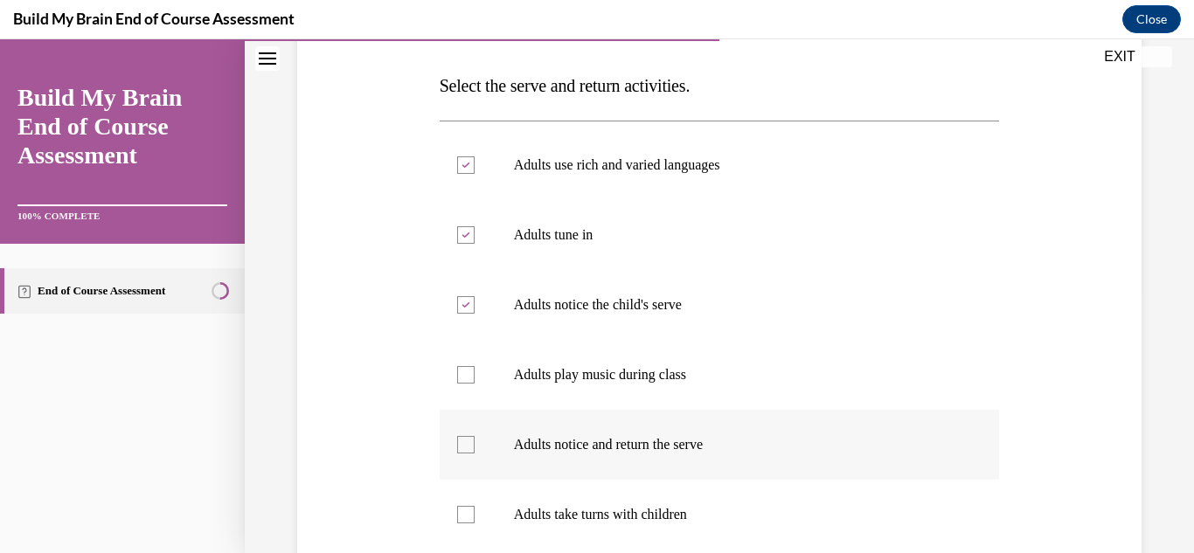
click at [468, 448] on div at bounding box center [465, 444] width 17 height 17
click at [468, 448] on input "Adults notice and return the serve" at bounding box center [465, 444] width 17 height 17
checkbox input "true"
click at [464, 515] on div at bounding box center [465, 514] width 17 height 17
click at [464, 515] on input "Adults take turns with children" at bounding box center [465, 514] width 17 height 17
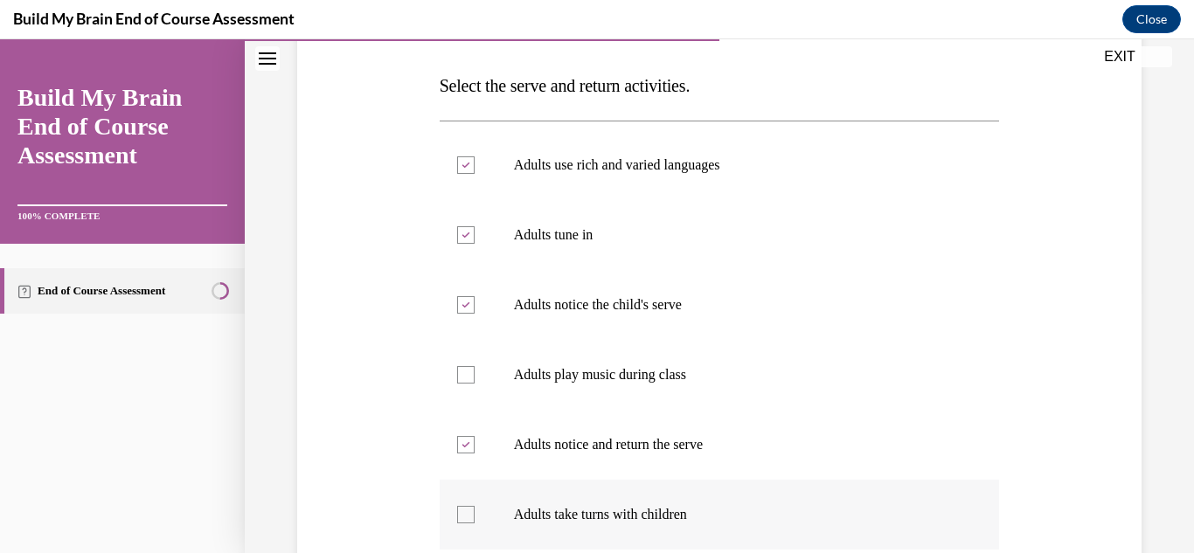
checkbox input "true"
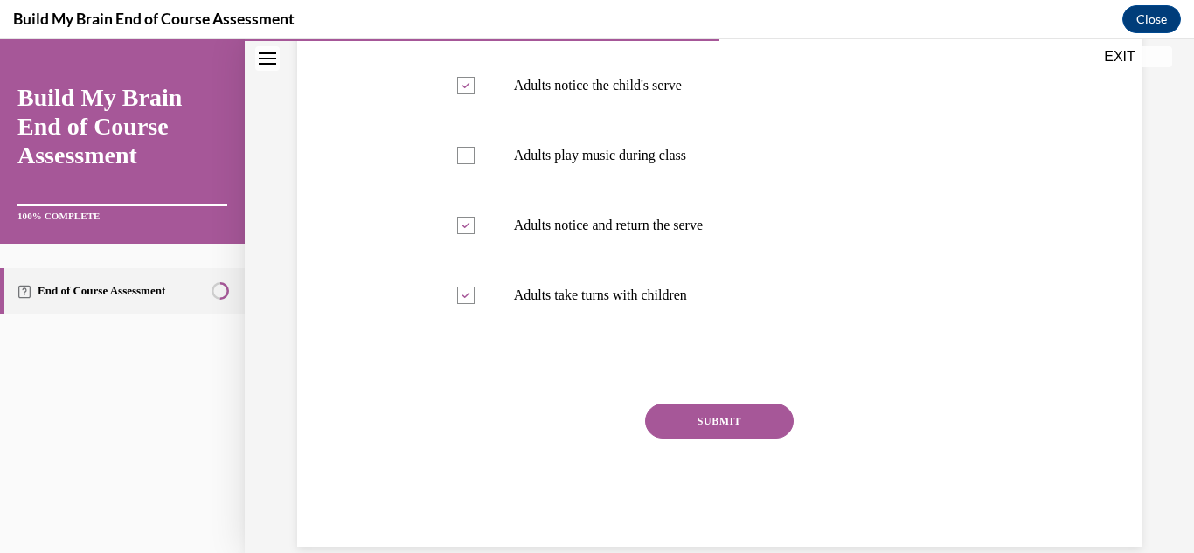
click at [757, 435] on button "SUBMIT" at bounding box center [719, 421] width 149 height 35
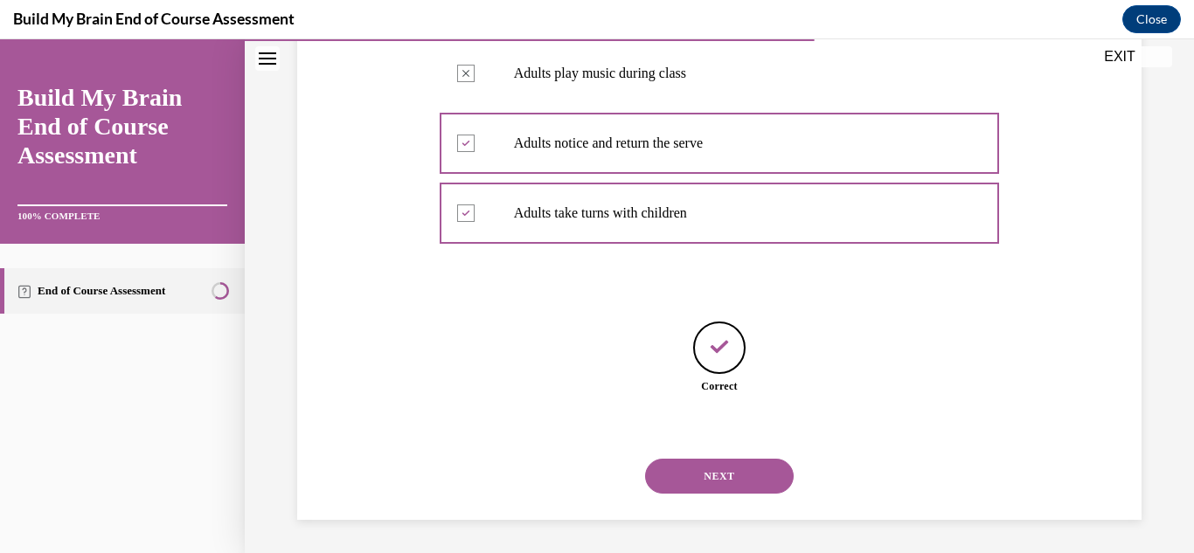
scroll to position [568, 0]
click at [733, 472] on button "NEXT" at bounding box center [719, 474] width 149 height 35
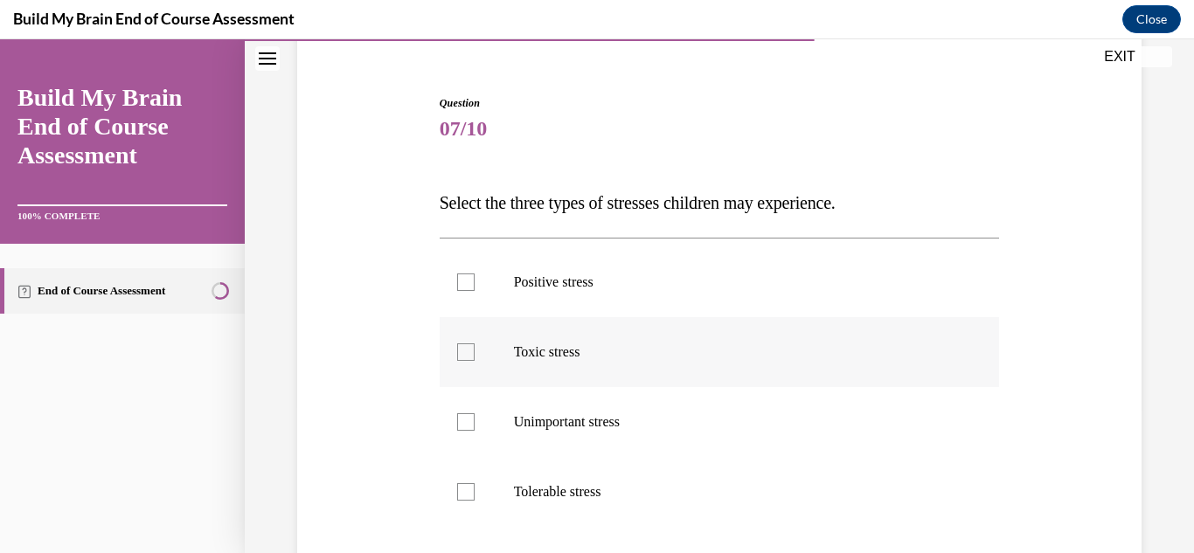
scroll to position [156, 0]
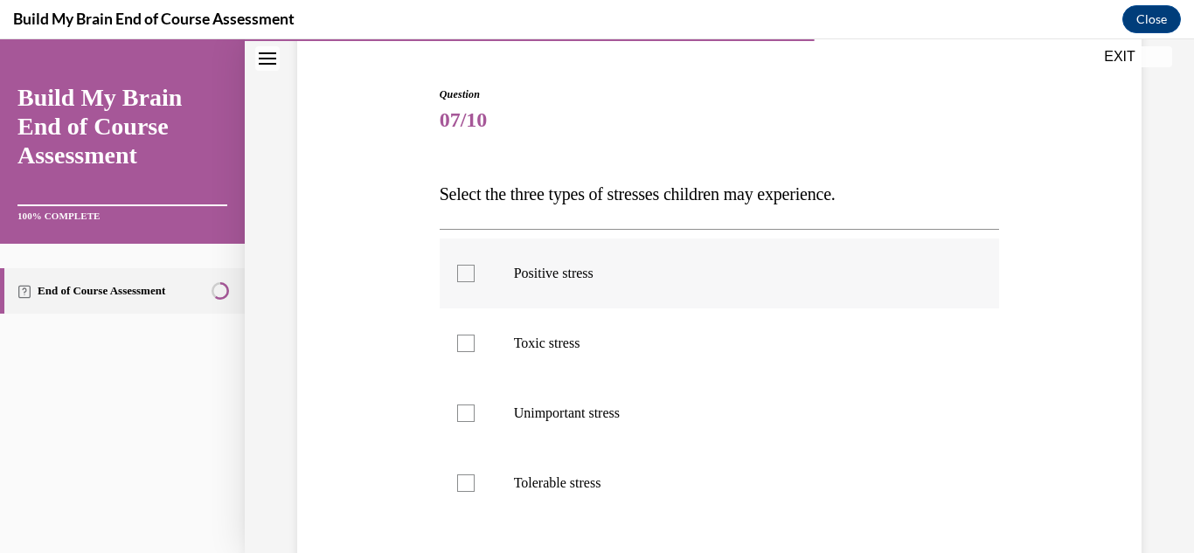
click at [470, 276] on div at bounding box center [465, 273] width 17 height 17
click at [470, 276] on input "Positive stress" at bounding box center [465, 273] width 17 height 17
checkbox input "true"
click at [465, 343] on div at bounding box center [465, 343] width 17 height 17
click at [465, 343] on input "Toxic stress" at bounding box center [465, 343] width 17 height 17
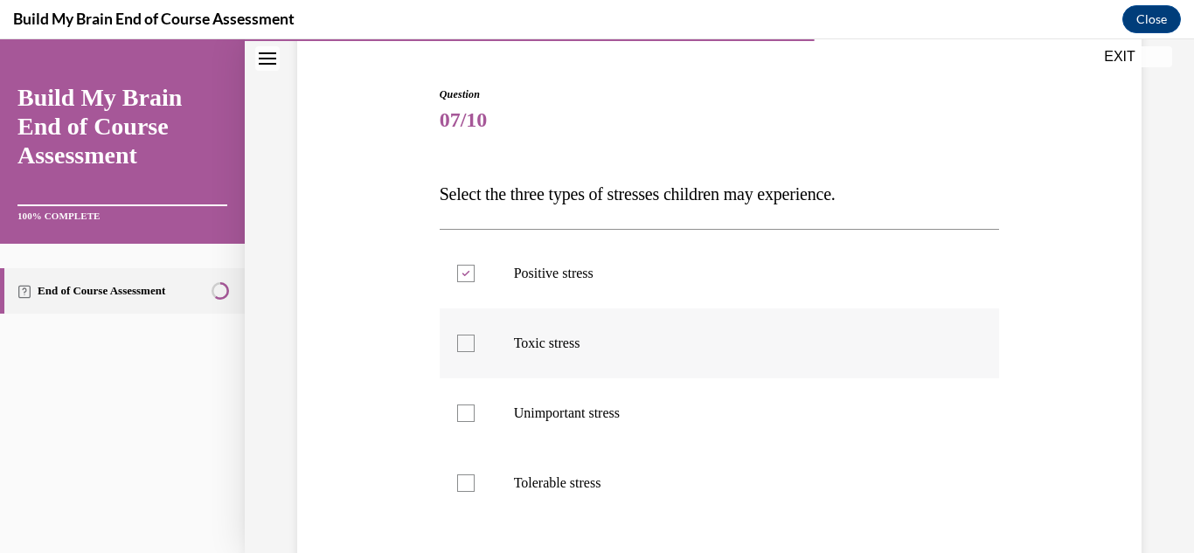
checkbox input "true"
click at [466, 483] on div at bounding box center [465, 483] width 17 height 17
click at [466, 483] on input "Tolerable stress" at bounding box center [465, 483] width 17 height 17
checkbox input "true"
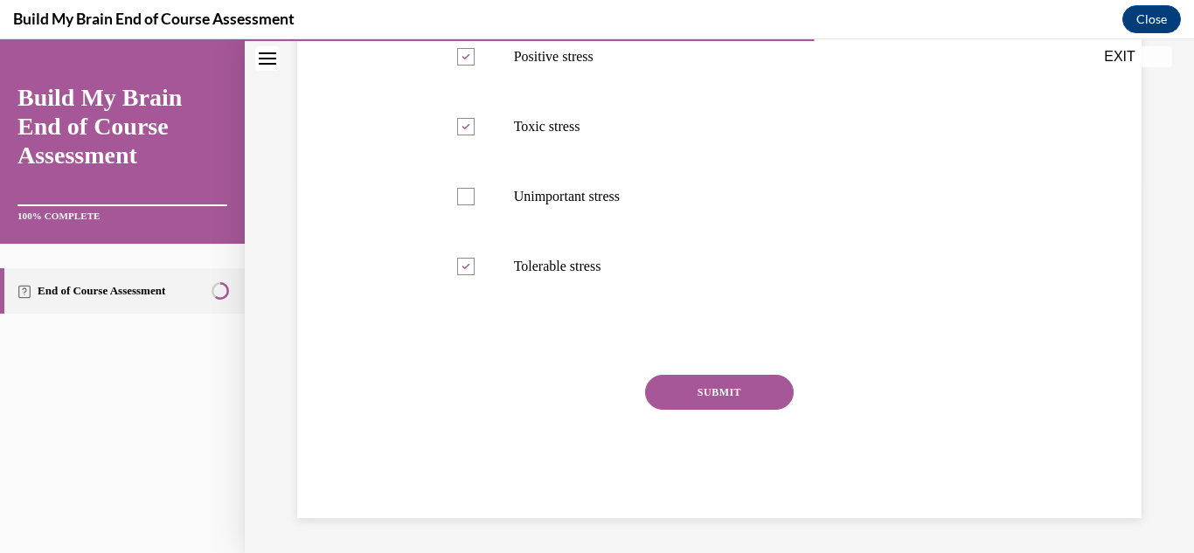
click at [732, 394] on button "SUBMIT" at bounding box center [719, 392] width 149 height 35
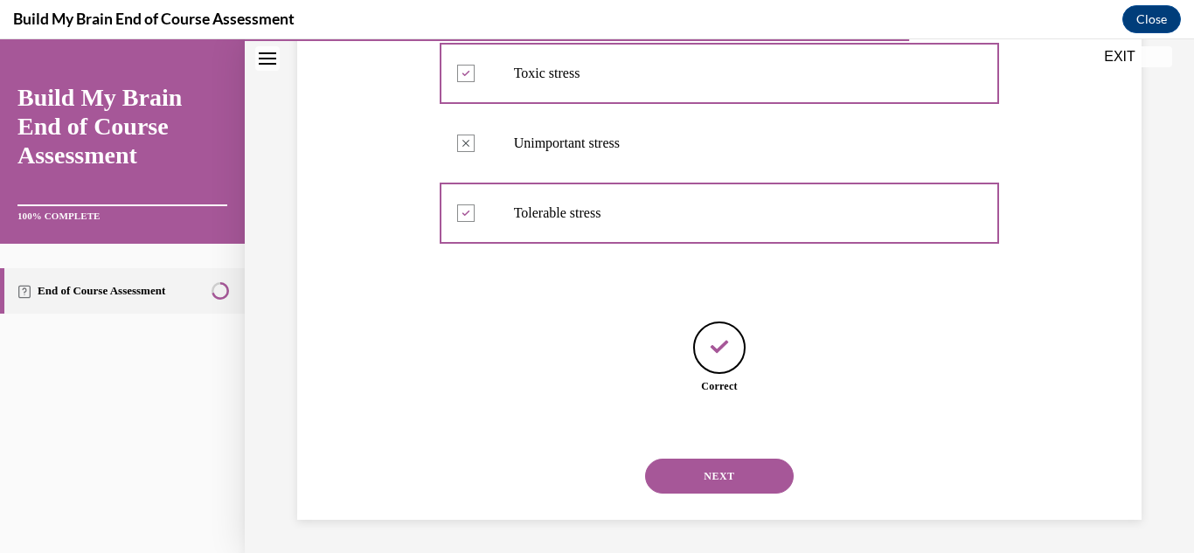
scroll to position [428, 0]
click at [704, 474] on button "NEXT" at bounding box center [719, 474] width 149 height 35
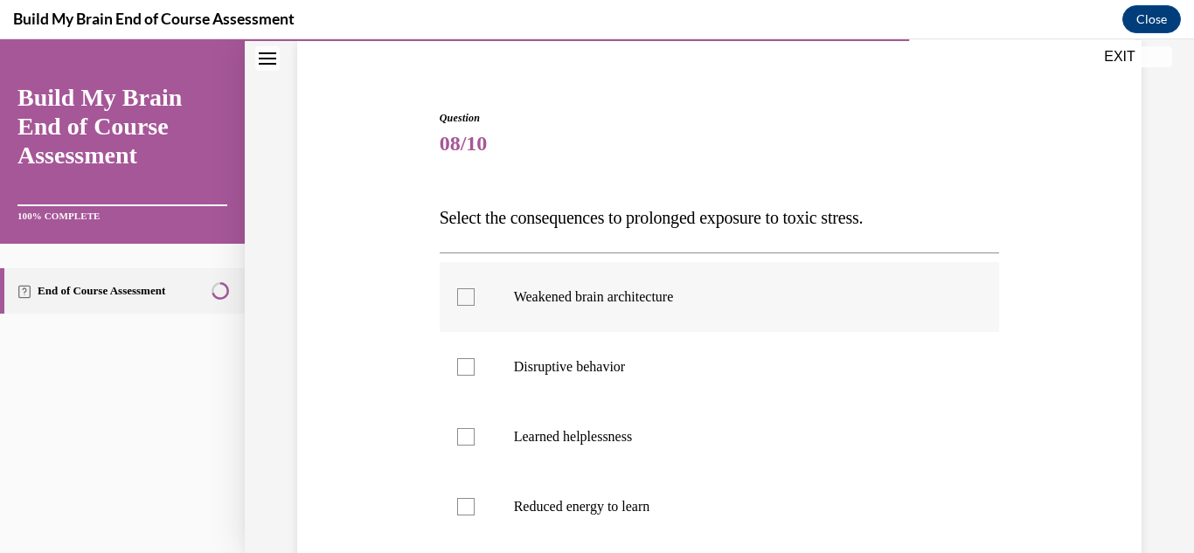
scroll to position [158, 0]
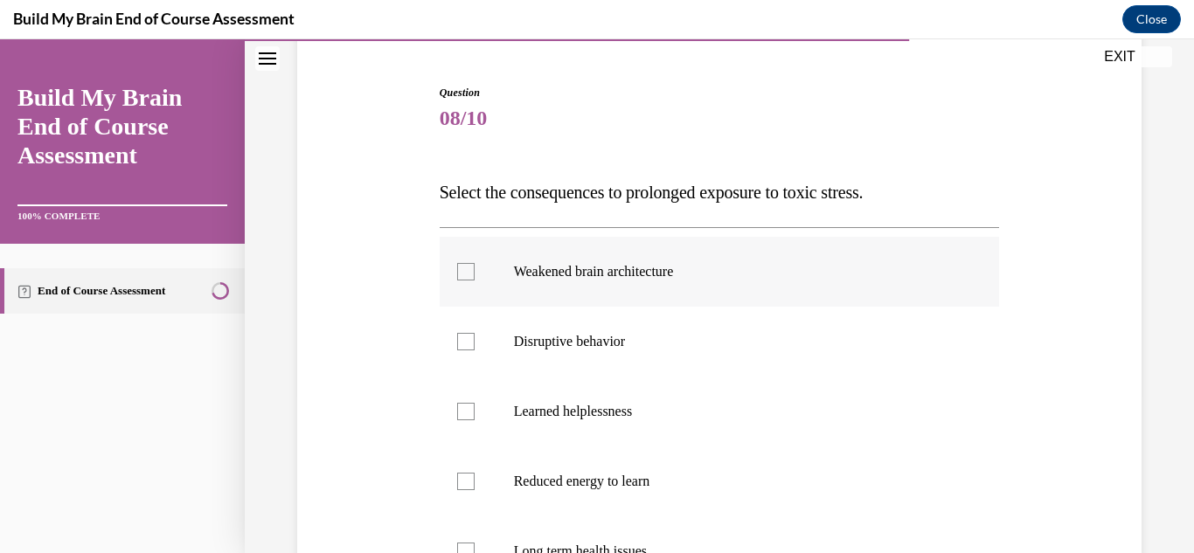
click at [467, 275] on div at bounding box center [465, 271] width 17 height 17
click at [467, 275] on input "Weakened brain architecture" at bounding box center [465, 271] width 17 height 17
checkbox input "true"
click at [457, 345] on div at bounding box center [465, 341] width 17 height 17
click at [457, 345] on input "Disruptive behavior" at bounding box center [465, 341] width 17 height 17
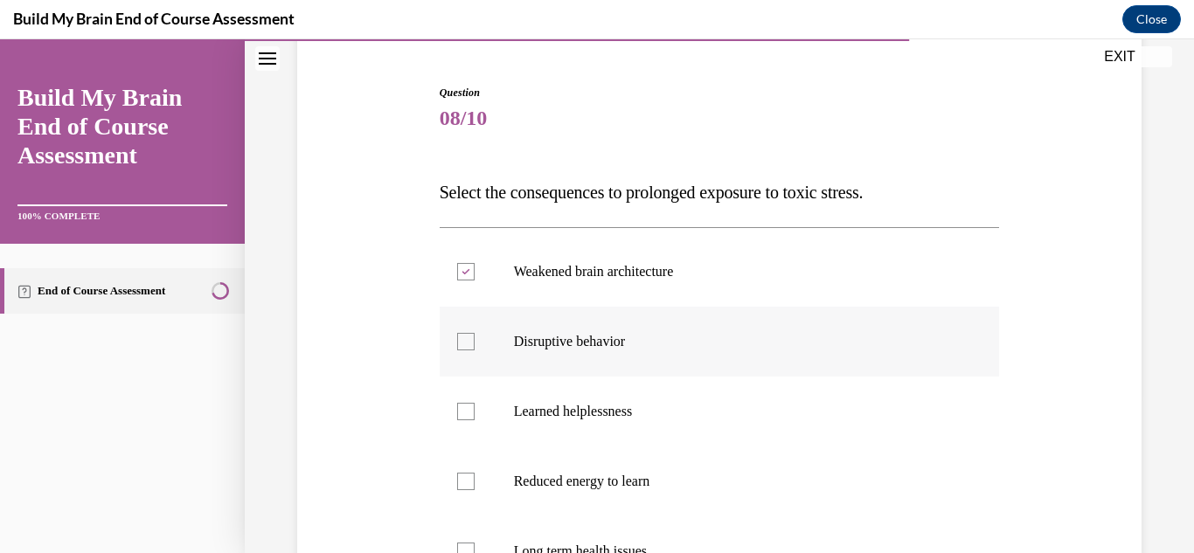
checkbox input "true"
click at [470, 482] on div at bounding box center [465, 481] width 17 height 17
click at [470, 482] on input "Reduced energy to learn" at bounding box center [465, 481] width 17 height 17
checkbox input "true"
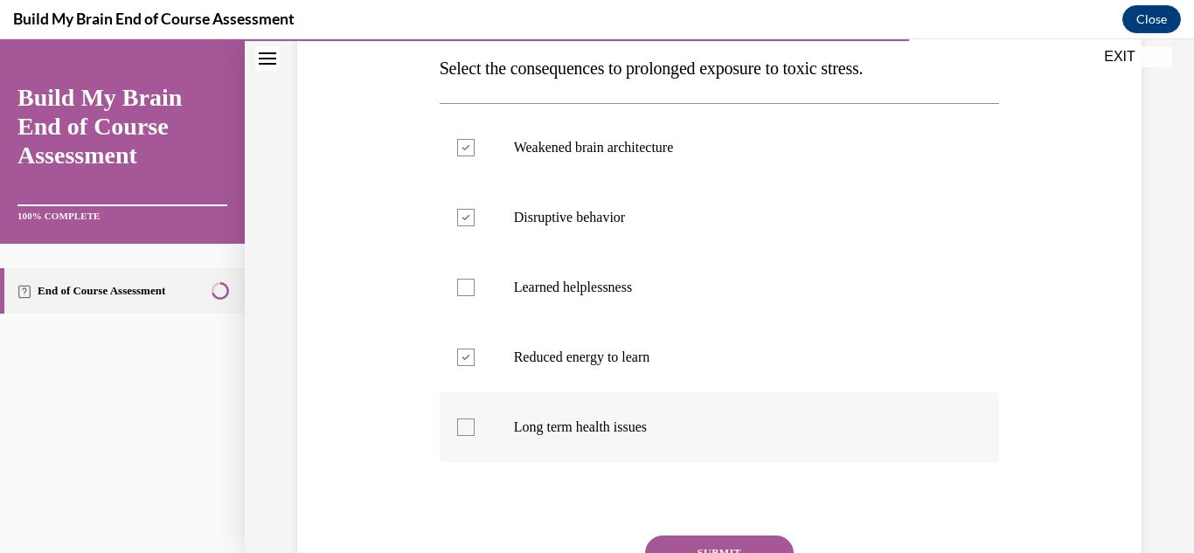
scroll to position [284, 0]
click at [467, 431] on div at bounding box center [465, 425] width 17 height 17
click at [467, 431] on input "Long term health issues" at bounding box center [465, 425] width 17 height 17
checkbox input "true"
click at [728, 540] on button "SUBMIT" at bounding box center [719, 551] width 149 height 35
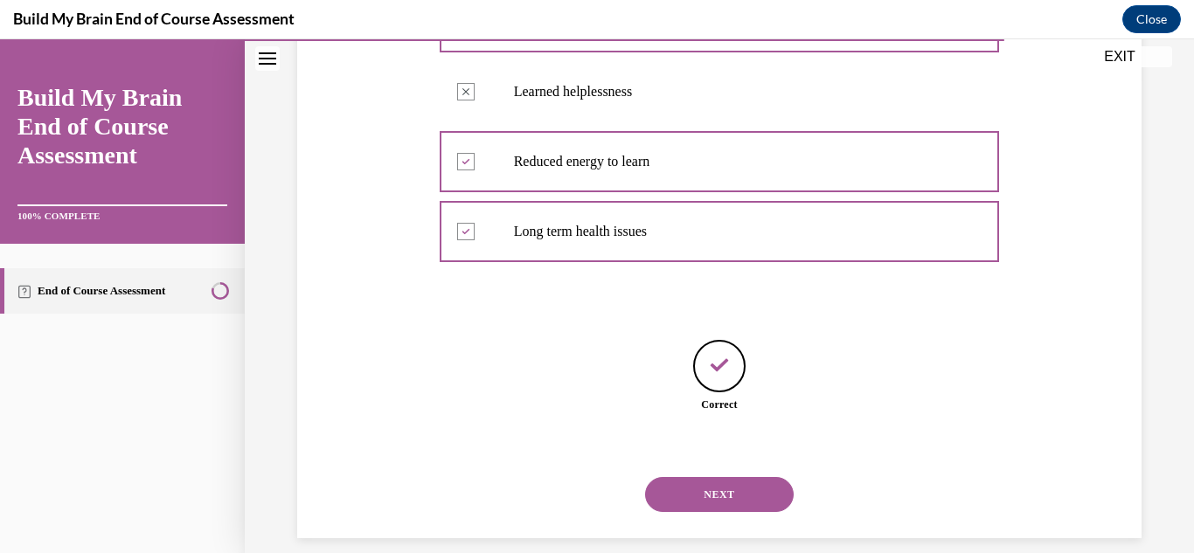
scroll to position [498, 0]
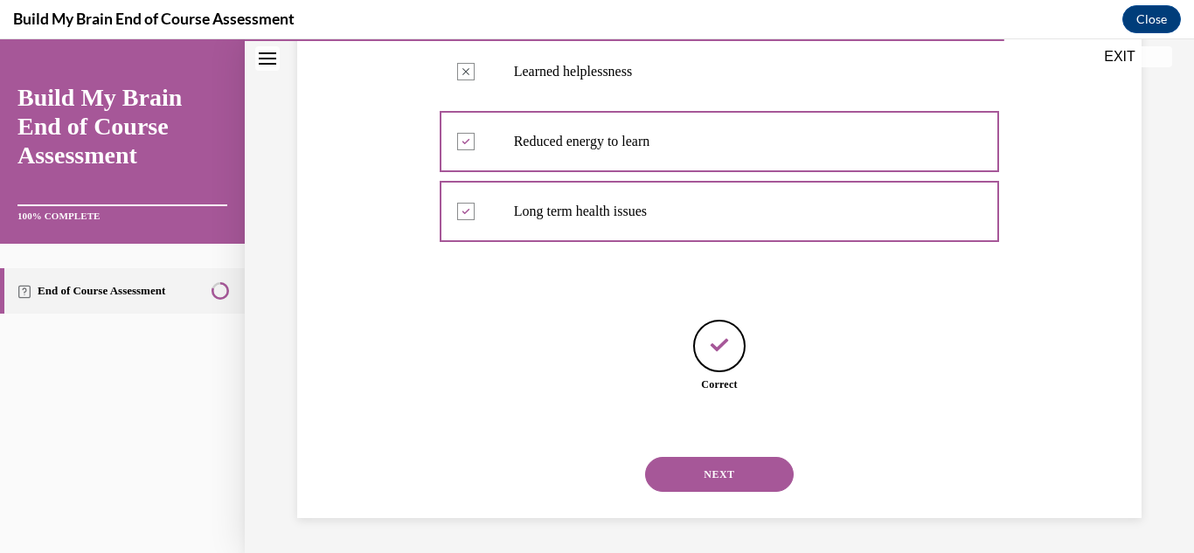
click at [728, 483] on button "NEXT" at bounding box center [719, 474] width 149 height 35
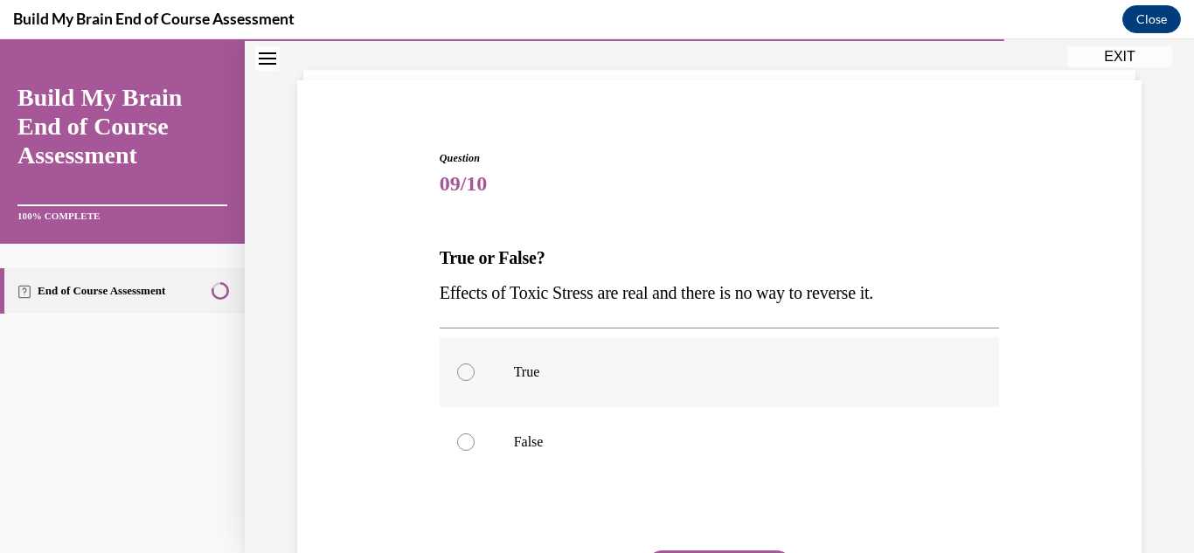
scroll to position [117, 0]
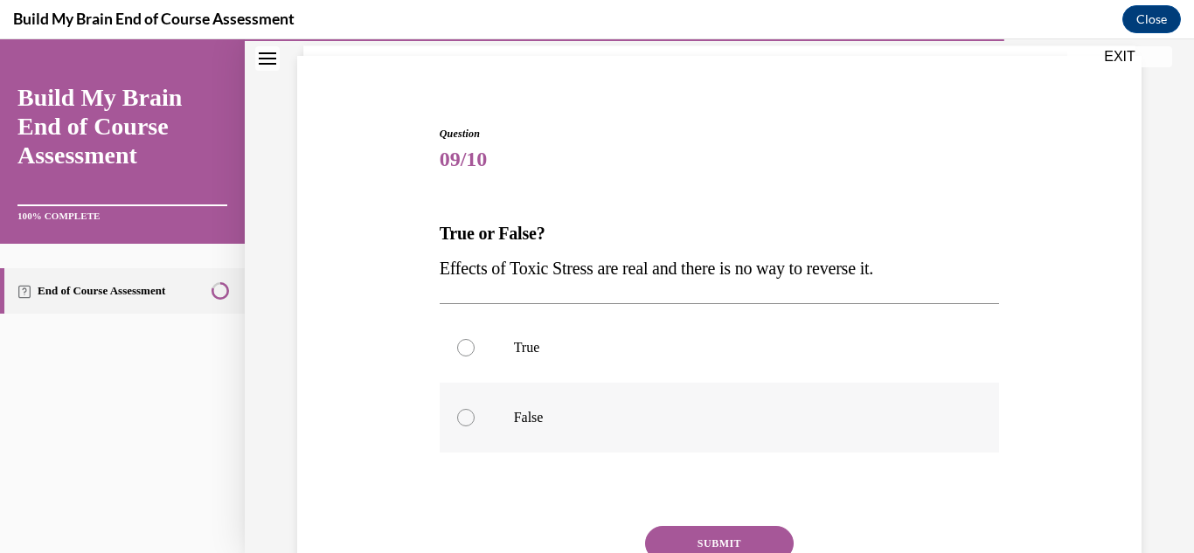
click at [465, 423] on div at bounding box center [465, 417] width 17 height 17
click at [465, 423] on input "False" at bounding box center [465, 417] width 17 height 17
radio input "true"
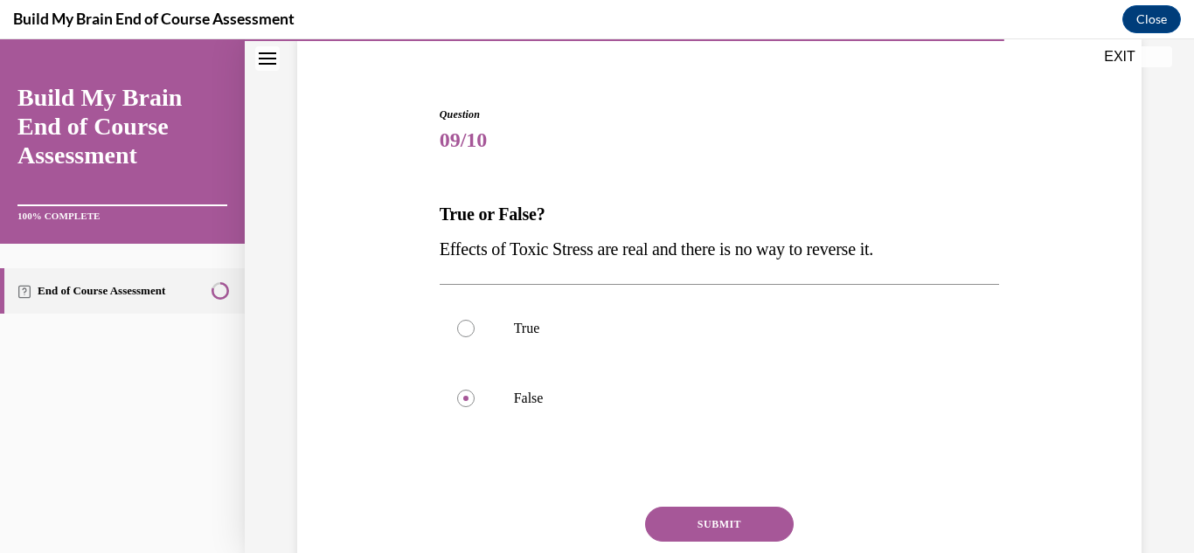
click at [714, 517] on button "SUBMIT" at bounding box center [719, 524] width 149 height 35
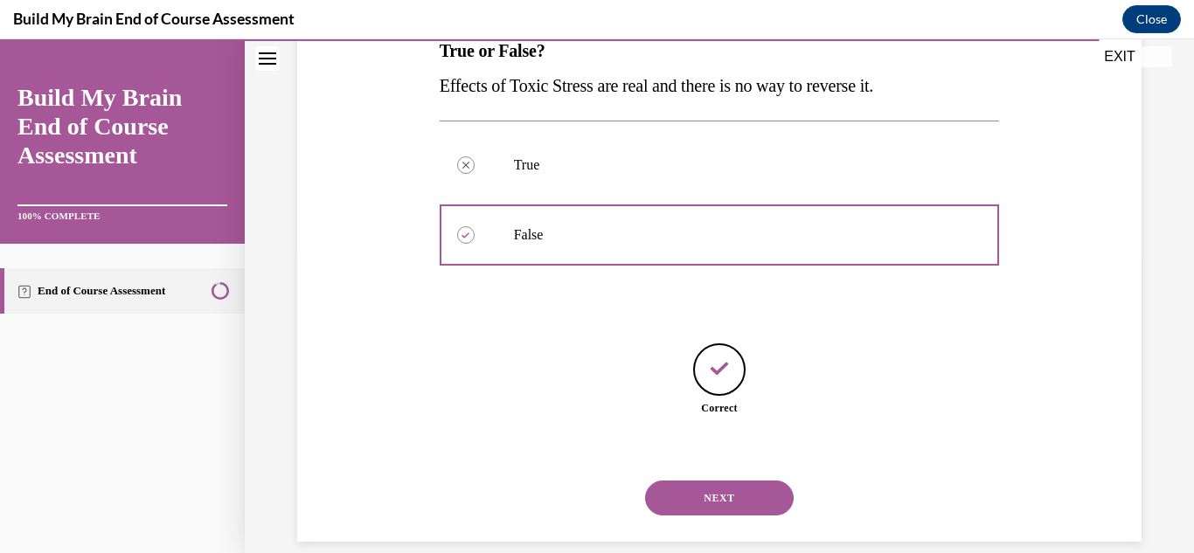
scroll to position [323, 0]
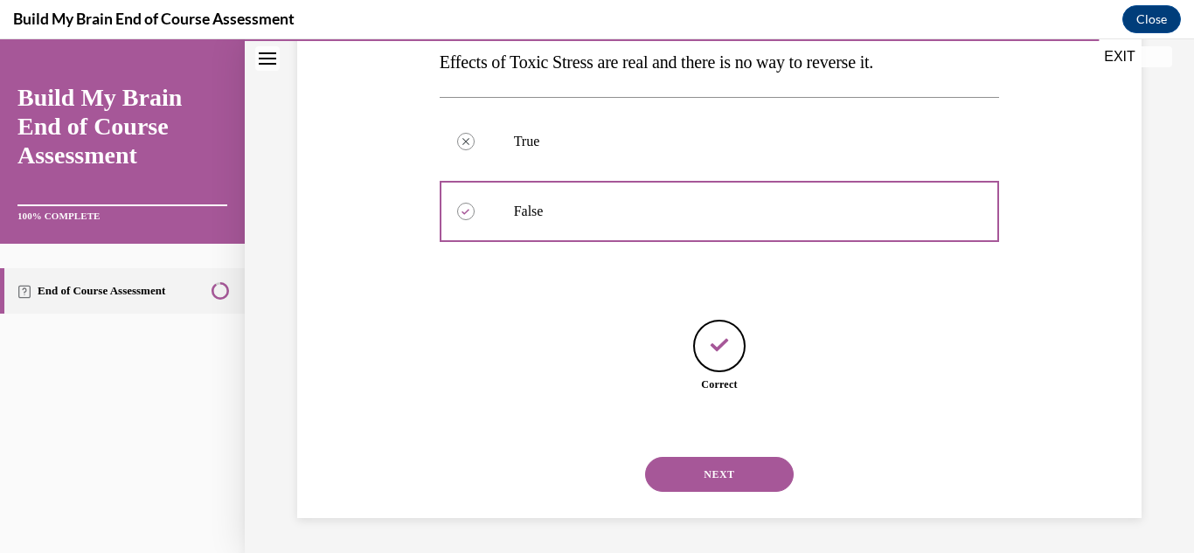
click at [713, 474] on button "NEXT" at bounding box center [719, 474] width 149 height 35
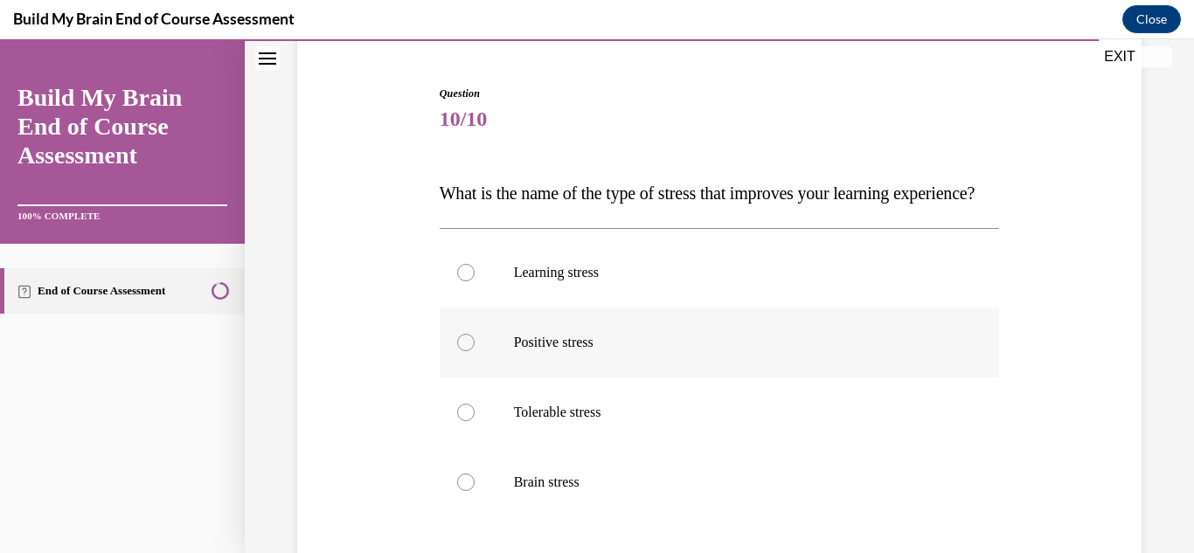
scroll to position [159, 0]
click at [467, 350] on div at bounding box center [465, 340] width 17 height 17
click at [467, 350] on input "Positive stress" at bounding box center [465, 340] width 17 height 17
radio input "true"
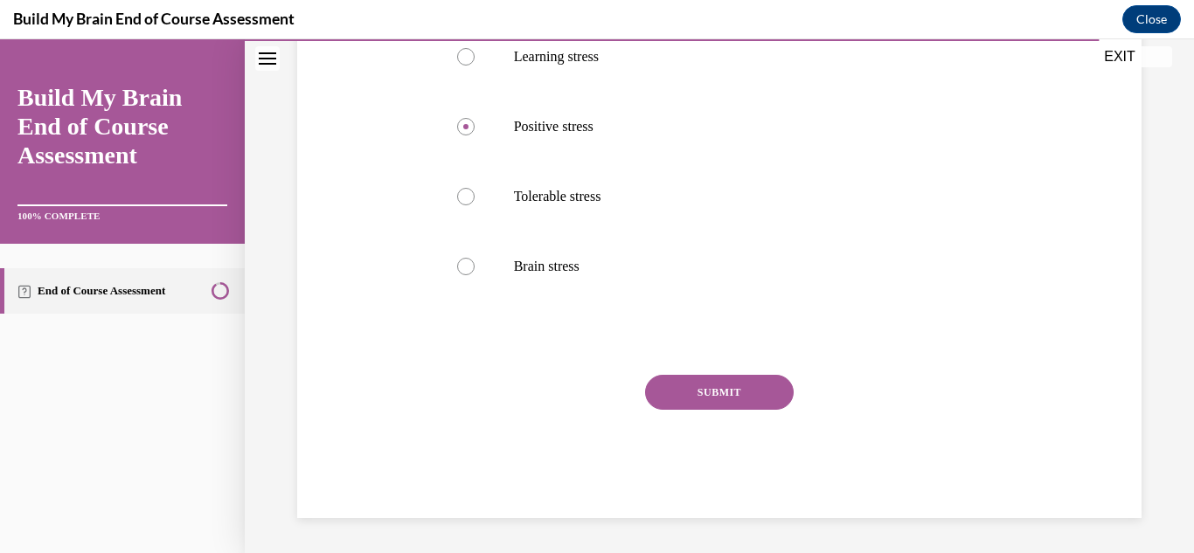
click at [784, 410] on button "SUBMIT" at bounding box center [719, 392] width 149 height 35
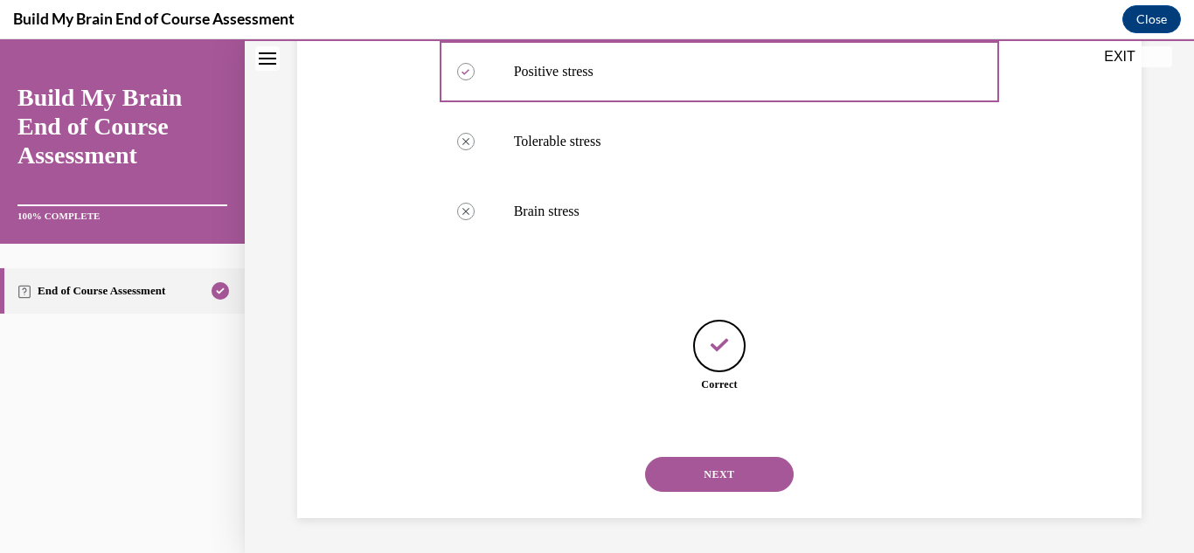
scroll to position [463, 0]
click at [753, 474] on button "NEXT" at bounding box center [719, 474] width 149 height 35
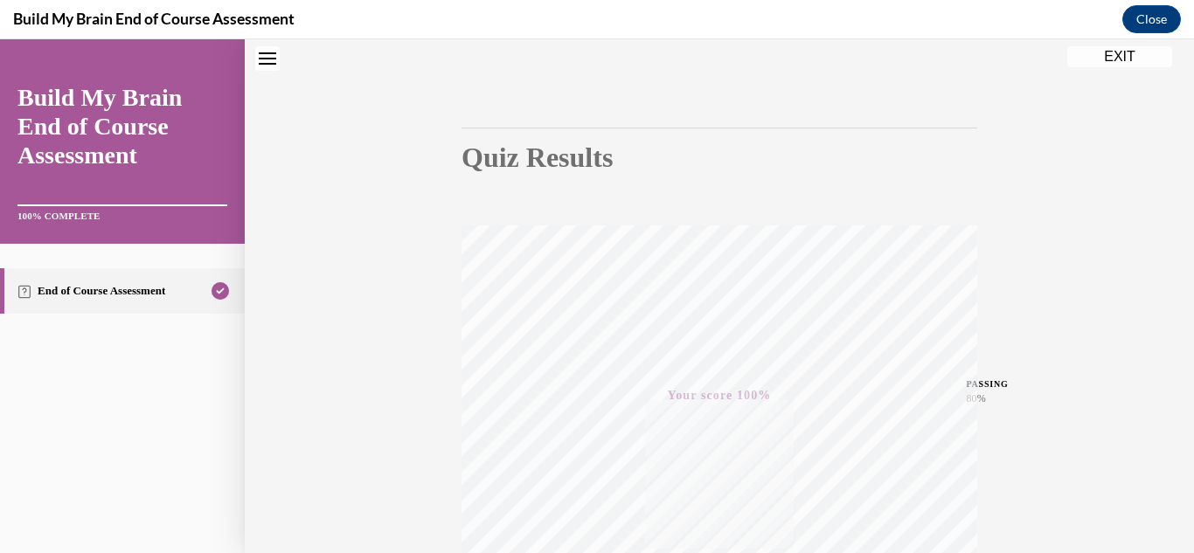
scroll to position [46, 0]
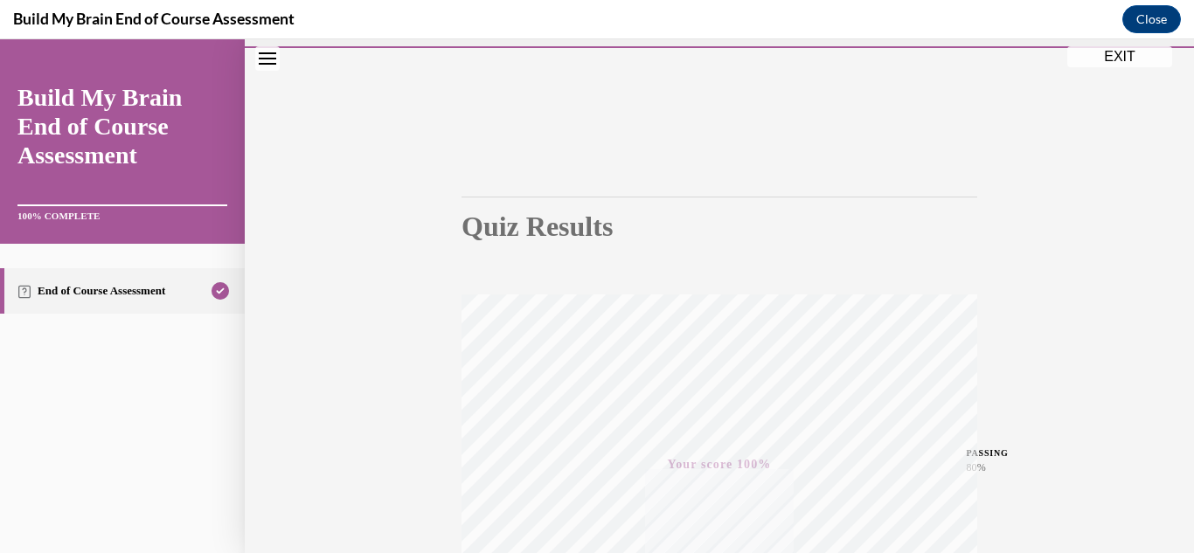
click at [1088, 66] on button "EXIT" at bounding box center [1119, 56] width 105 height 21
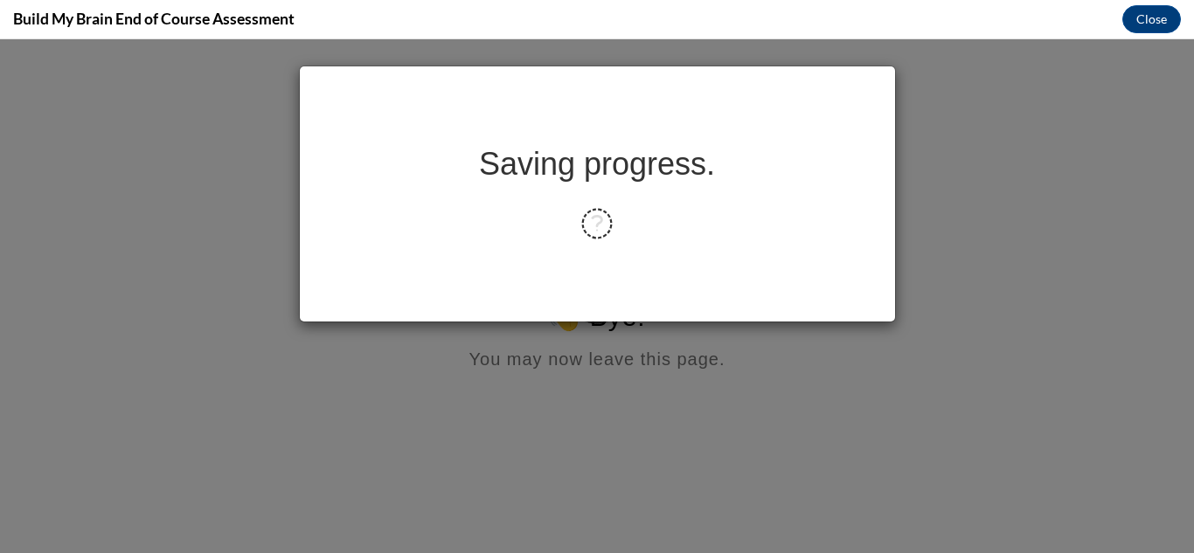
scroll to position [0, 0]
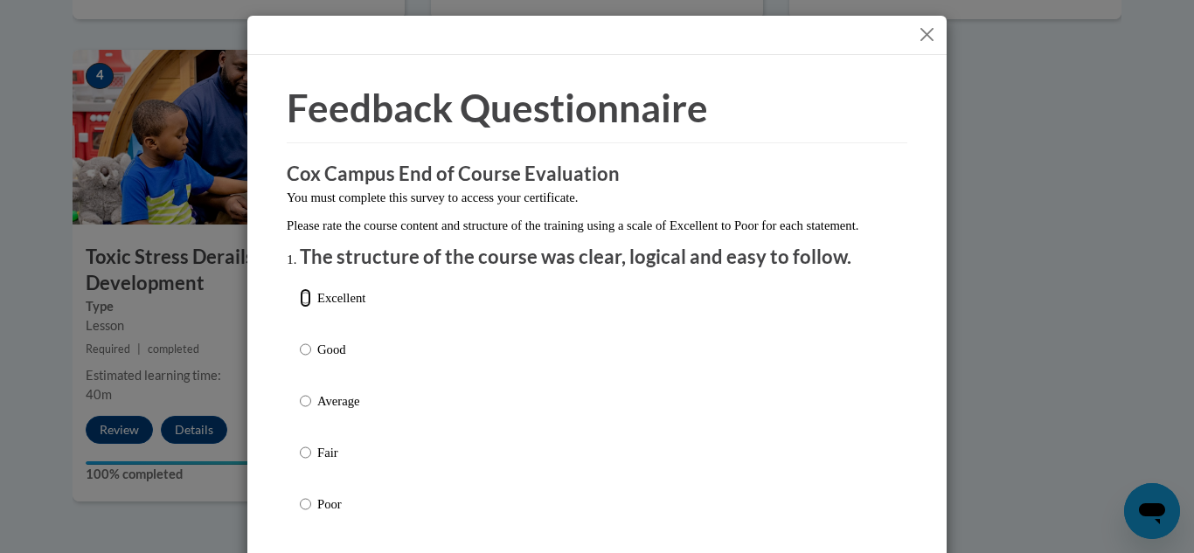
click at [301, 308] on input "Excellent" at bounding box center [305, 297] width 11 height 19
radio input "true"
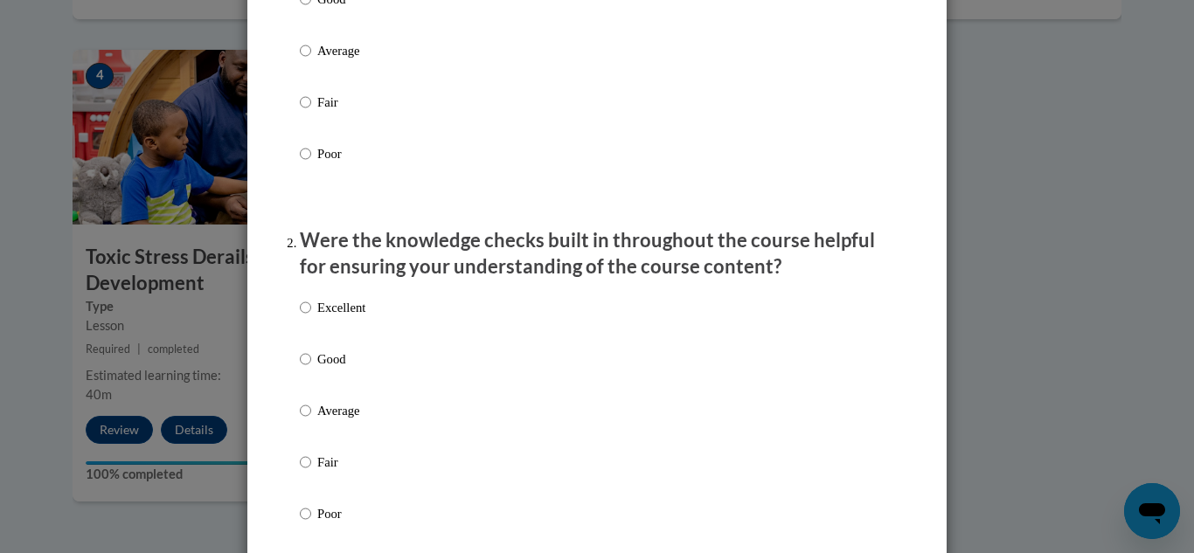
scroll to position [394, 0]
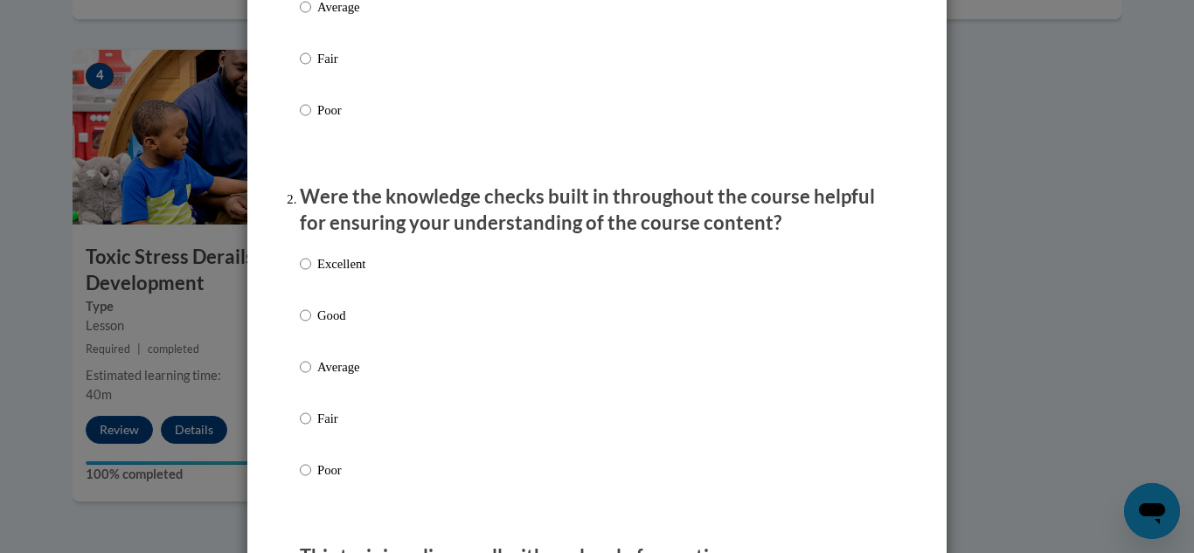
click at [307, 274] on input "Excellent" at bounding box center [305, 263] width 11 height 19
radio input "true"
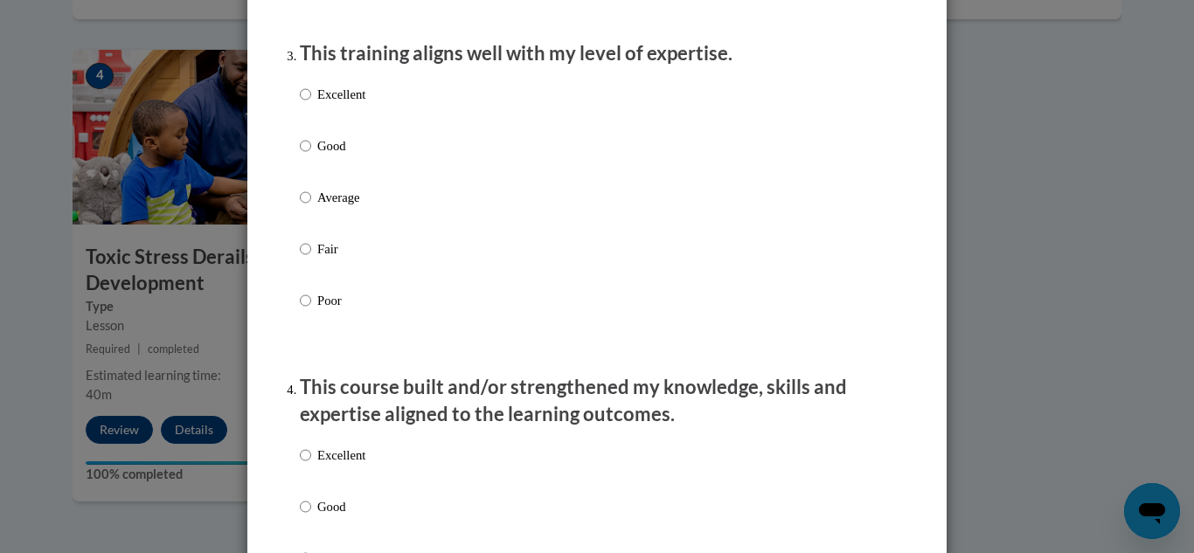
scroll to position [901, 0]
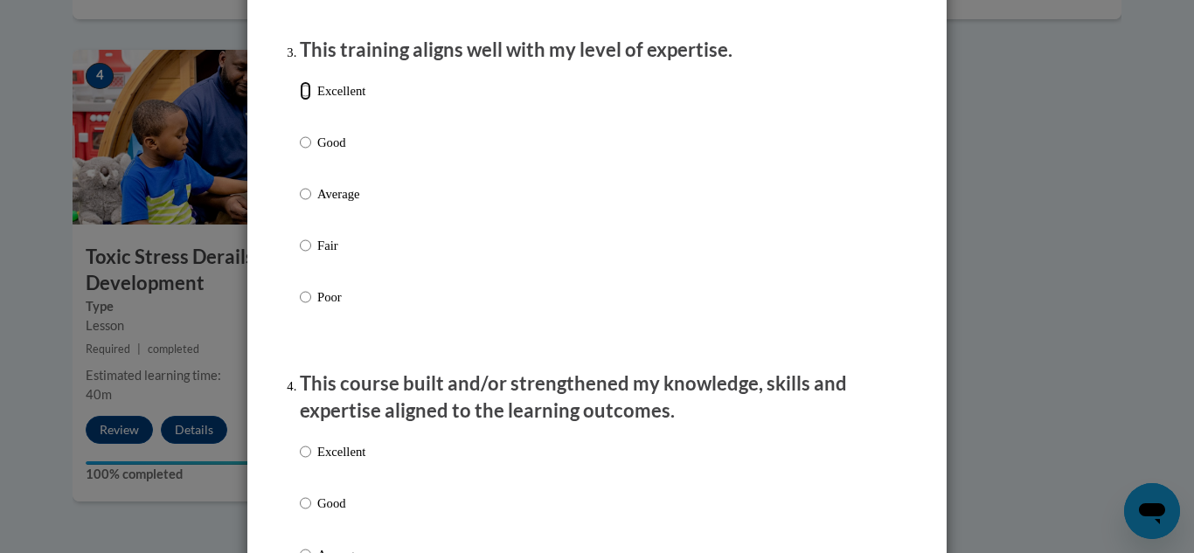
click at [300, 101] on input "Excellent" at bounding box center [305, 90] width 11 height 19
radio input "true"
click at [301, 461] on input "Excellent" at bounding box center [305, 451] width 11 height 19
radio input "true"
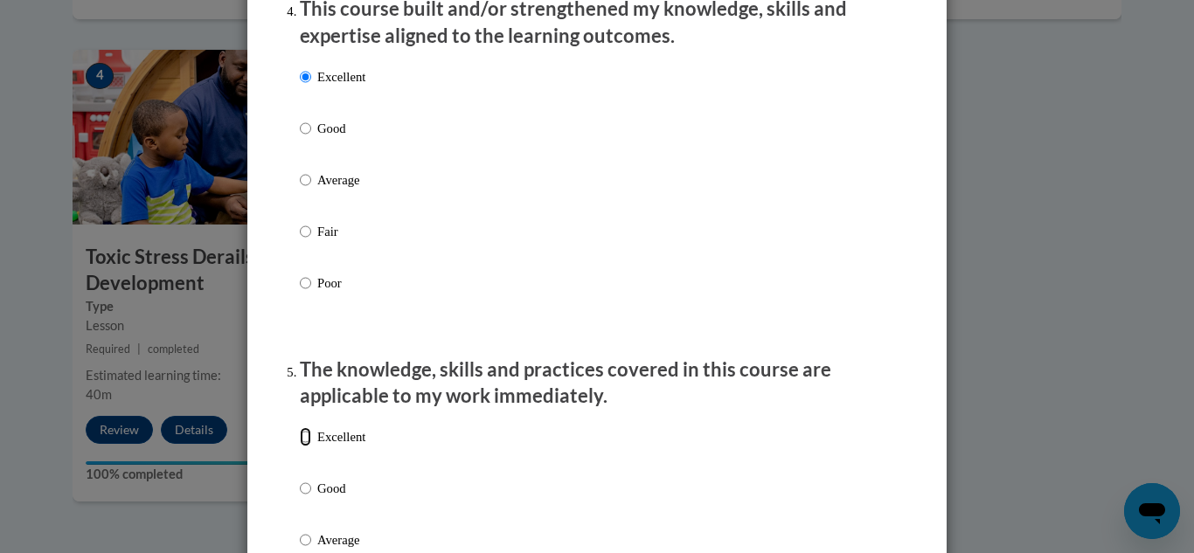
click at [302, 447] on input "Excellent" at bounding box center [305, 436] width 11 height 19
radio input "true"
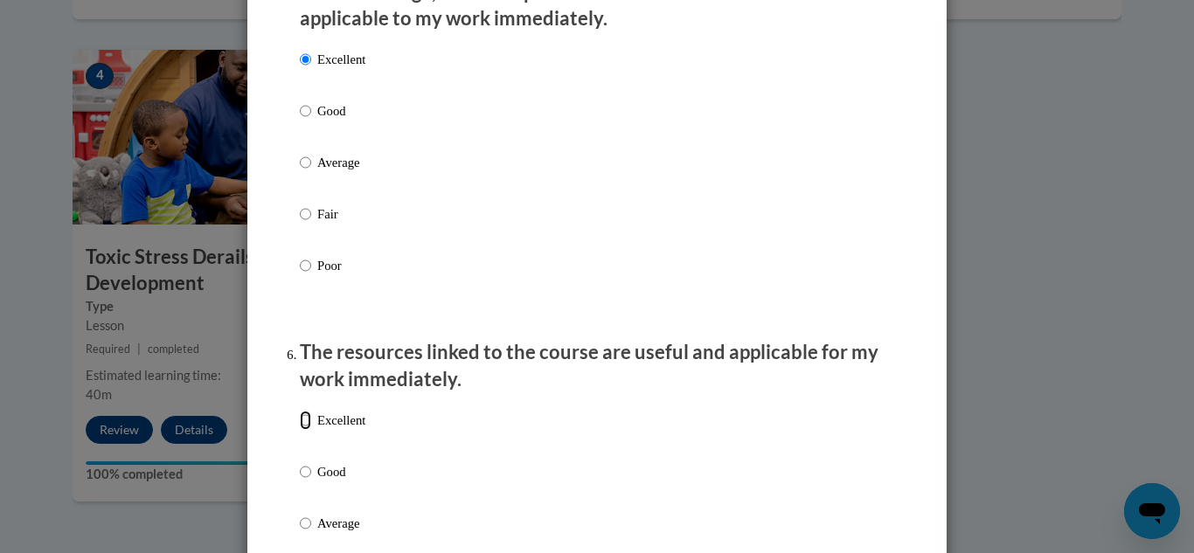
click at [305, 430] on input "Excellent" at bounding box center [305, 420] width 11 height 19
radio input "true"
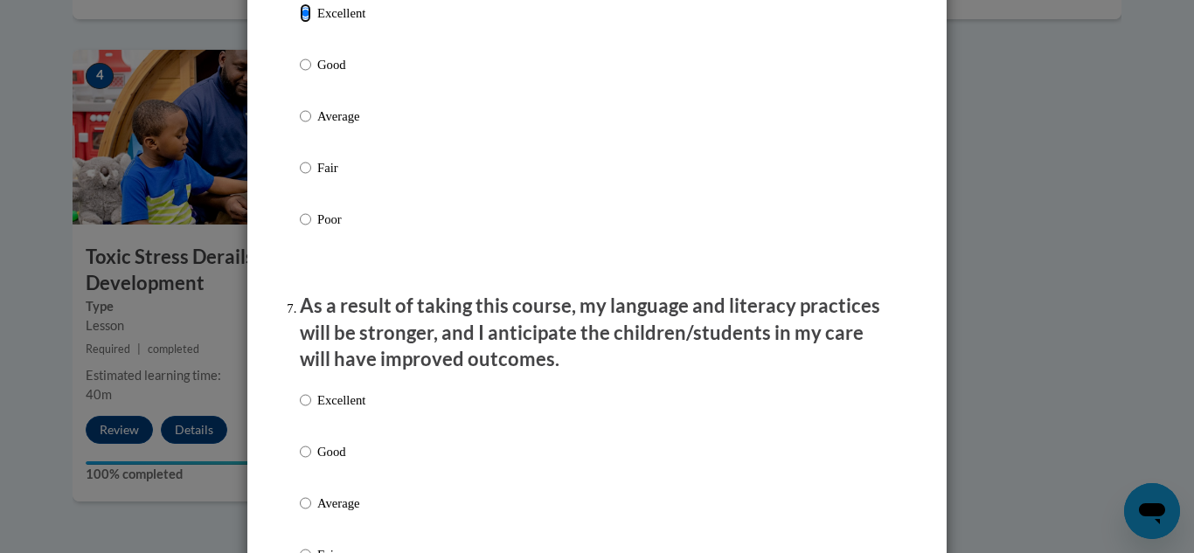
scroll to position [2071, 0]
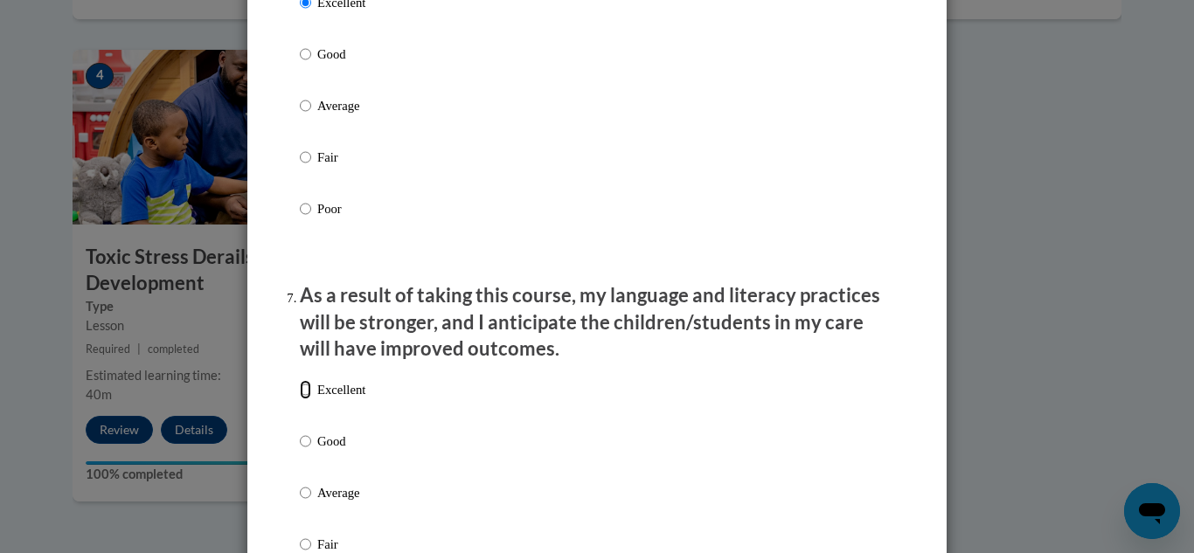
click at [306, 399] on input "Excellent" at bounding box center [305, 389] width 11 height 19
radio input "true"
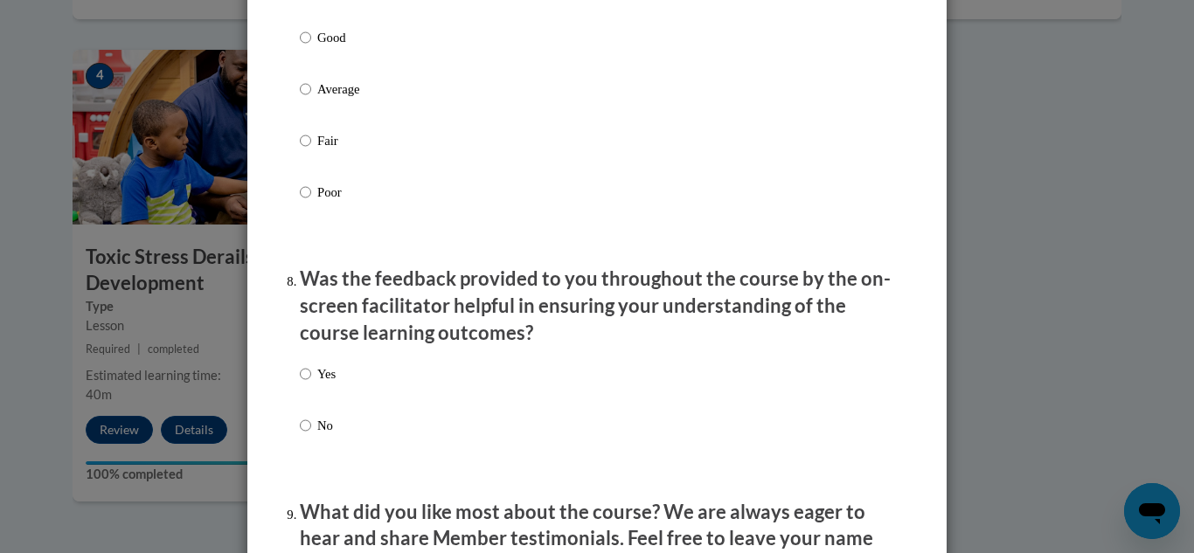
scroll to position [2480, 0]
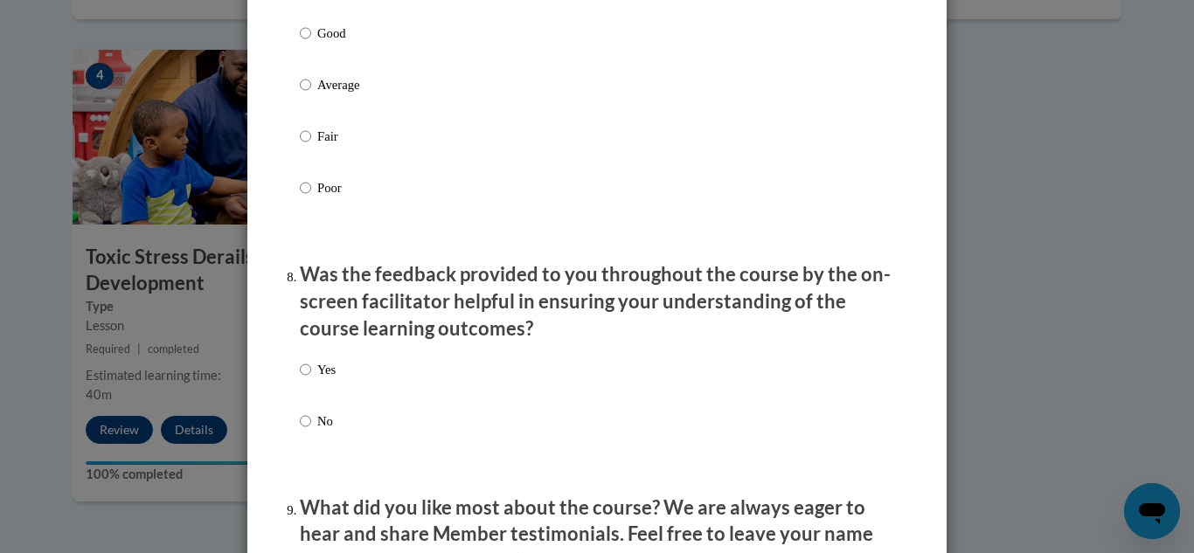
click at [310, 369] on div "Yes No" at bounding box center [318, 409] width 36 height 116
click at [306, 379] on input "Yes" at bounding box center [305, 369] width 11 height 19
radio input "true"
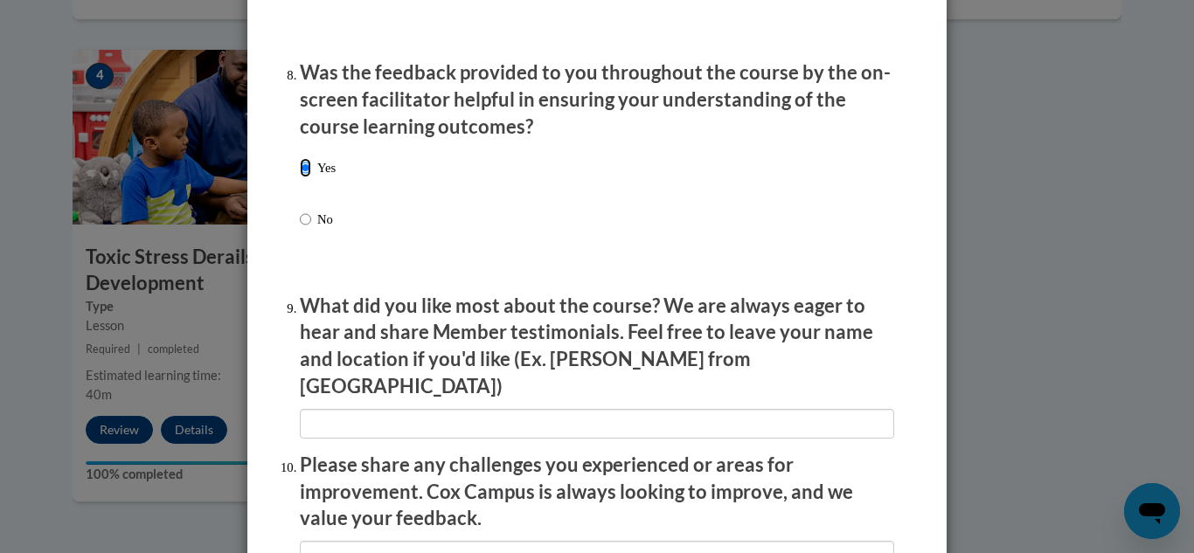
scroll to position [2685, 0]
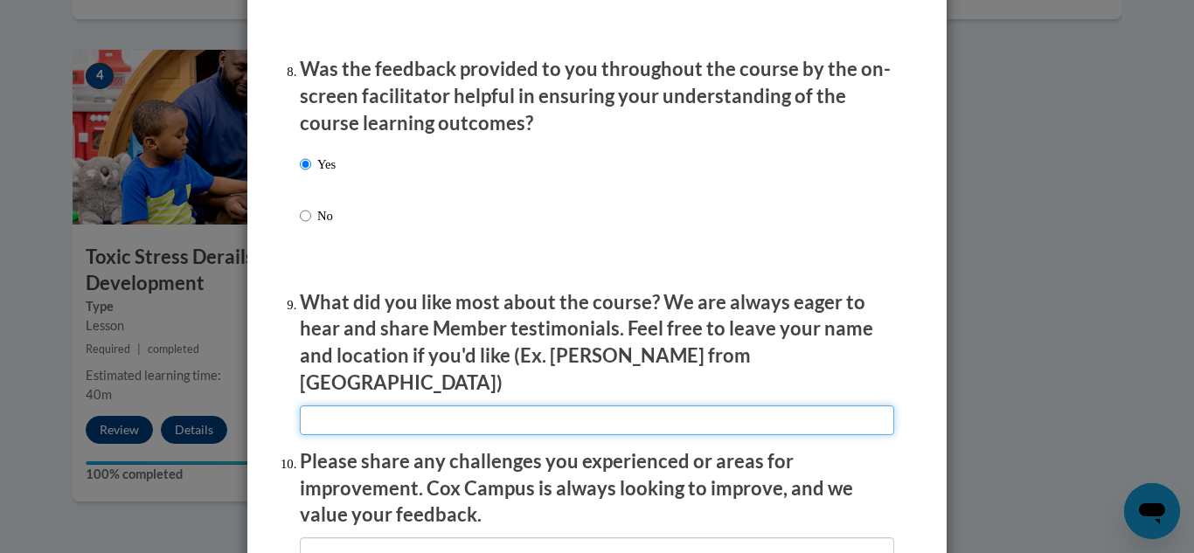
click at [317, 406] on input "textbox" at bounding box center [597, 421] width 594 height 30
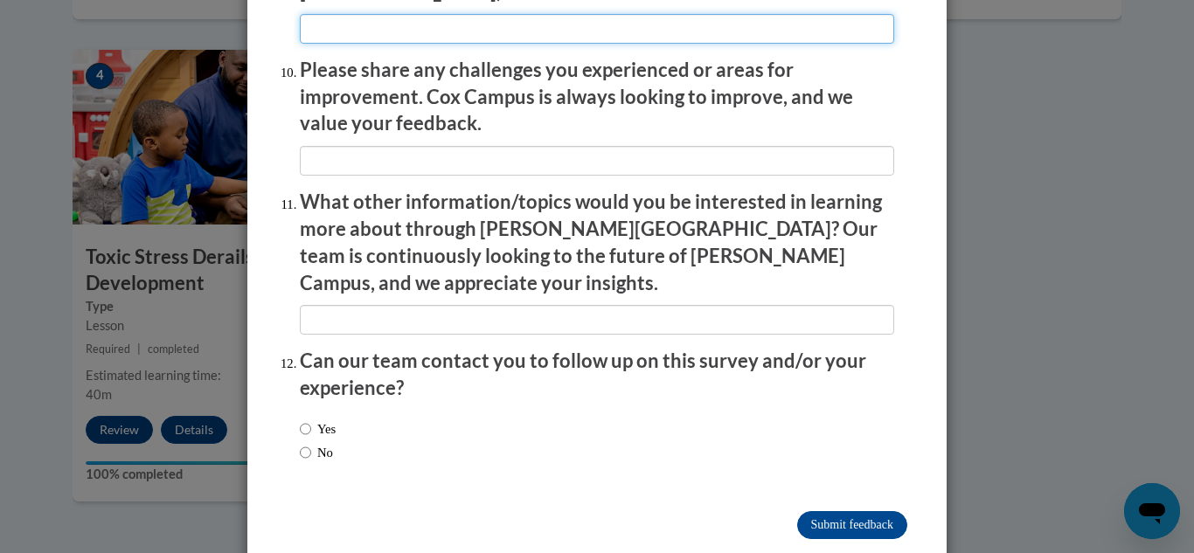
scroll to position [3078, 0]
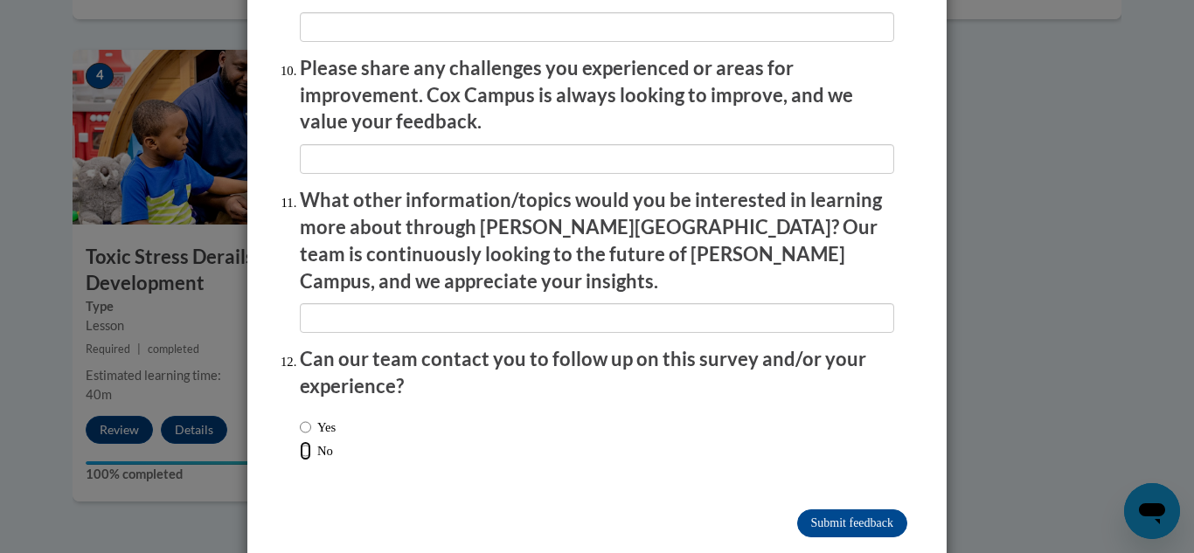
drag, startPoint x: 301, startPoint y: 406, endPoint x: 342, endPoint y: 419, distance: 42.9
click at [310, 441] on input "No" at bounding box center [305, 450] width 11 height 19
radio input "true"
click at [811, 510] on input "Submit feedback" at bounding box center [852, 524] width 110 height 28
